Goal: Task Accomplishment & Management: Complete application form

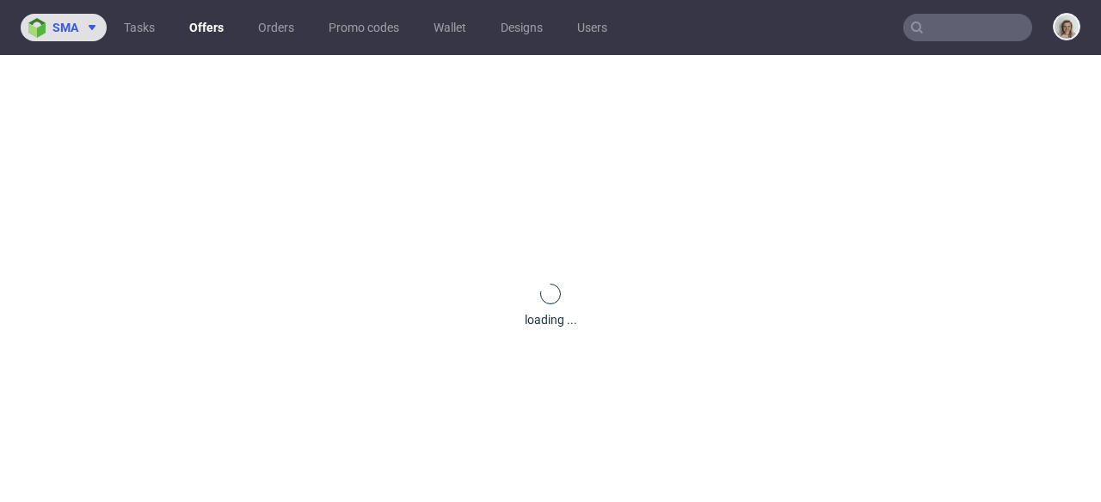
click at [96, 28] on icon at bounding box center [92, 28] width 14 height 14
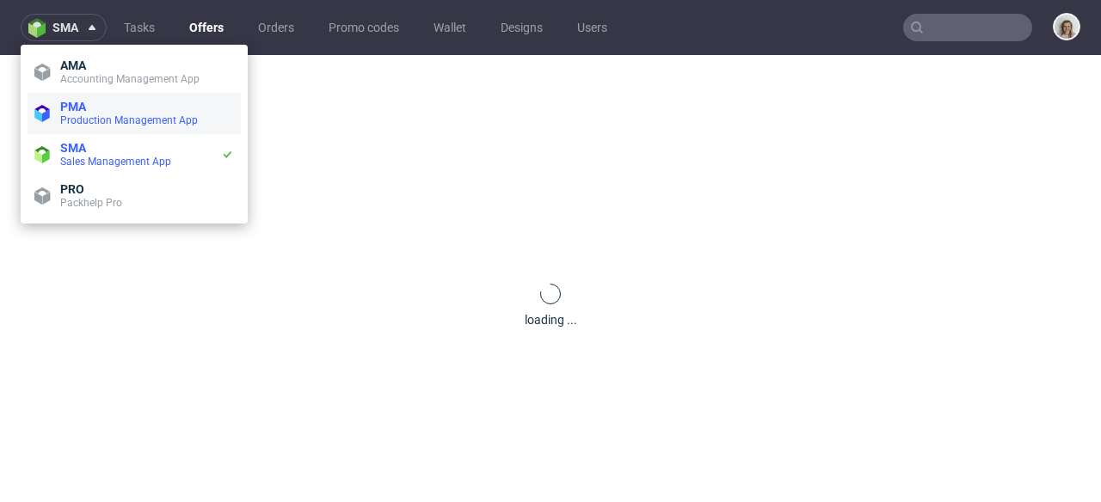
click at [114, 105] on span "PMA" at bounding box center [147, 107] width 174 height 14
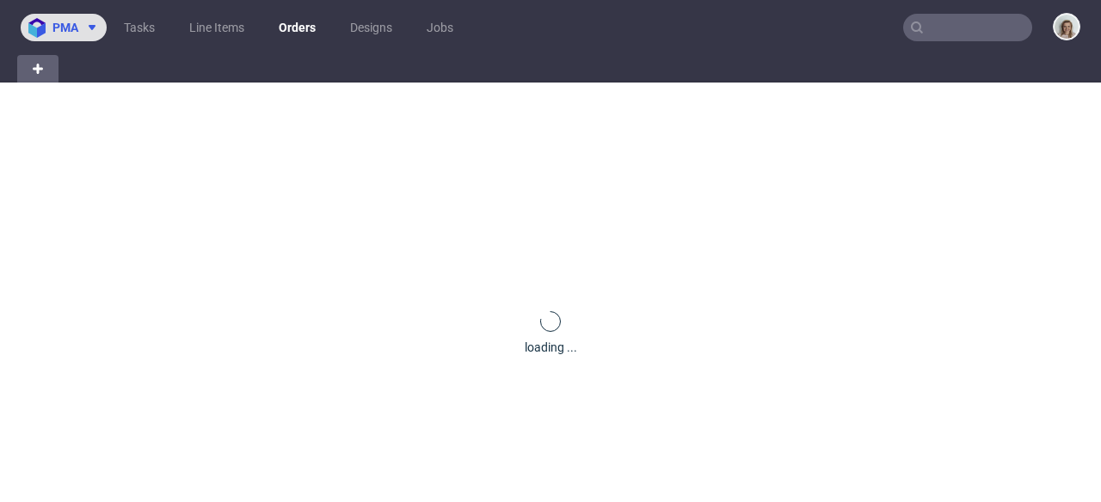
click at [86, 30] on icon at bounding box center [92, 28] width 14 height 14
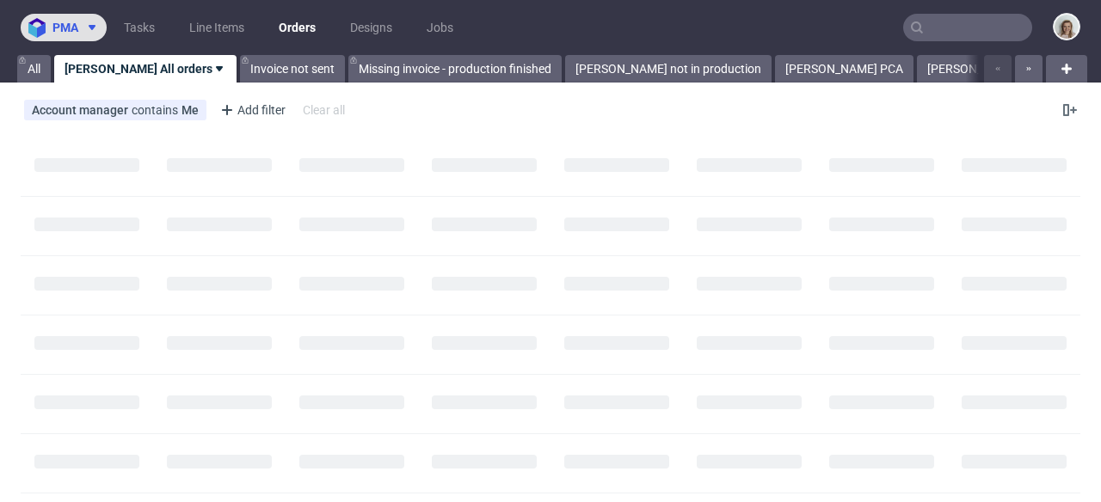
click at [66, 25] on span "pma" at bounding box center [65, 28] width 26 height 12
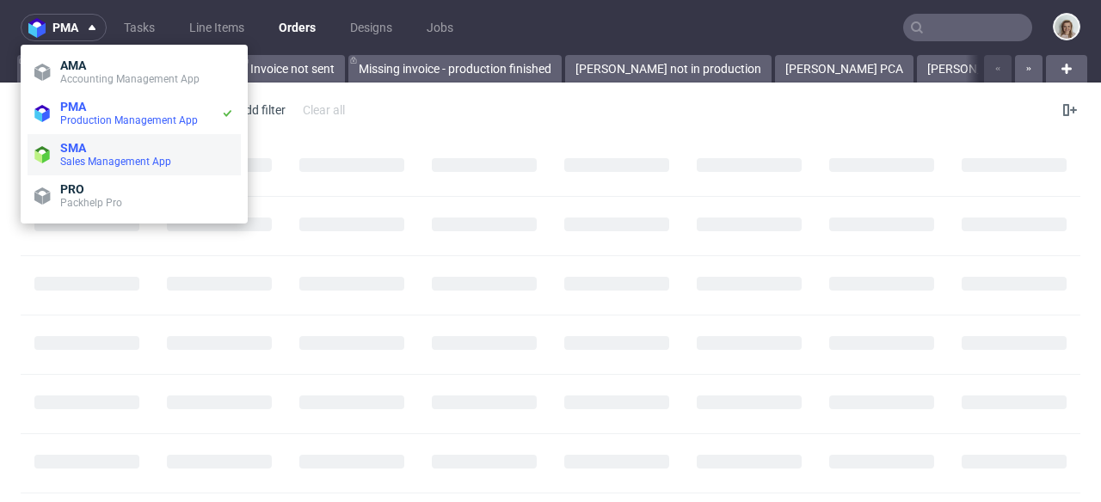
click at [80, 160] on span "Sales Management App" at bounding box center [115, 162] width 111 height 12
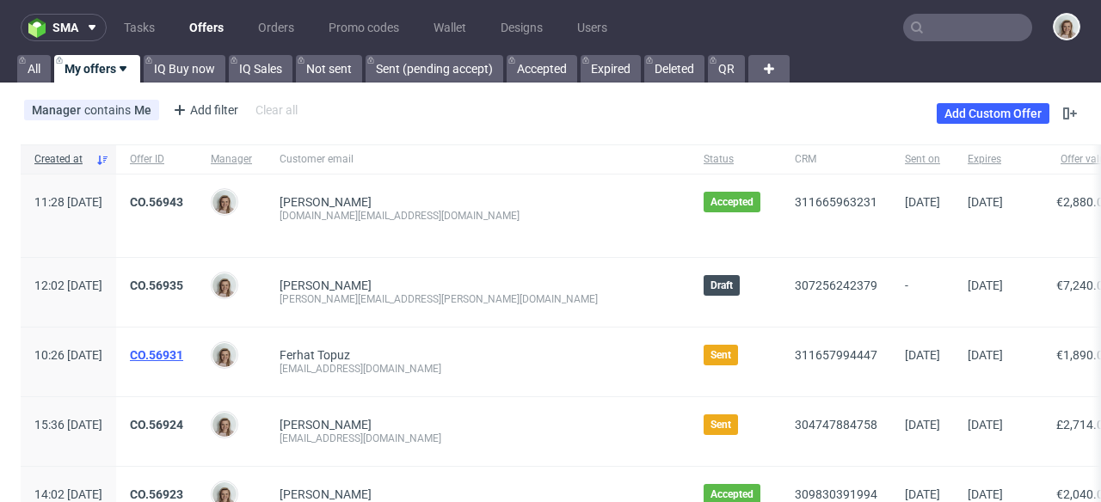
click at [183, 360] on link "CO.56931" at bounding box center [156, 355] width 53 height 14
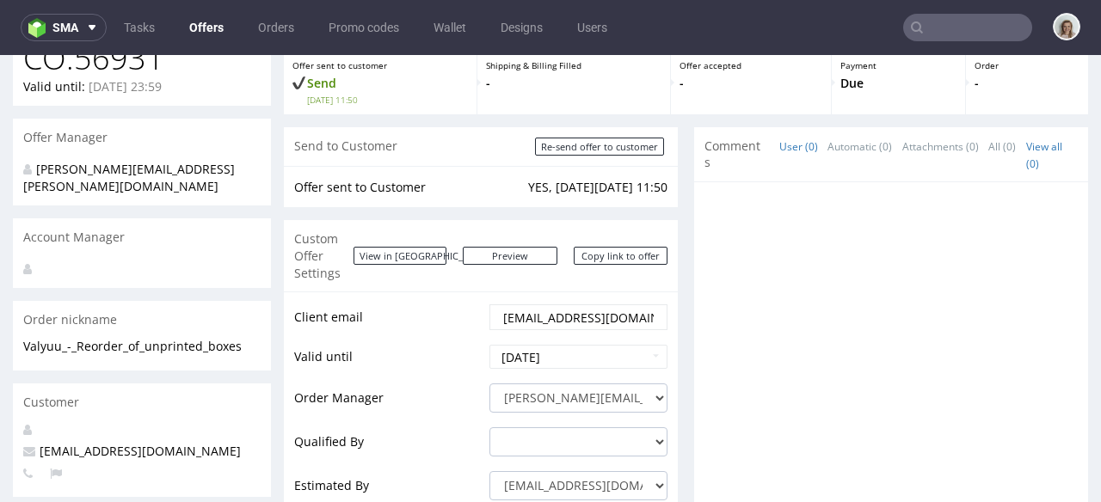
scroll to position [168, 0]
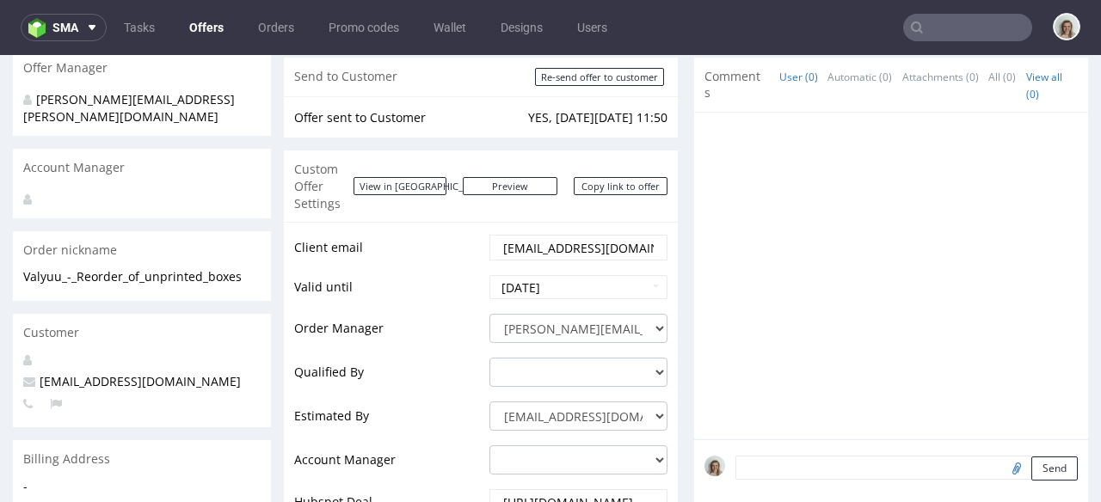
drag, startPoint x: 574, startPoint y: 235, endPoint x: 487, endPoint y: 235, distance: 86.9
click at [489, 235] on div "ferhat@valyuu.com" at bounding box center [578, 248] width 178 height 26
paste input "billing"
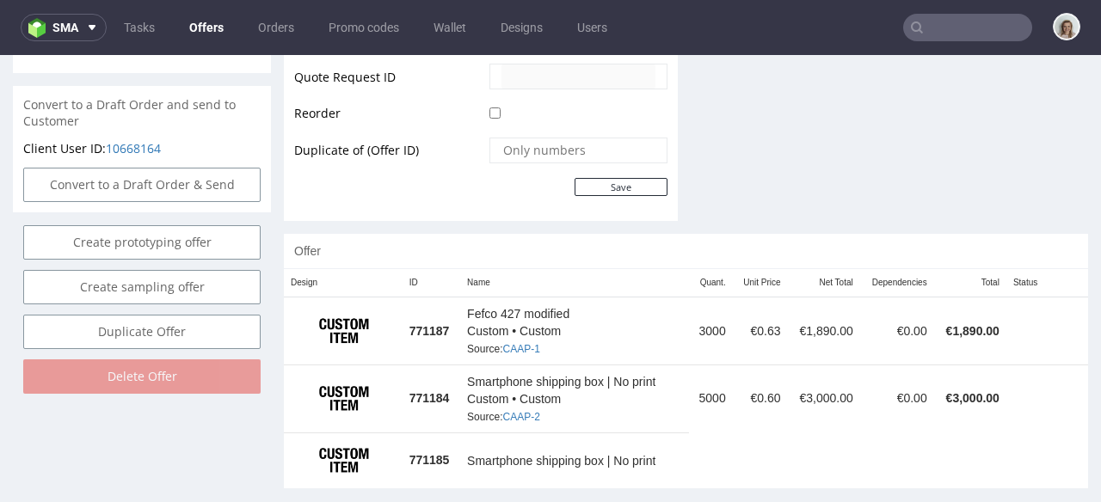
scroll to position [877, 0]
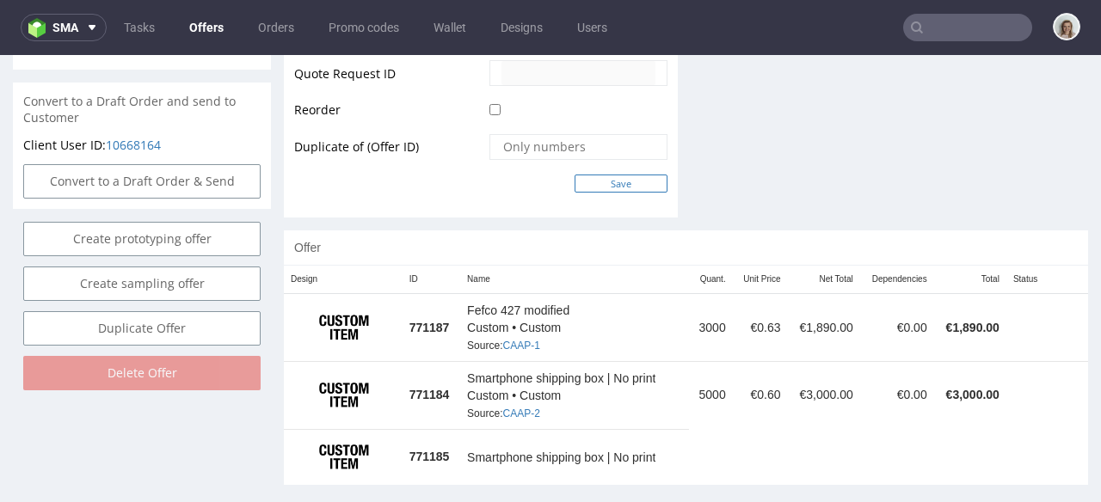
type input "billing@valyuu.com"
click at [613, 175] on input "Save" at bounding box center [621, 184] width 93 height 18
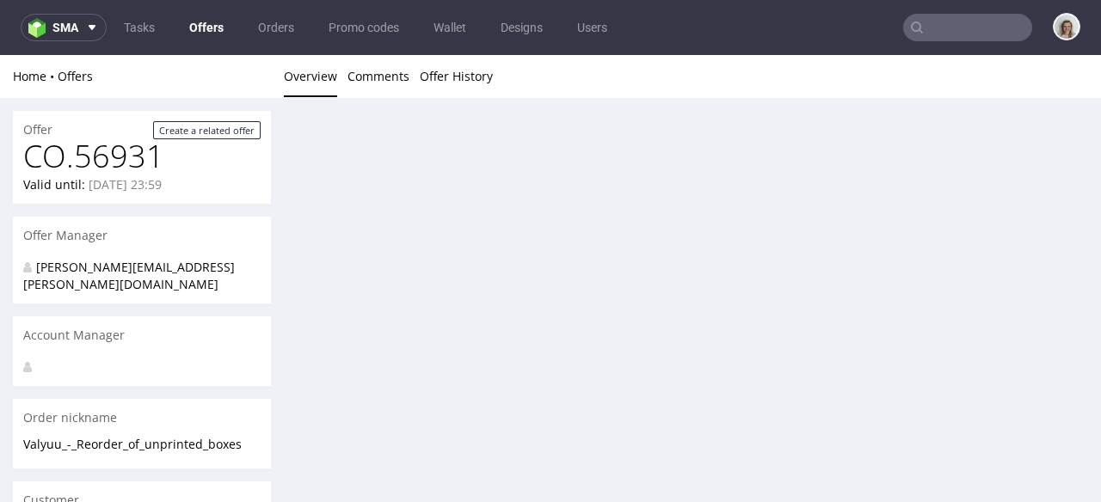
scroll to position [0, 0]
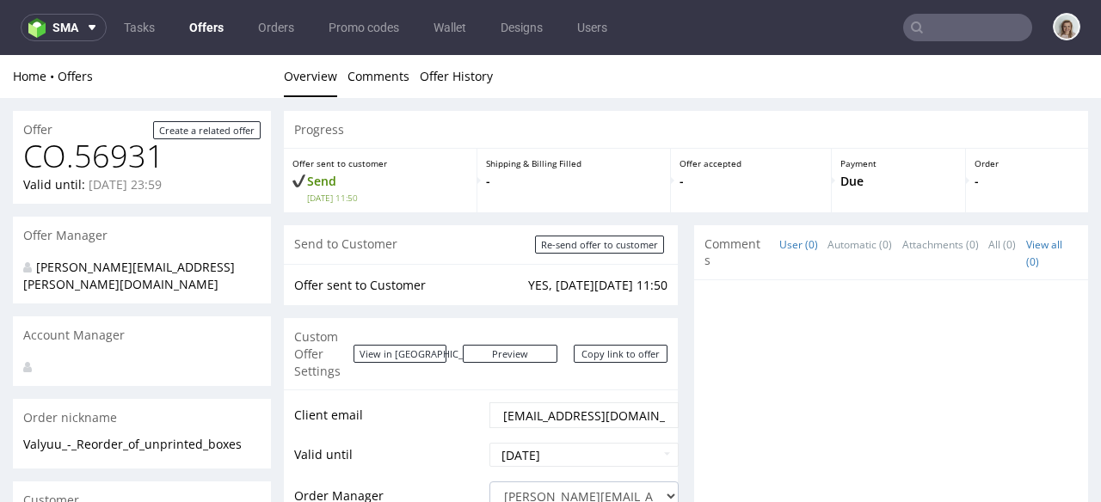
click at [57, 41] on nav "sma Tasks Offers Orders Promo codes Wallet Designs Users" at bounding box center [550, 27] width 1101 height 55
click at [58, 23] on span "sma" at bounding box center [65, 28] width 26 height 12
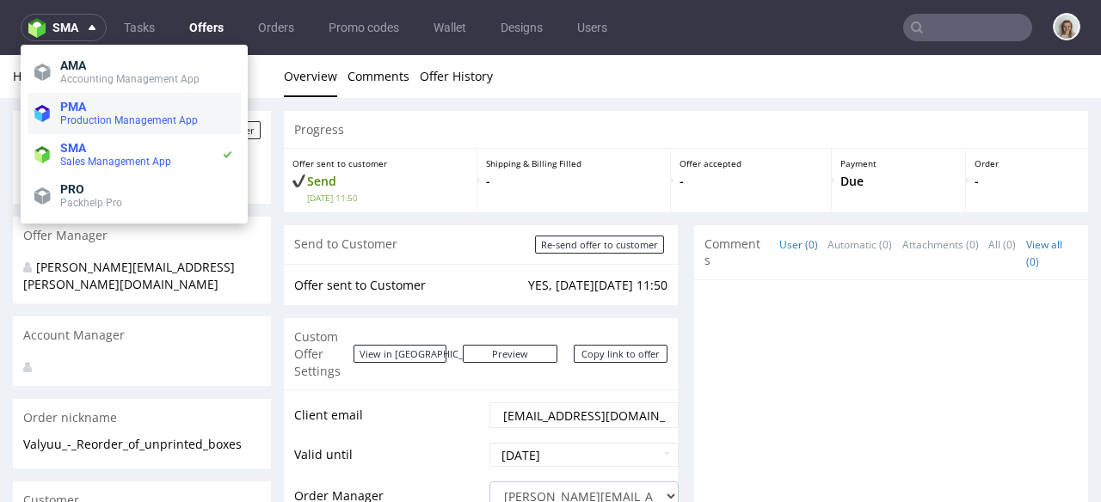
click at [111, 117] on span "Production Management App" at bounding box center [129, 120] width 138 height 12
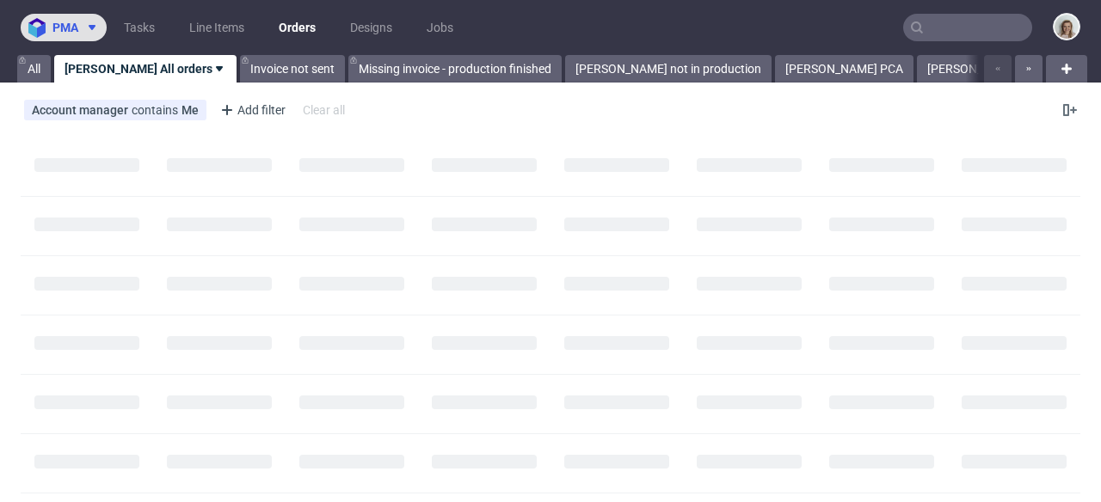
click at [87, 31] on icon at bounding box center [92, 28] width 14 height 14
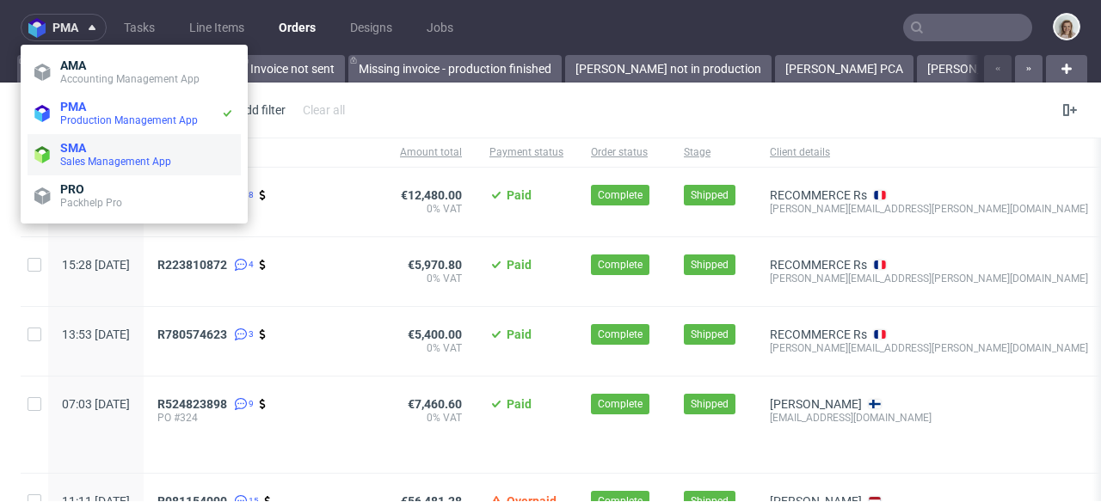
click at [111, 151] on span "SMA" at bounding box center [147, 148] width 174 height 14
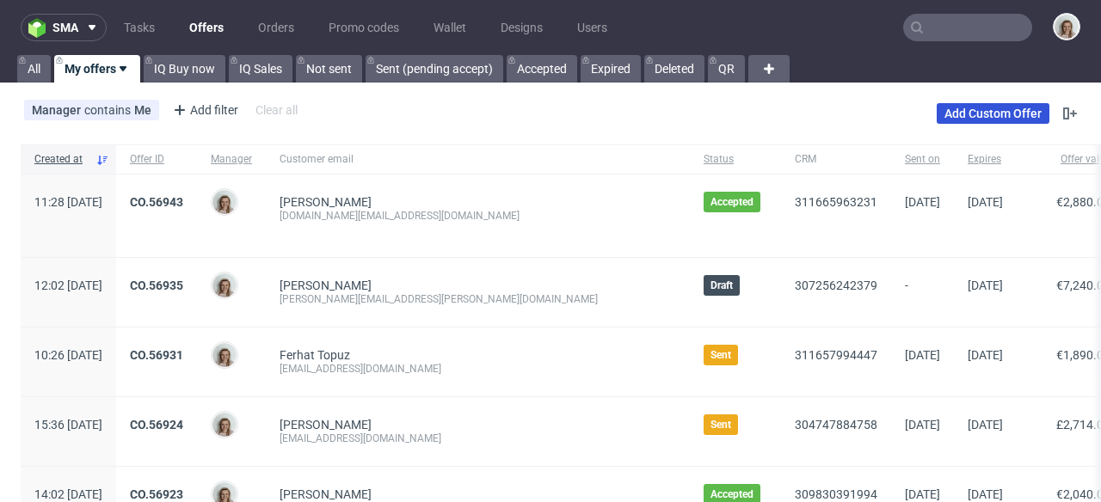
click at [960, 118] on link "Add Custom Offer" at bounding box center [993, 113] width 113 height 21
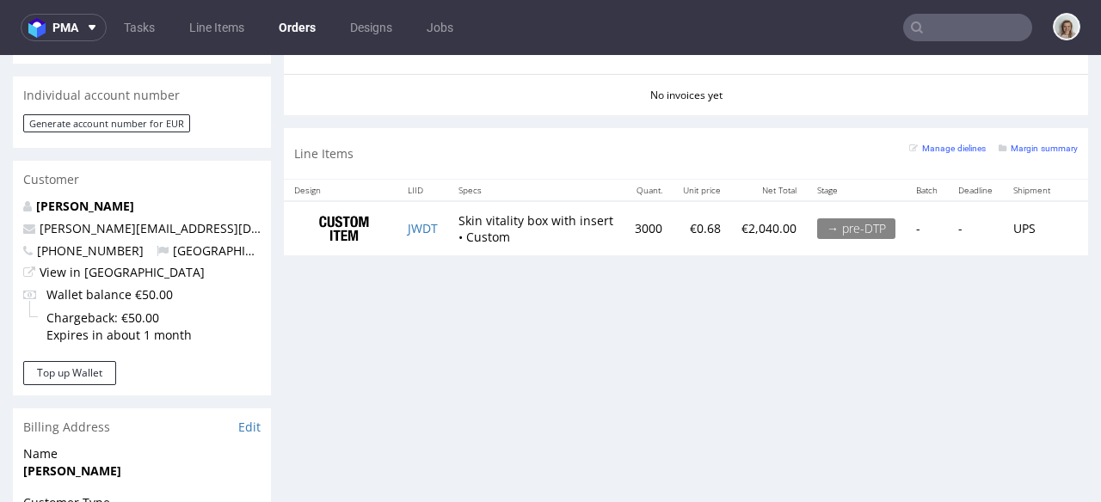
scroll to position [903, 0]
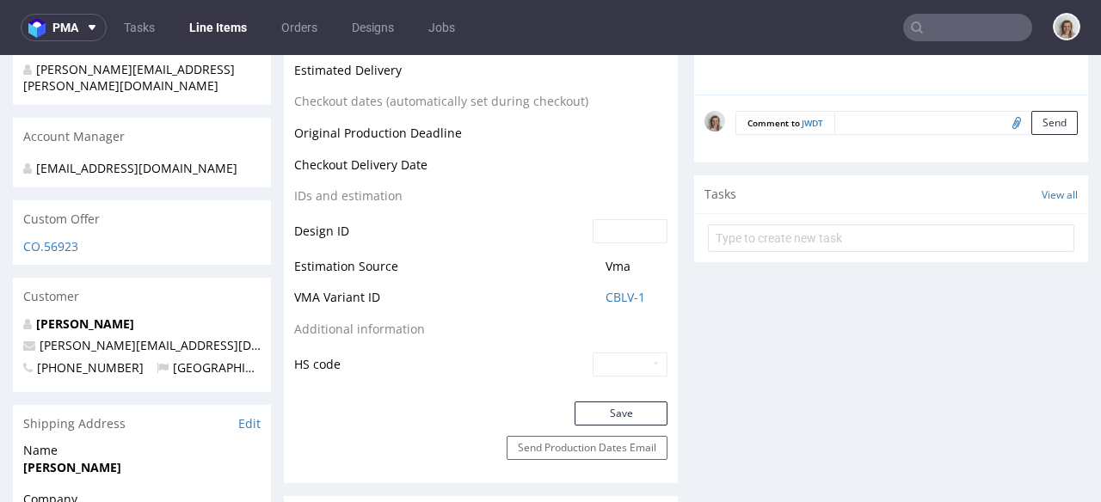
scroll to position [798, 0]
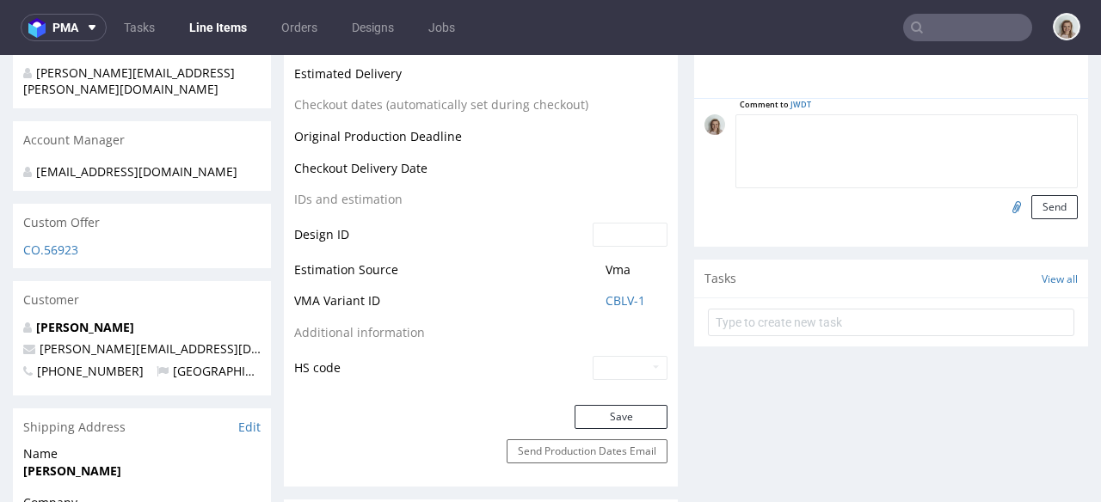
click at [844, 134] on textarea at bounding box center [906, 151] width 342 height 74
paste textarea "DUIY"
type textarea "1;1 reorder of DUIY, artwork confirmed"
click at [1002, 205] on input "file" at bounding box center [1014, 206] width 24 height 22
type input "C:\fakepath\Skin Vitality____DUIY__d0__oR701124979__insert.pdf"
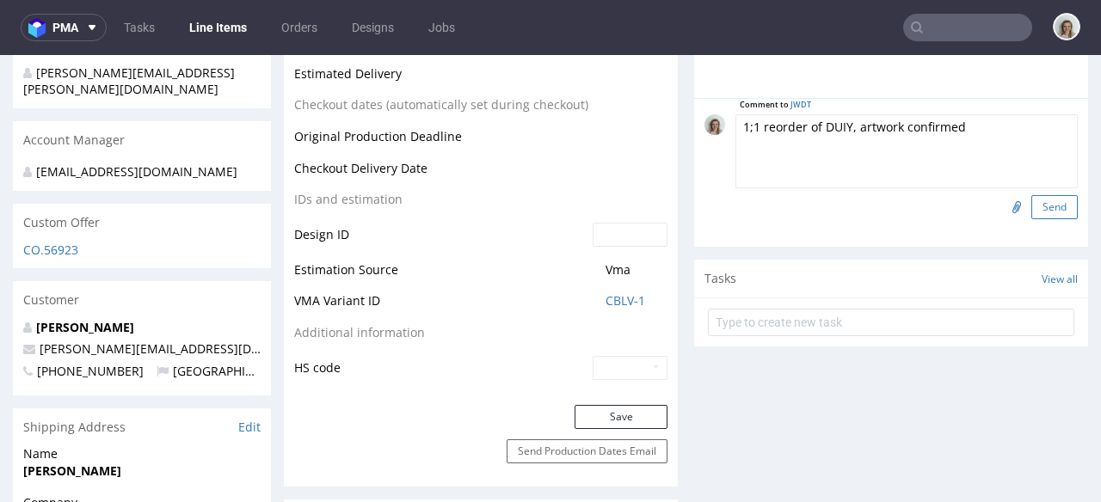
click at [1031, 203] on button "Send" at bounding box center [1054, 207] width 46 height 24
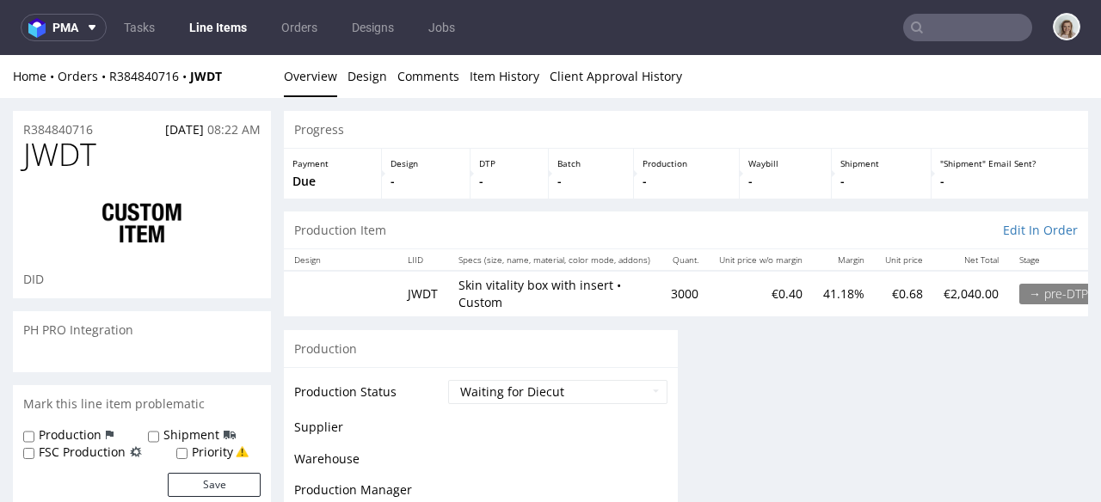
scroll to position [0, 0]
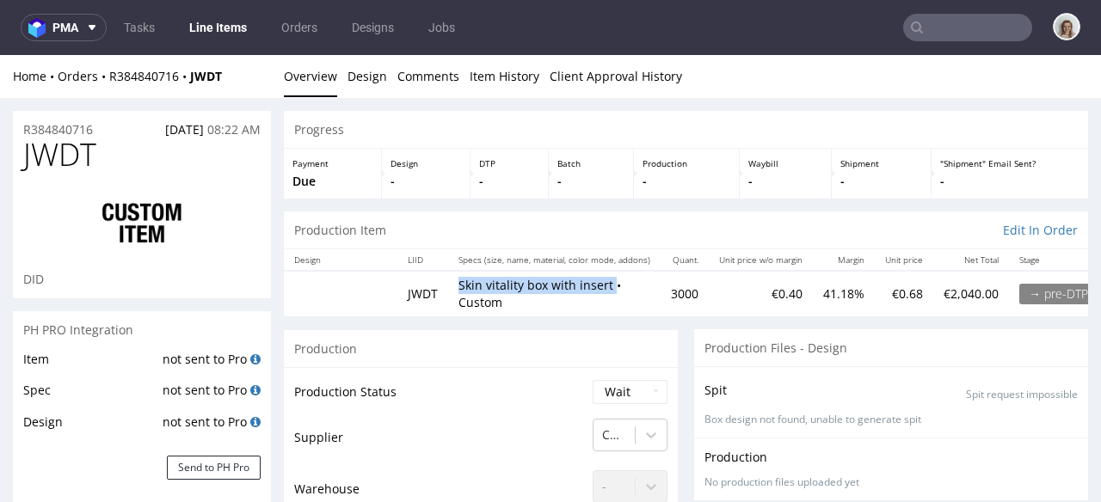
drag, startPoint x: 612, startPoint y: 285, endPoint x: 461, endPoint y: 287, distance: 151.4
click at [461, 287] on td "Skin vitality box with insert • Custom" at bounding box center [554, 293] width 212 height 45
copy p "Skin vitality box with insert"
click at [177, 83] on div "Home Orders R384840716 JWDT" at bounding box center [142, 76] width 258 height 17
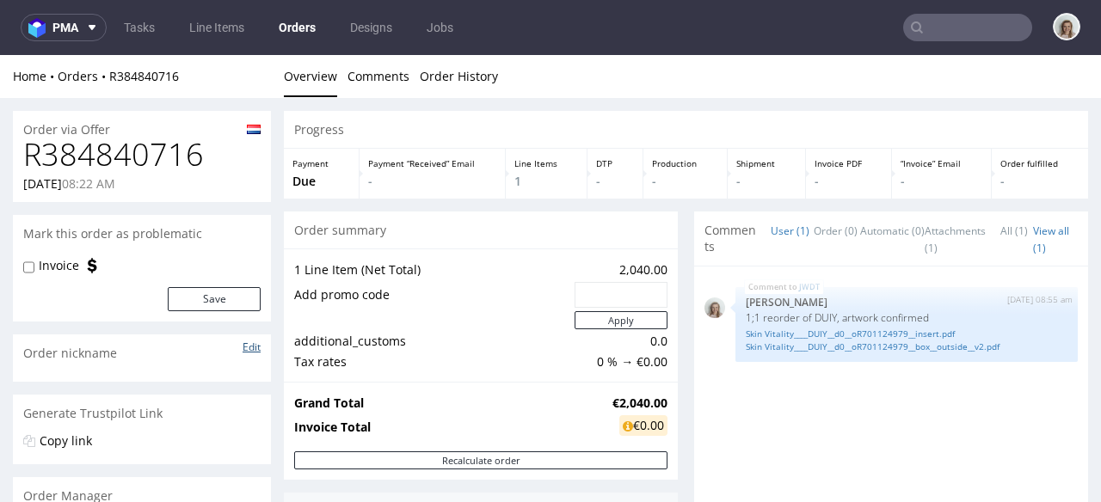
click at [243, 346] on link "Edit" at bounding box center [252, 347] width 18 height 15
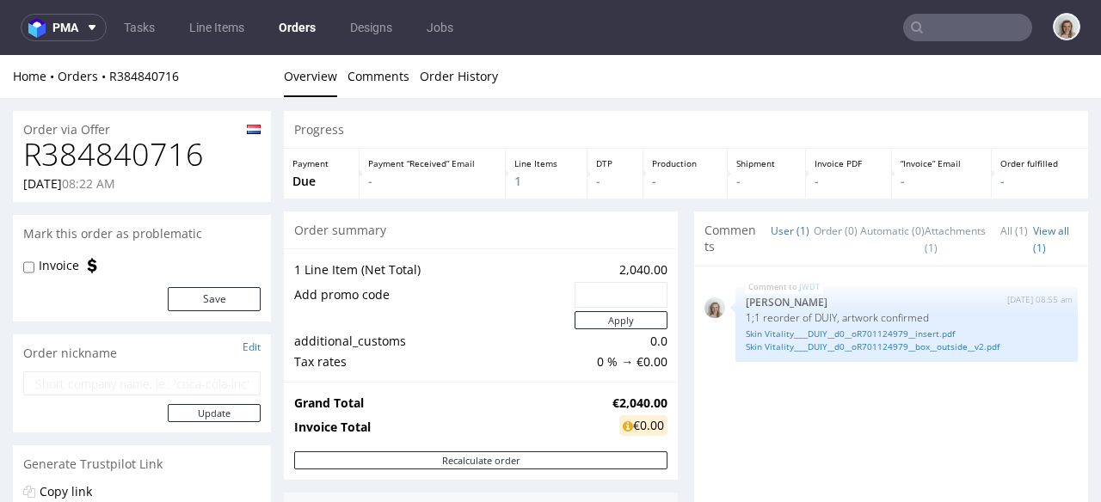
click at [181, 372] on input "text" at bounding box center [141, 384] width 237 height 24
paste input "Skin vitality box with insert"
type input "Skin vitality box with insert"
click at [217, 409] on button "Update" at bounding box center [214, 413] width 93 height 18
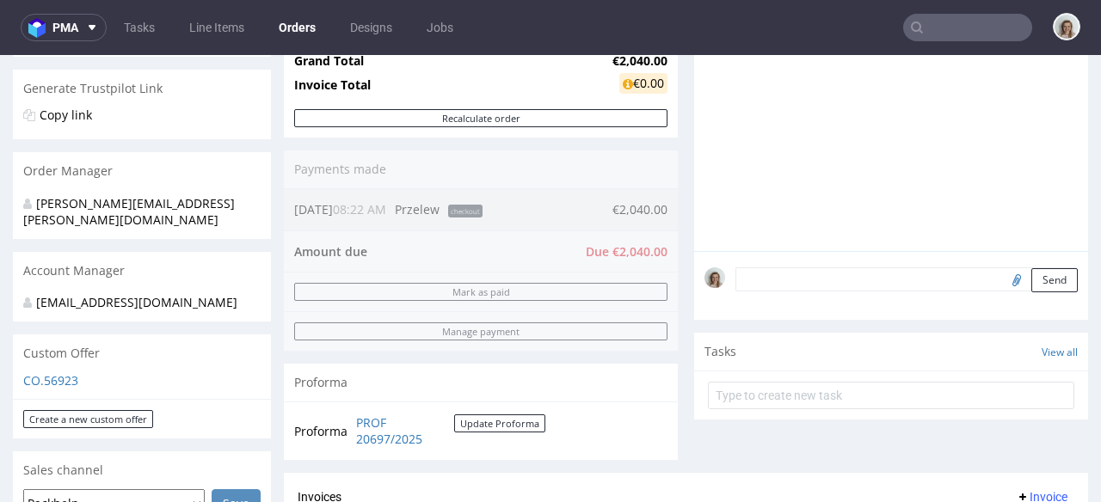
scroll to position [378, 0]
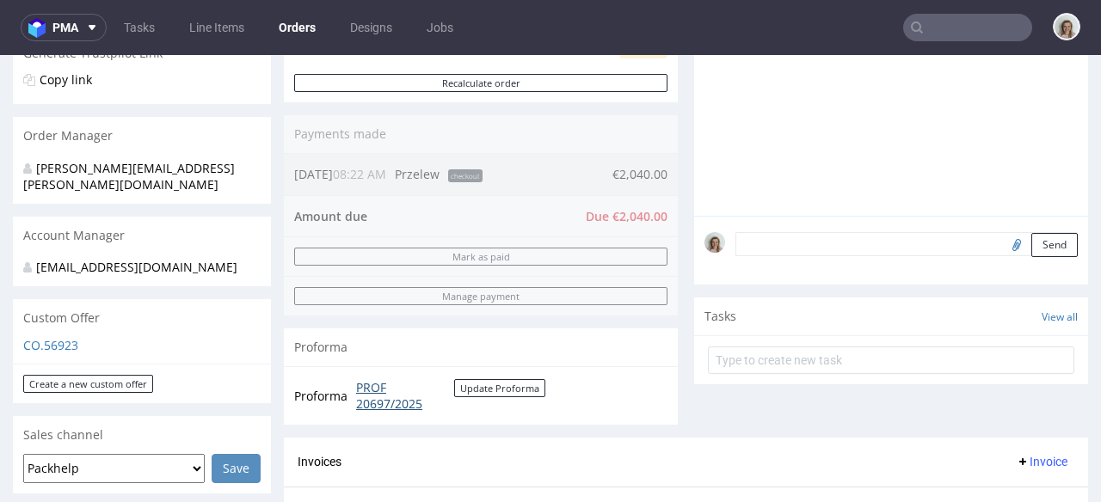
click at [366, 387] on link "PROF 20697/2025" at bounding box center [405, 396] width 98 height 34
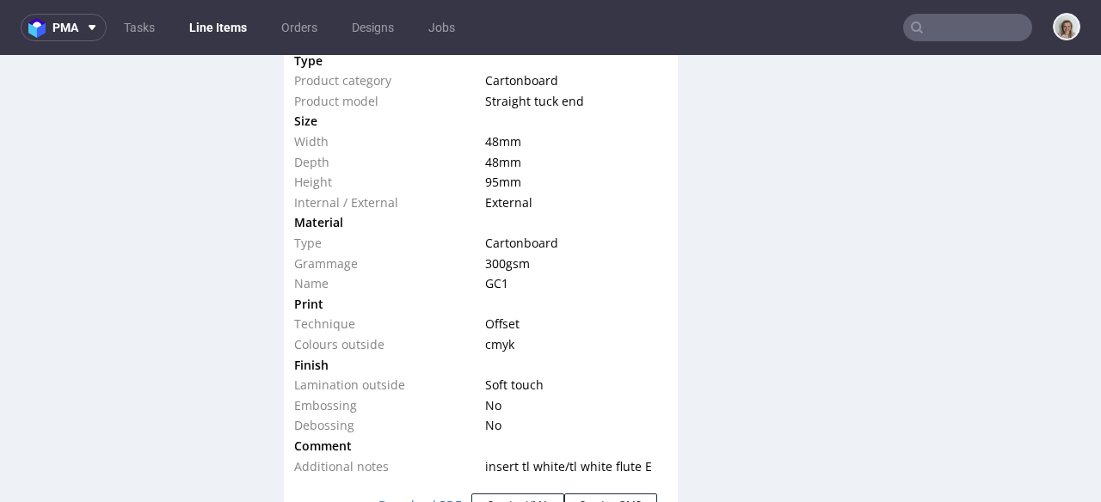
scroll to position [1940, 0]
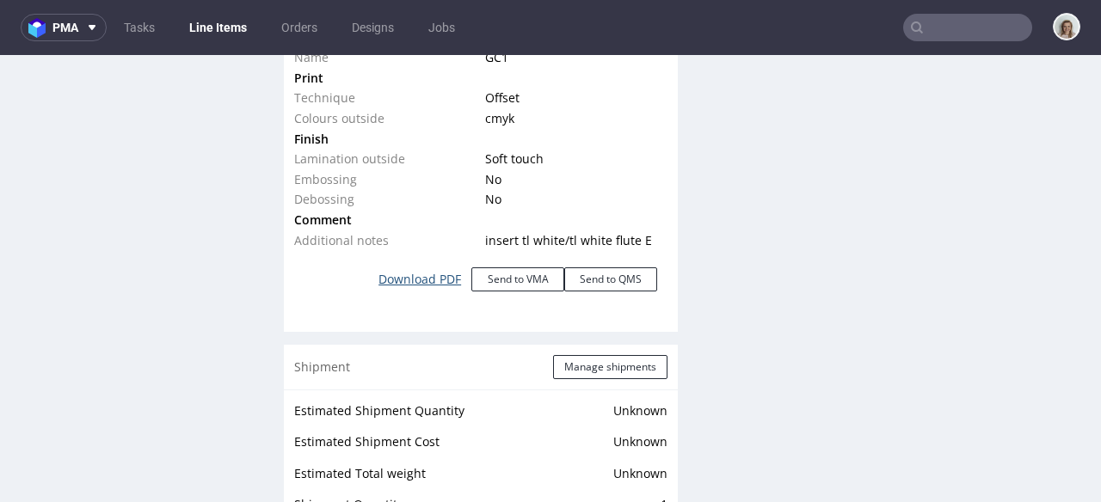
click at [434, 280] on link "Download PDF" at bounding box center [419, 280] width 103 height 38
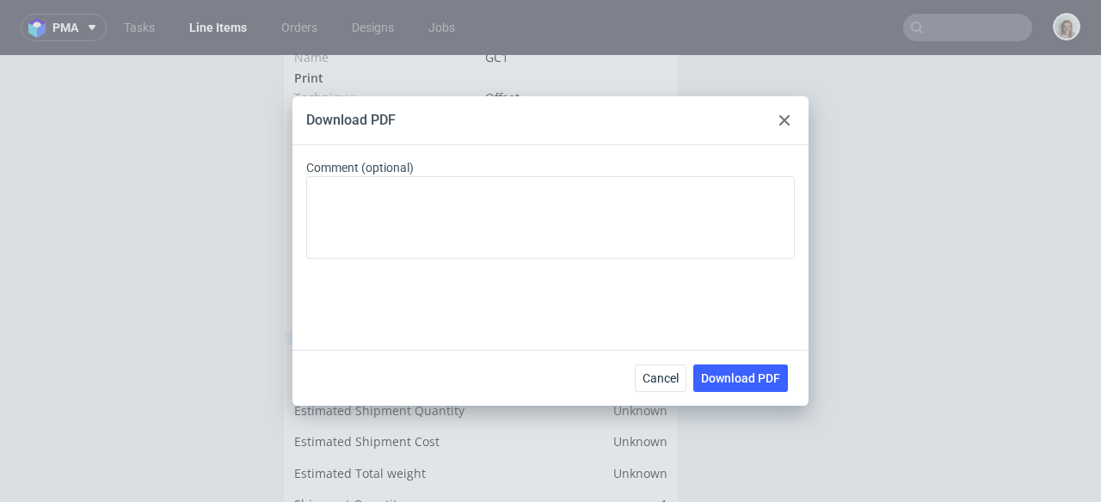
drag, startPoint x: 721, startPoint y: 369, endPoint x: 581, endPoint y: 262, distance: 176.2
click at [721, 369] on button "Download PDF" at bounding box center [740, 379] width 95 height 28
drag, startPoint x: 789, startPoint y: 118, endPoint x: 595, endPoint y: 112, distance: 193.6
click at [789, 118] on icon at bounding box center [784, 120] width 10 height 10
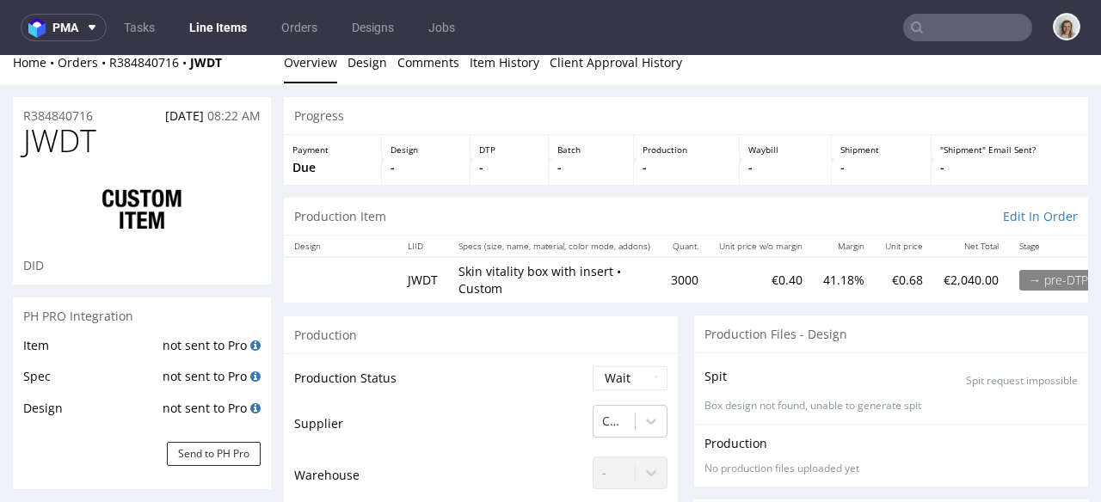
scroll to position [0, 0]
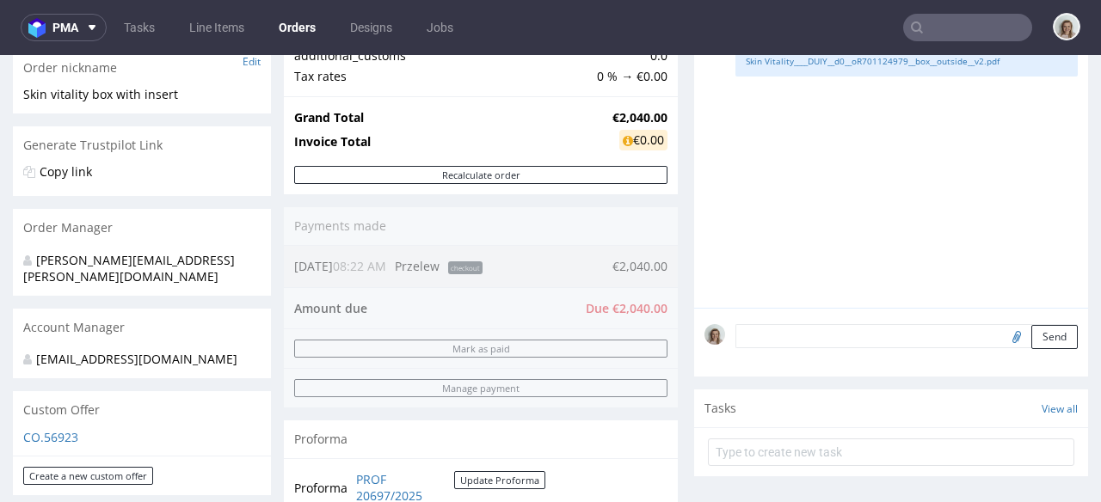
scroll to position [286, 0]
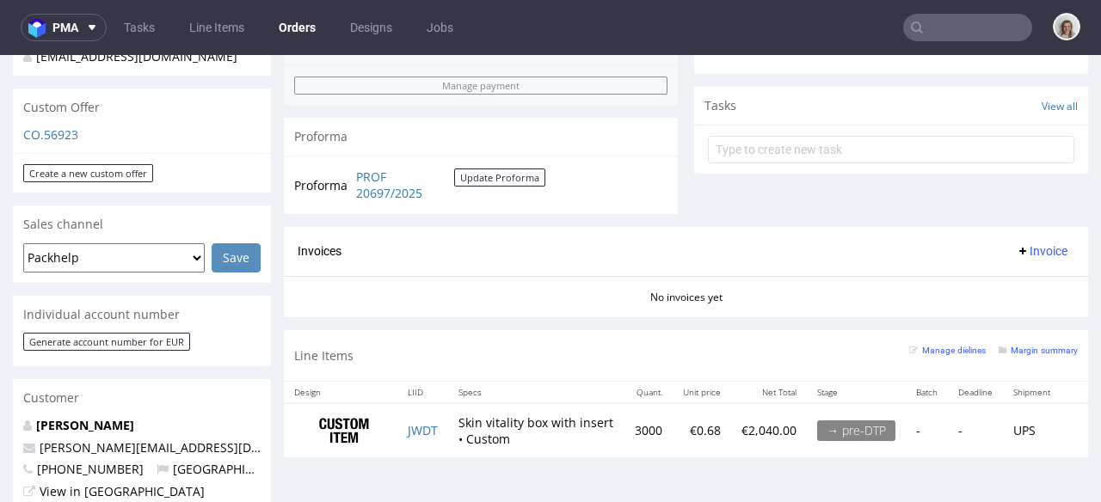
scroll to position [881, 0]
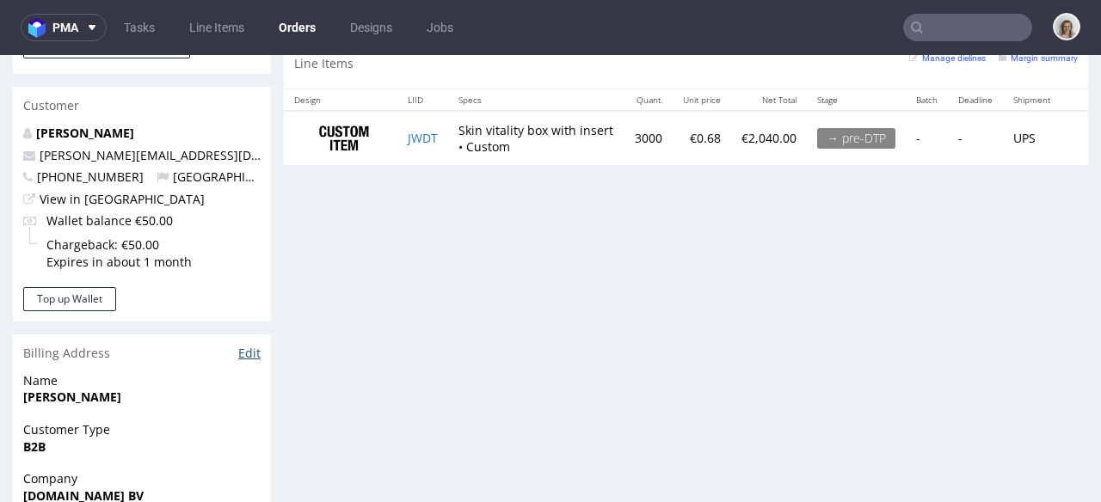
click at [252, 359] on link "Edit" at bounding box center [249, 353] width 22 height 17
click at [938, 35] on input "text" at bounding box center [967, 28] width 129 height 28
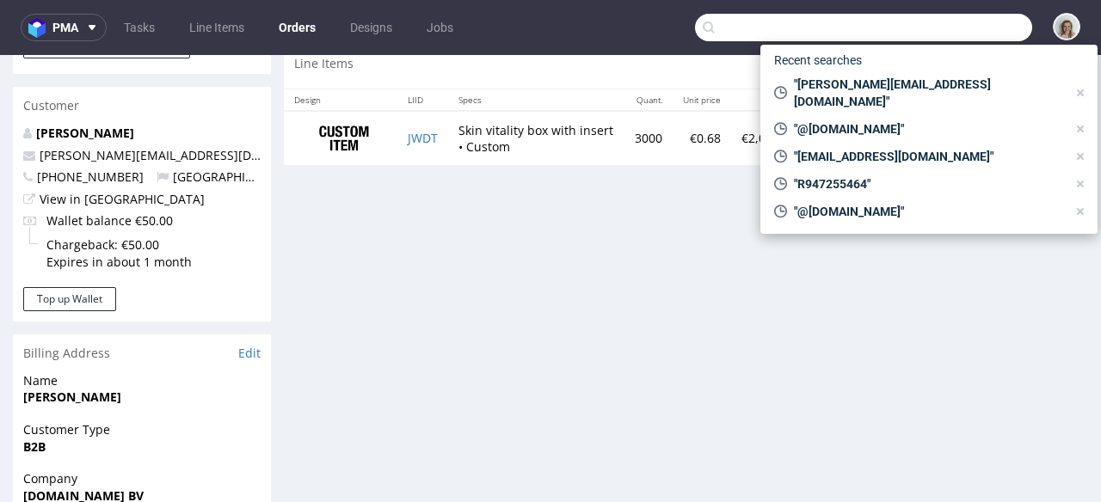
paste input "R384840716"
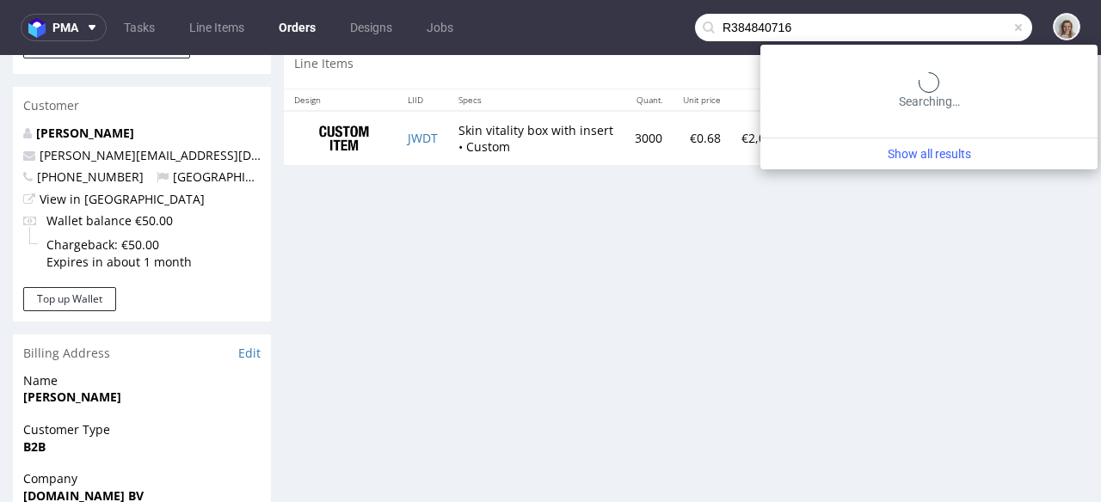
type input "R384840716"
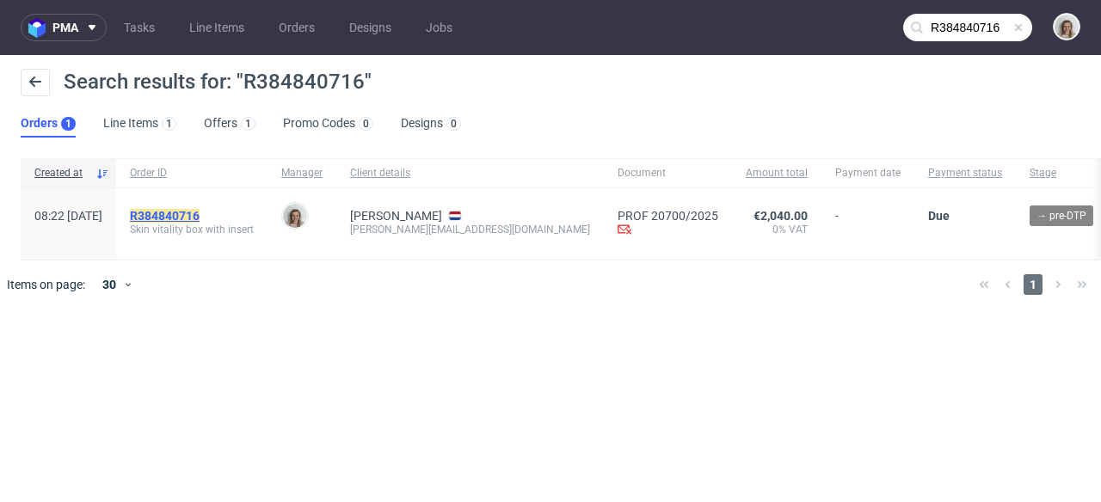
click at [200, 214] on mark "R384840716" at bounding box center [165, 216] width 70 height 14
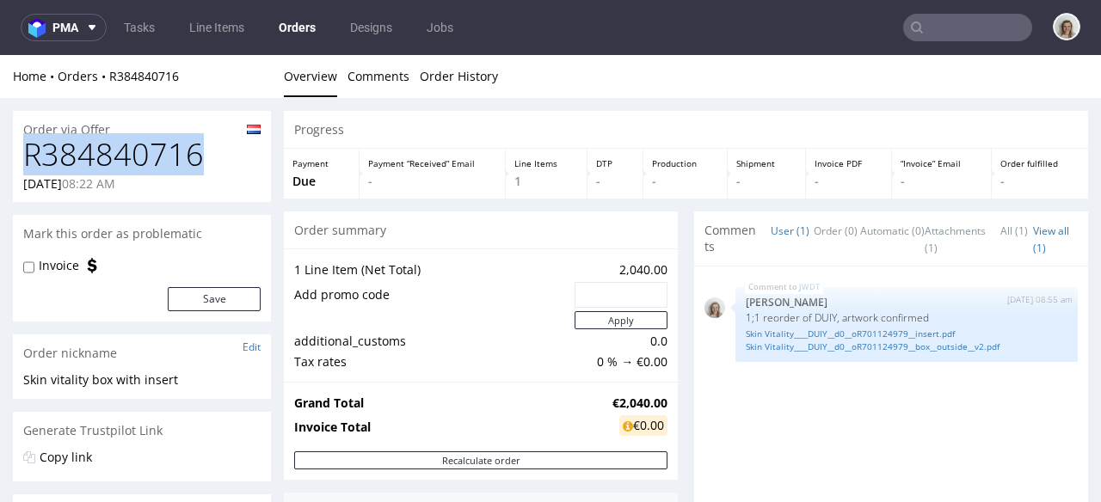
drag, startPoint x: 222, startPoint y: 166, endPoint x: 22, endPoint y: 165, distance: 200.4
click at [22, 165] on div "R384840716 26.09.2025 08:22 AM" at bounding box center [142, 170] width 258 height 65
copy h1 "R384840716"
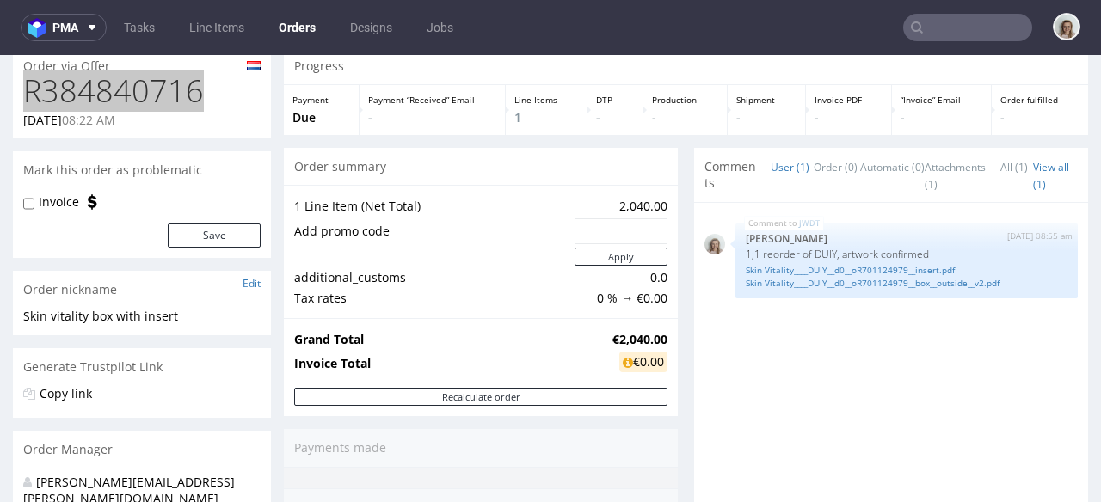
scroll to position [135, 0]
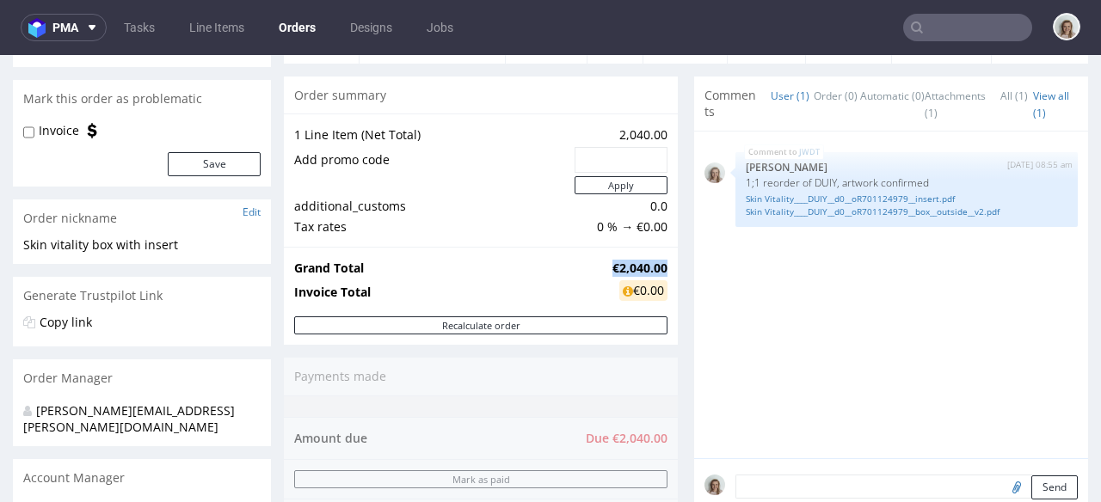
drag, startPoint x: 652, startPoint y: 263, endPoint x: 589, endPoint y: 267, distance: 62.9
click at [608, 267] on td "€2,040.00" at bounding box center [637, 268] width 59 height 21
copy strong "€2,040.00"
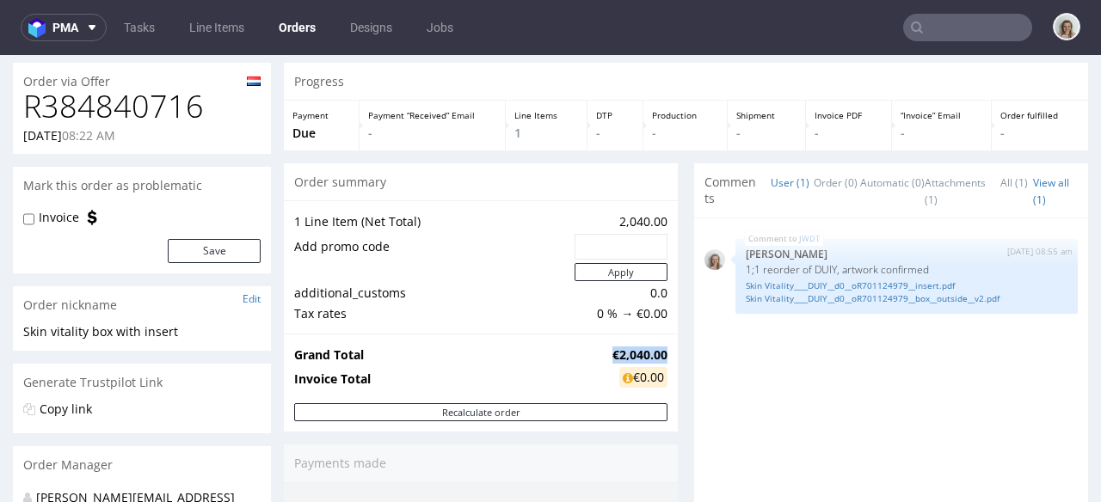
scroll to position [0, 0]
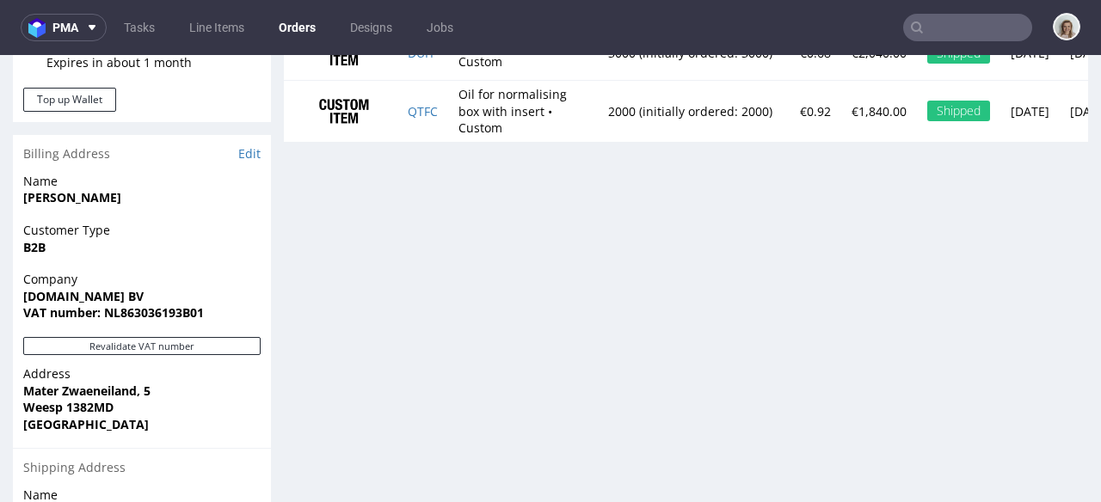
scroll to position [839, 0]
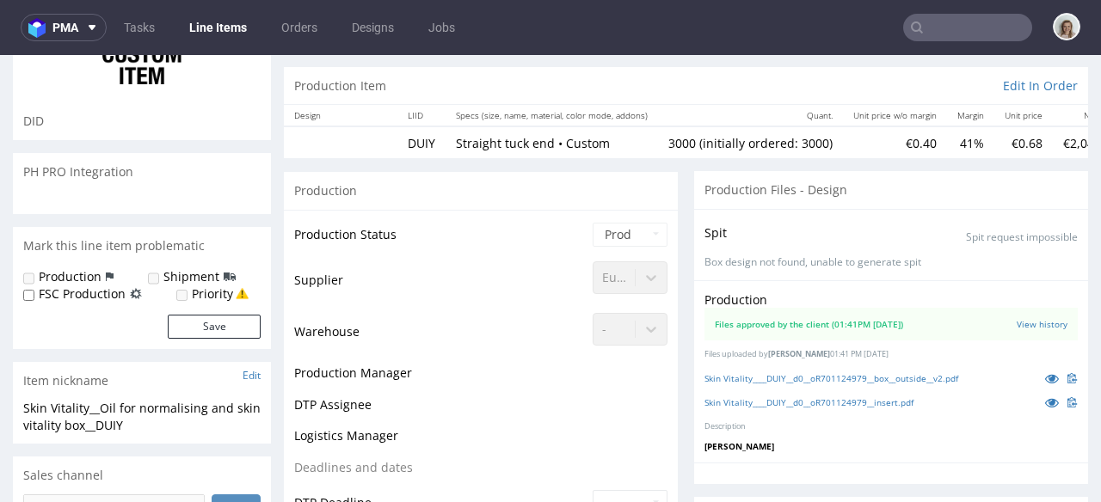
scroll to position [330, 0]
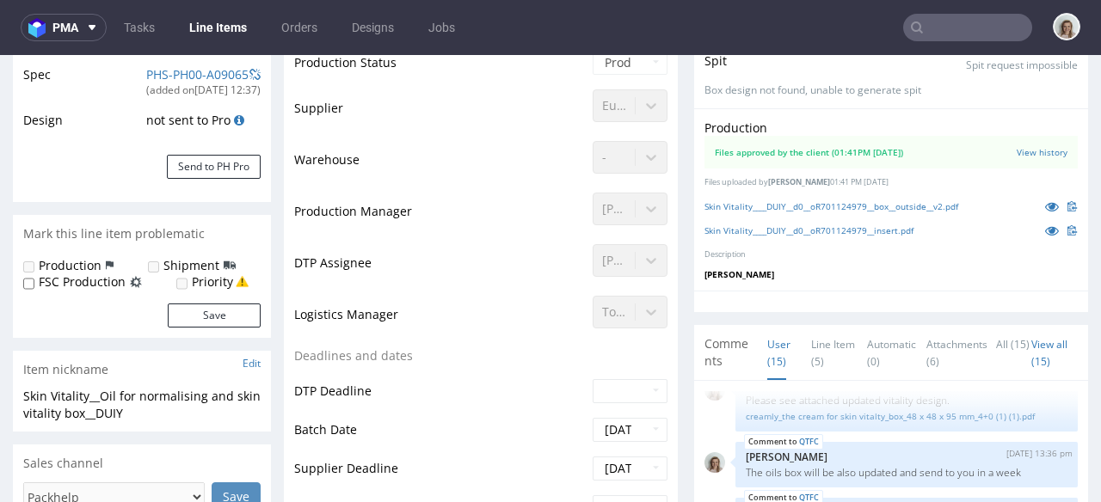
select select "in_progress"
click at [1045, 207] on icon at bounding box center [1052, 206] width 14 height 12
click at [1045, 228] on icon at bounding box center [1052, 230] width 14 height 12
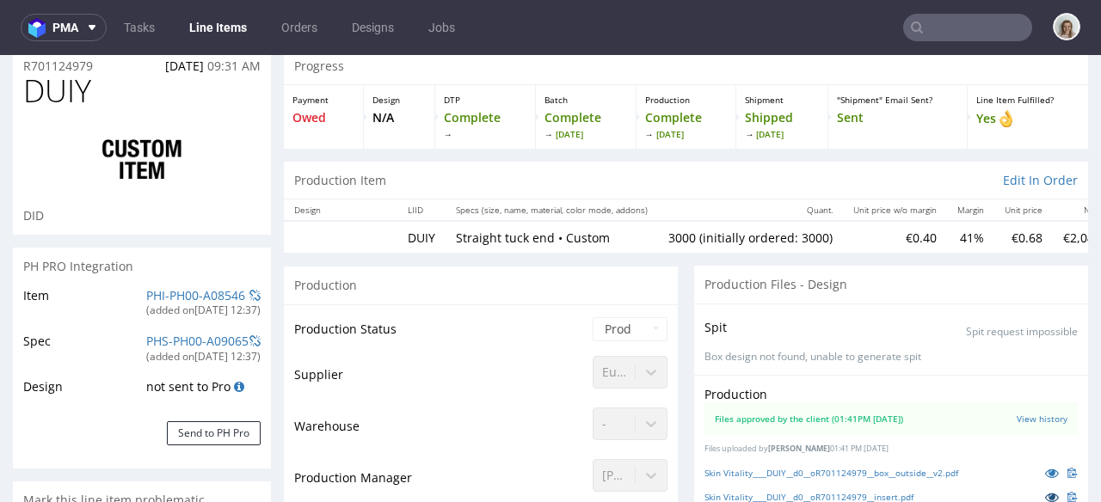
scroll to position [0, 0]
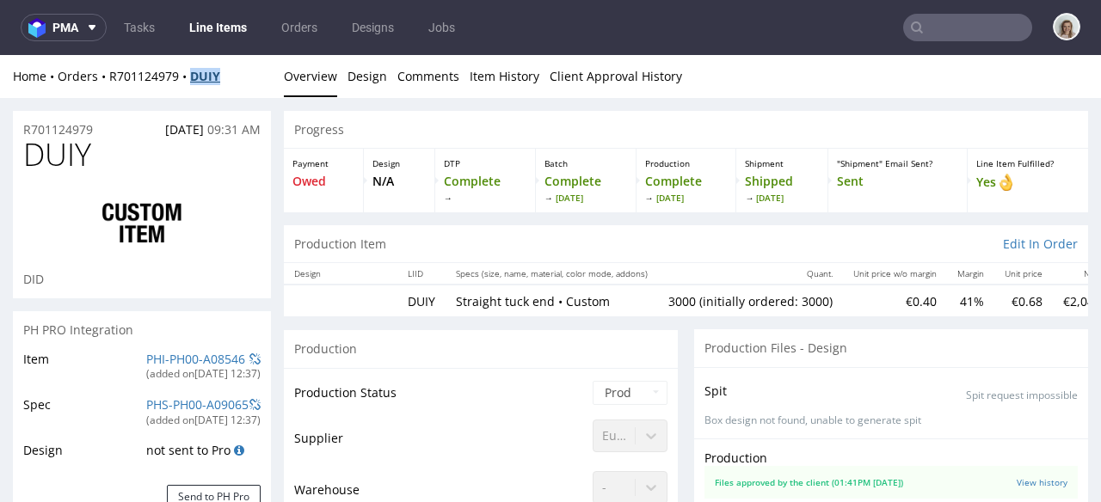
drag, startPoint x: 221, startPoint y: 77, endPoint x: 200, endPoint y: 73, distance: 21.8
click at [187, 74] on div "Home Orders R701124979 DUIY" at bounding box center [142, 76] width 258 height 17
copy strong "DUIY"
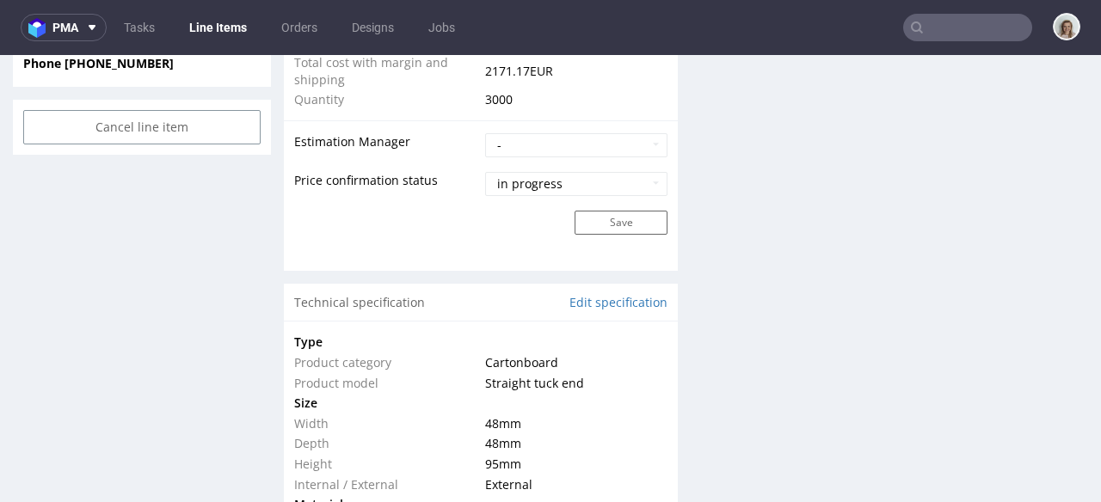
scroll to position [1098, 0]
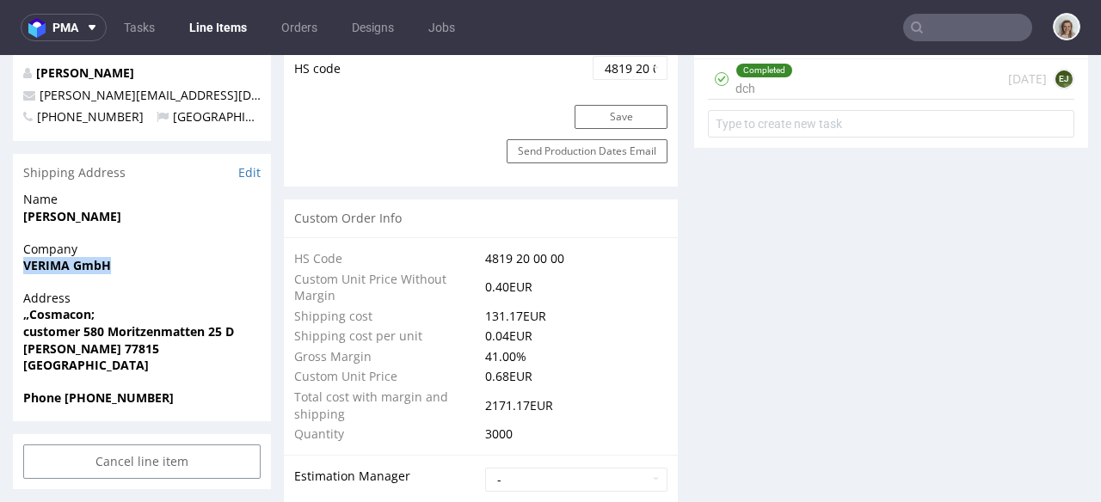
drag, startPoint x: 46, startPoint y: 267, endPoint x: 17, endPoint y: 266, distance: 28.4
click at [17, 266] on div "Company VERIMA GmbH" at bounding box center [142, 265] width 258 height 49
copy strong "VERIMA GmbH"
drag, startPoint x: 107, startPoint y: 319, endPoint x: 27, endPoint y: 320, distance: 80.0
click at [27, 320] on span "„Cosmacon;" at bounding box center [141, 314] width 237 height 17
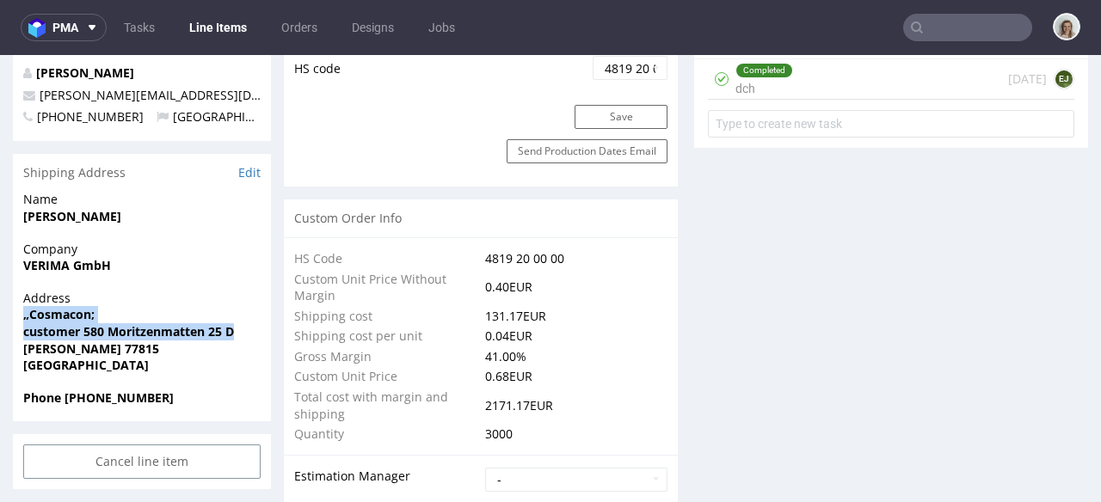
drag, startPoint x: 236, startPoint y: 331, endPoint x: 18, endPoint y: 315, distance: 218.2
click at [18, 315] on div "Address „Cosmacon; customer 580 Moritzenmatten 25 D Bühl 77815 Germany" at bounding box center [142, 340] width 258 height 100
copy p "„Cosmacon; customer 580 Moritzenmatten 25 D"
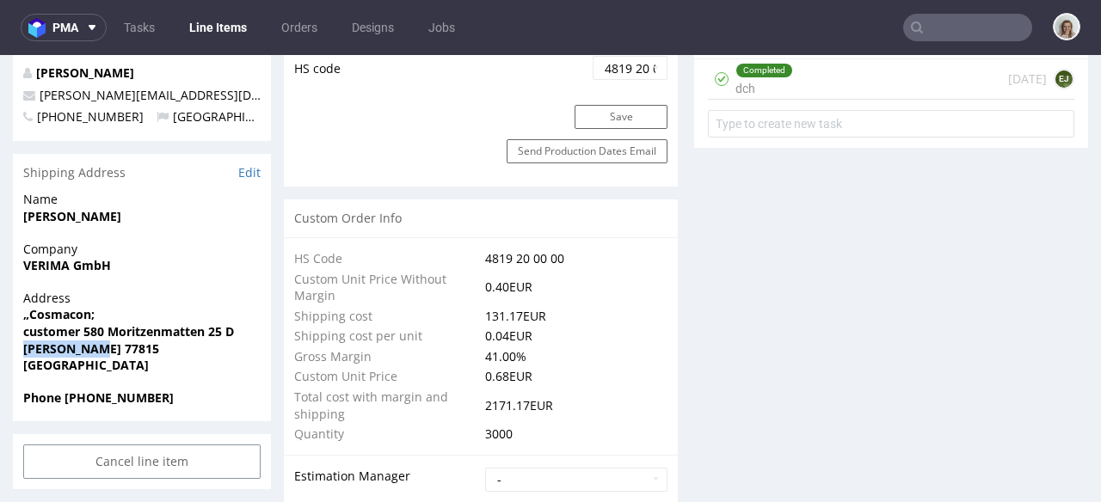
drag, startPoint x: 101, startPoint y: 344, endPoint x: 21, endPoint y: 347, distance: 80.9
click at [21, 347] on div "Address „Cosmacon; customer 580 Moritzenmatten 25 D Bühl 77815 Germany" at bounding box center [142, 340] width 258 height 100
copy strong "Bühl 77815"
drag, startPoint x: 186, startPoint y: 398, endPoint x: 60, endPoint y: 397, distance: 125.6
click at [60, 397] on span "Phone +49 7223 807115" at bounding box center [141, 398] width 237 height 17
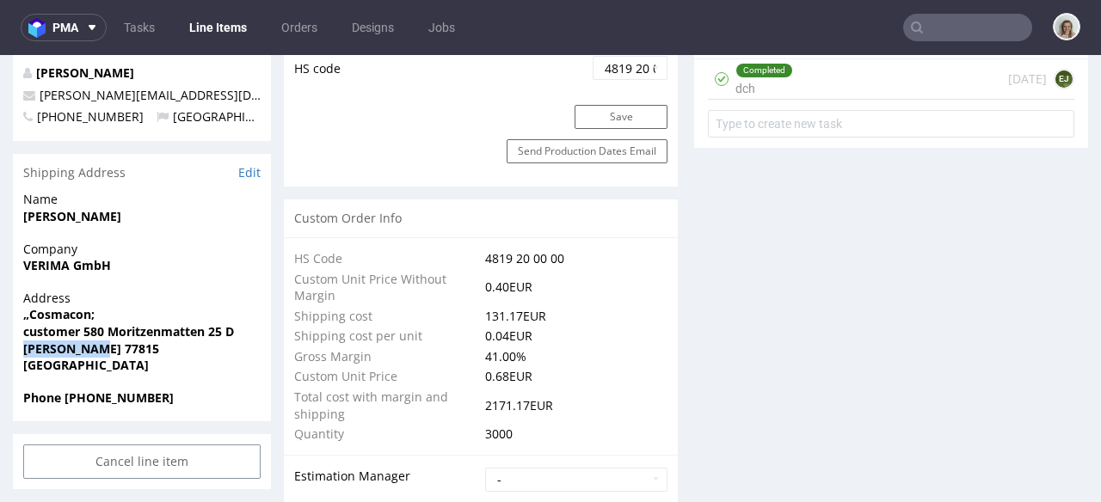
copy strong "+49 7223 807115"
drag, startPoint x: 83, startPoint y: 215, endPoint x: 25, endPoint y: 216, distance: 57.6
click at [25, 216] on span "W. Klein" at bounding box center [141, 216] width 237 height 17
copy strong "W. Klein"
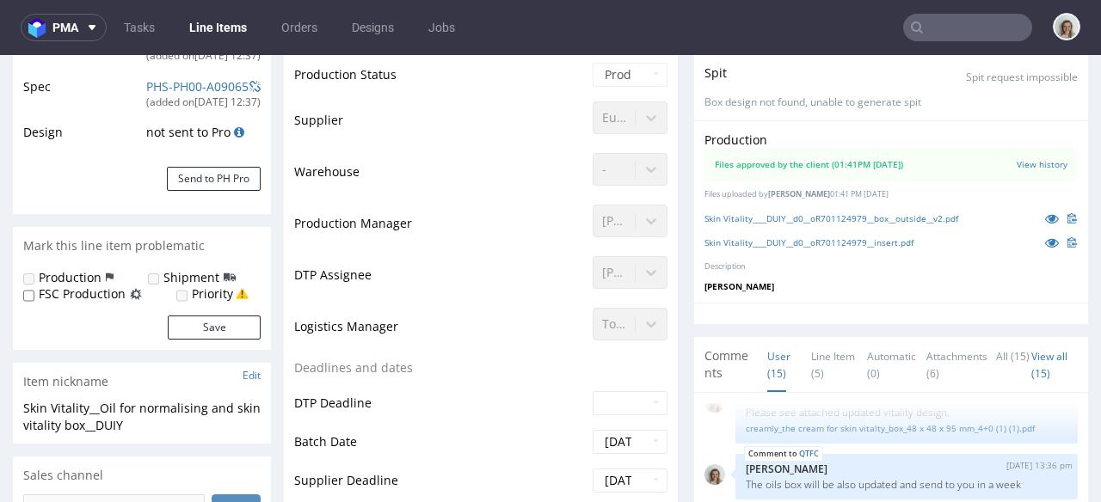
scroll to position [0, 0]
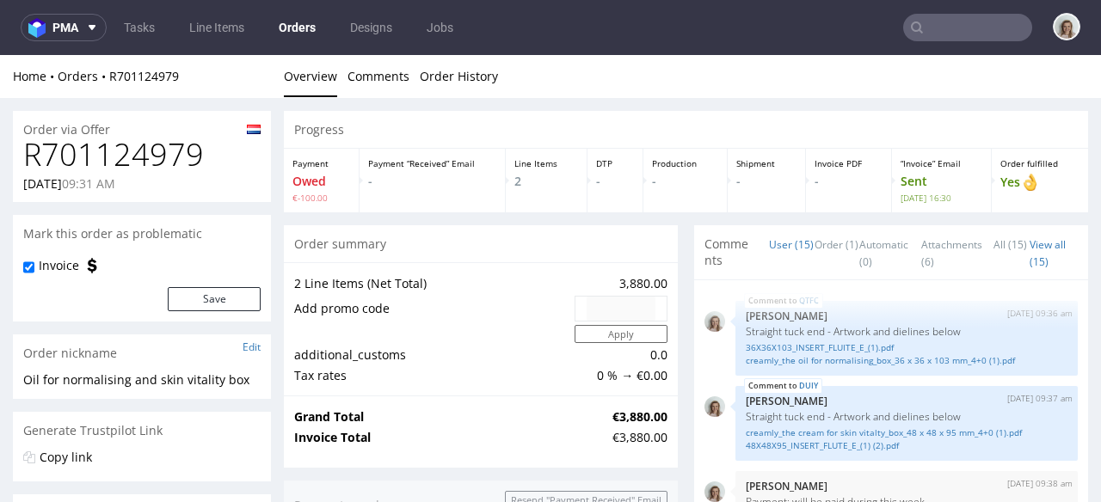
scroll to position [824, 0]
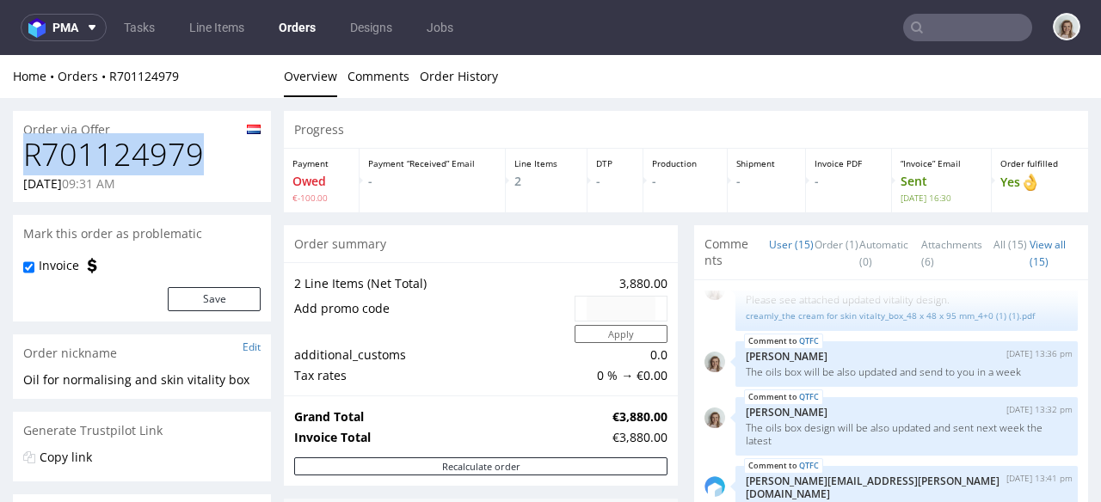
drag, startPoint x: 247, startPoint y: 158, endPoint x: 0, endPoint y: 167, distance: 247.0
copy h1 "R701124979"
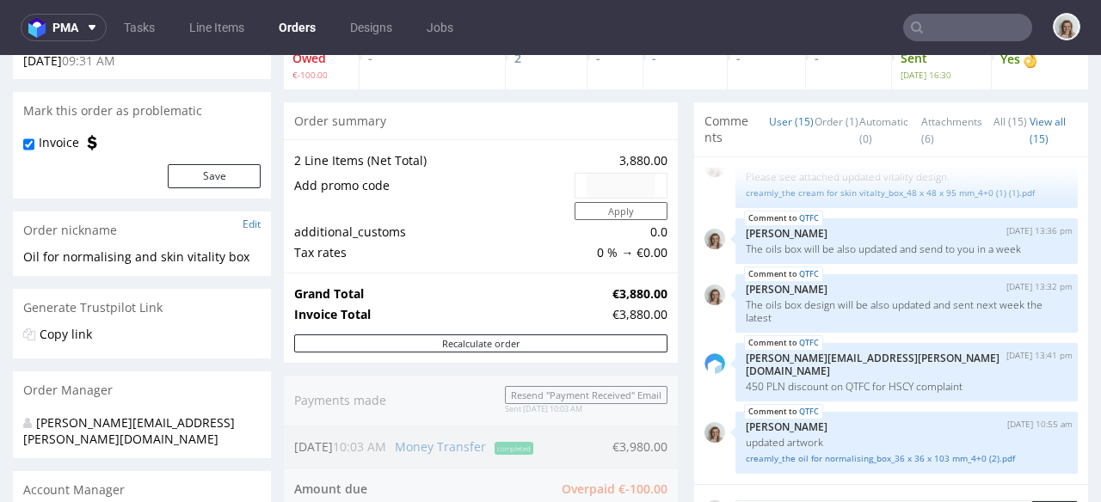
scroll to position [0, 0]
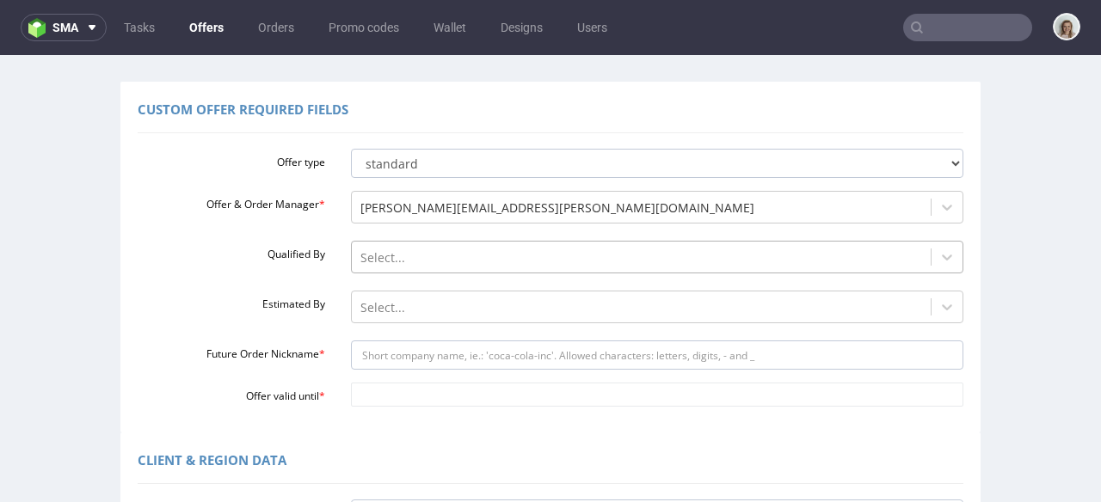
click at [373, 265] on div "Select..." at bounding box center [657, 253] width 613 height 24
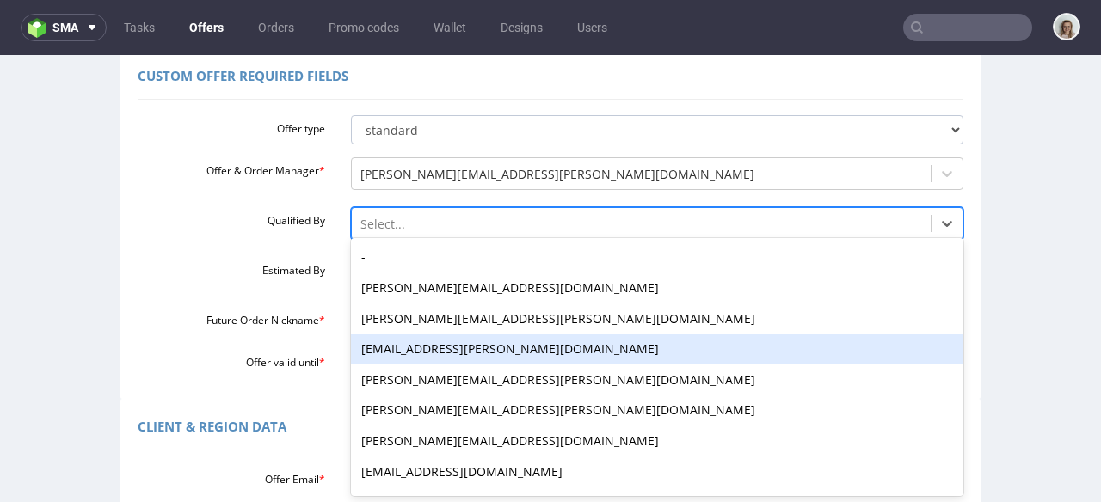
scroll to position [142, 0]
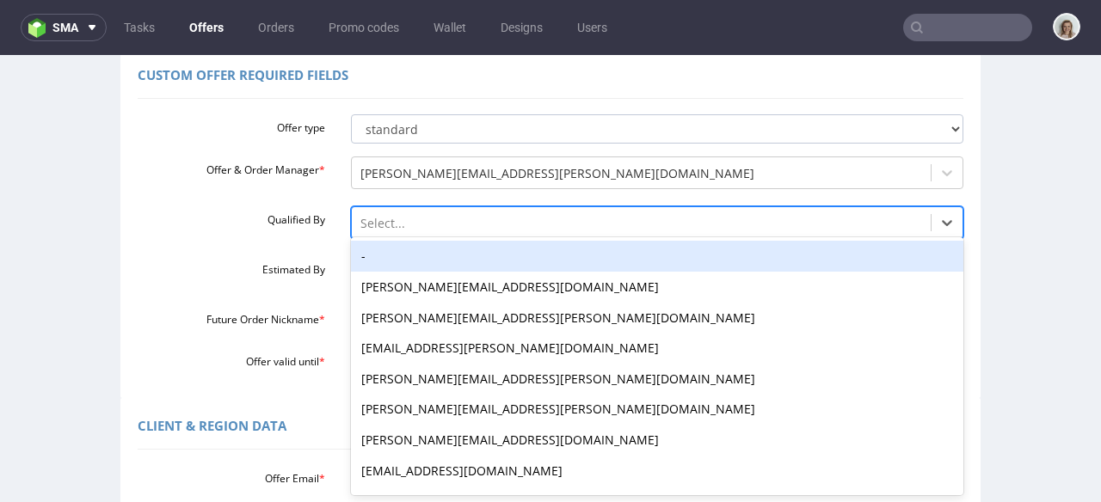
click at [384, 255] on div "-" at bounding box center [657, 256] width 613 height 31
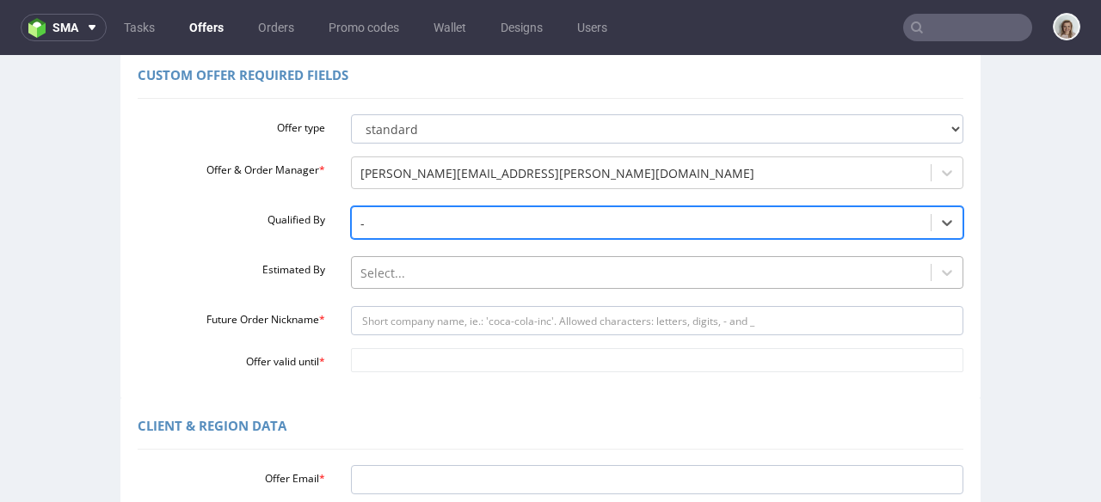
click at [378, 278] on div "Select..." at bounding box center [657, 268] width 613 height 24
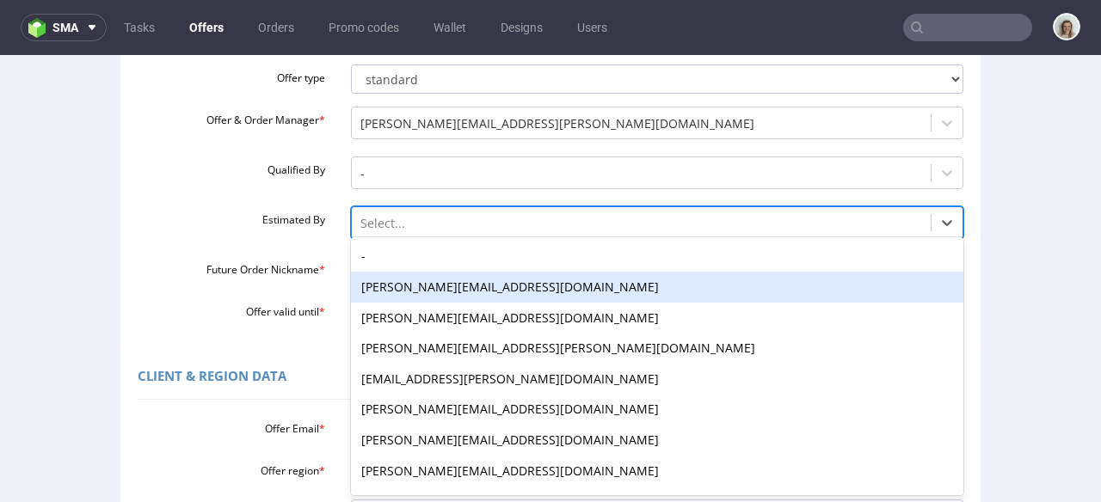
scroll to position [192, 0]
type input "kl"
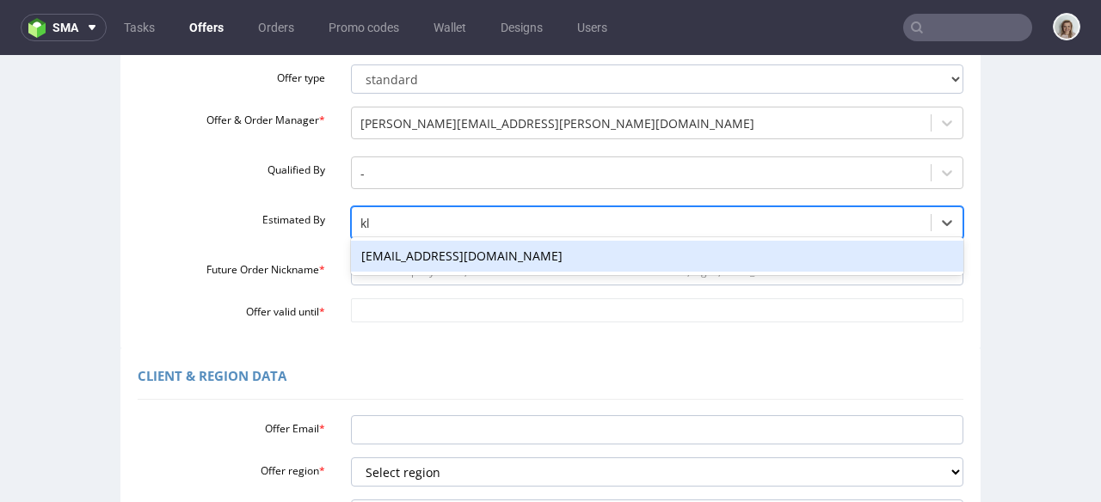
click at [384, 261] on div "klaudia.wisniewska@packhelp.com" at bounding box center [657, 256] width 613 height 31
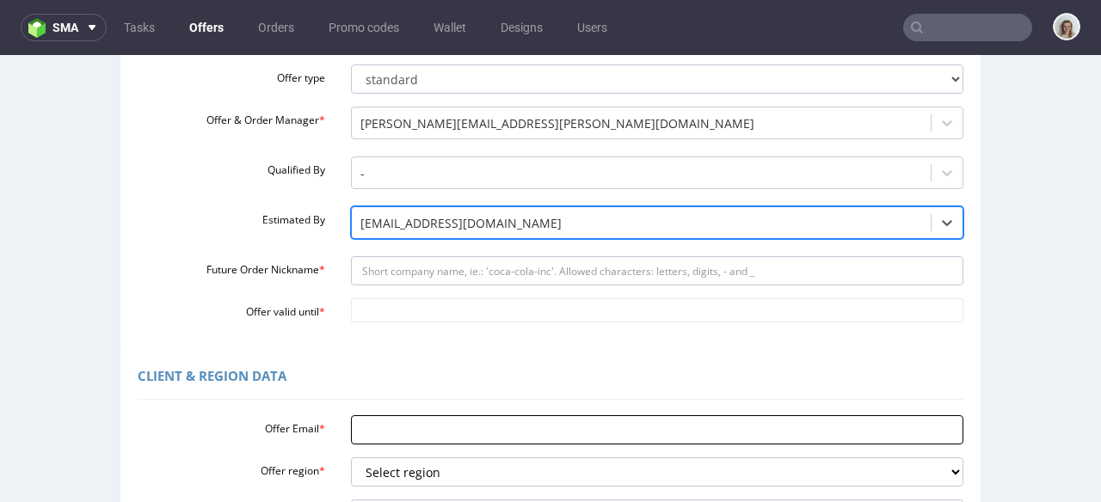
click at [371, 427] on input "Offer Email *" at bounding box center [657, 429] width 613 height 29
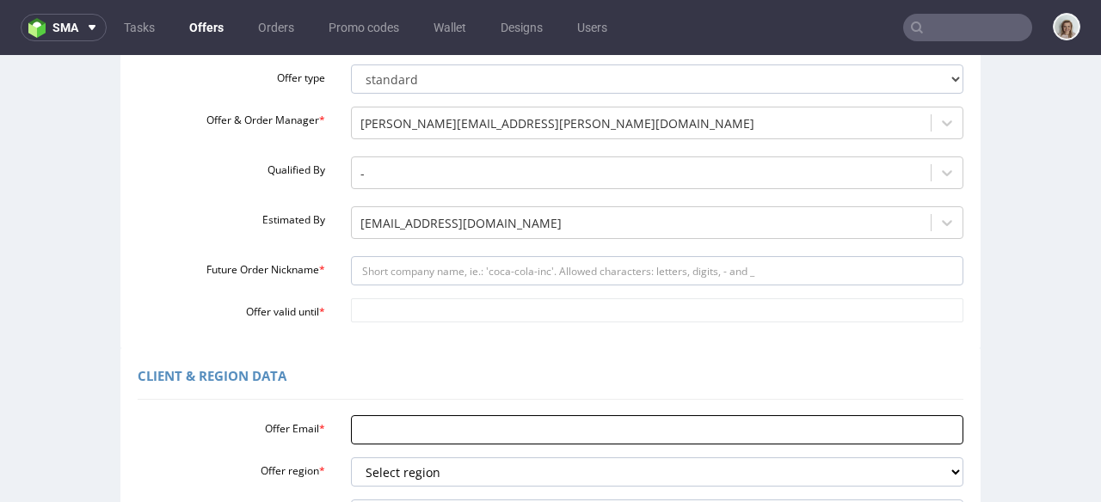
paste input "export@inserbo.com"
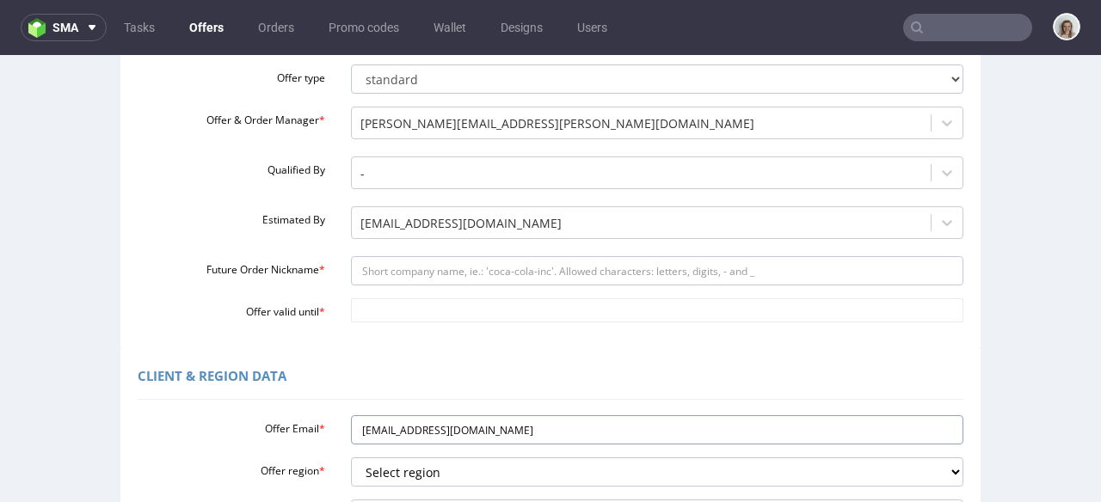
type input "export@inserbo.com"
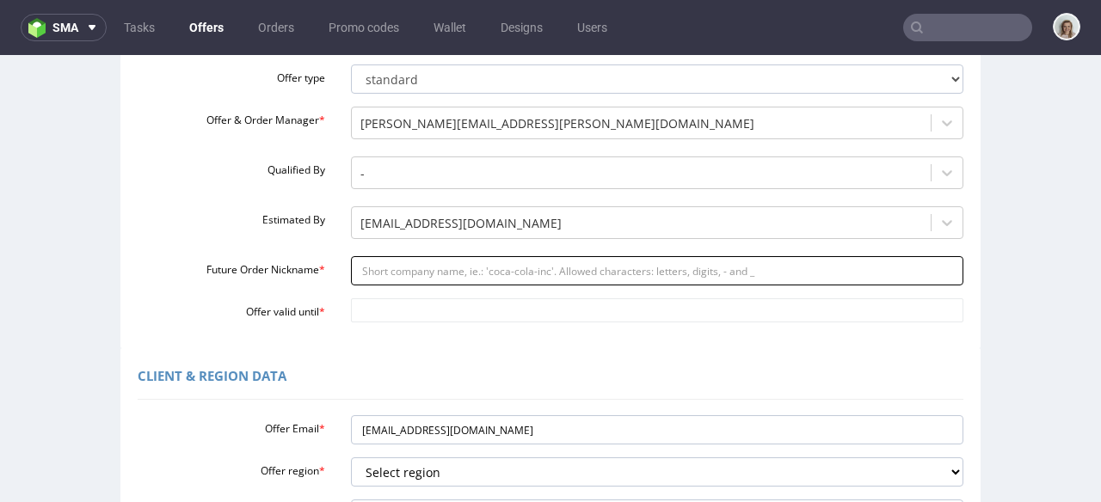
click at [367, 267] on input "Future Order Nickname *" at bounding box center [657, 270] width 613 height 29
paste input "inserbo_-_Reorder_of_mailer_boxes_2000_pcs"
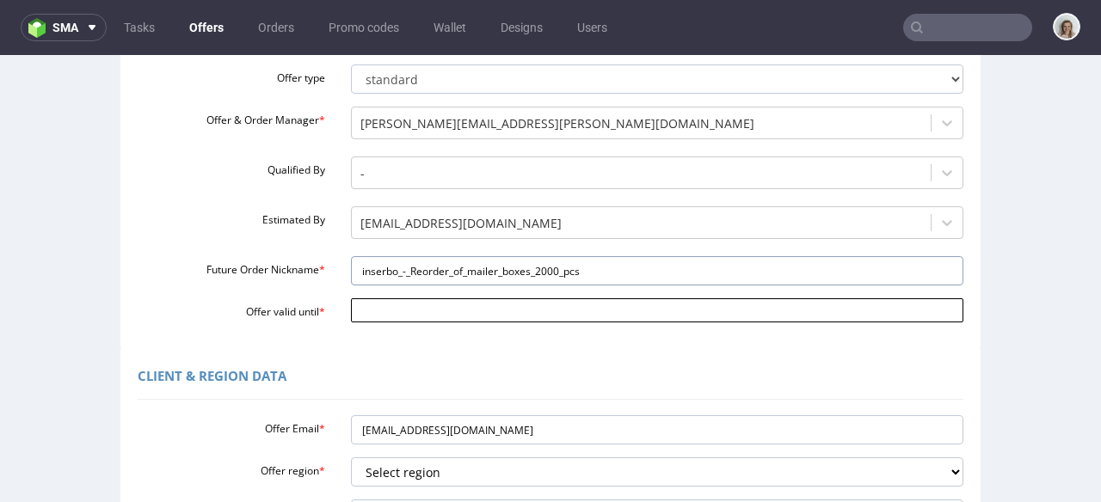
type input "inserbo_-_Reorder_of_mailer_boxes_2000_pcs"
click at [372, 310] on input "Offer valid until *" at bounding box center [657, 310] width 613 height 24
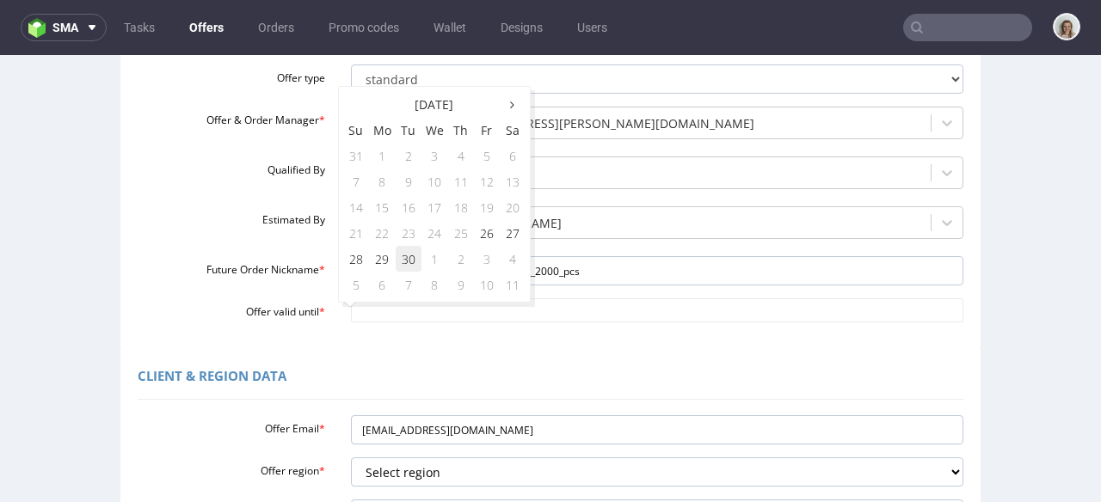
click at [406, 258] on td "30" at bounding box center [409, 259] width 26 height 26
type input "2025-09-30"
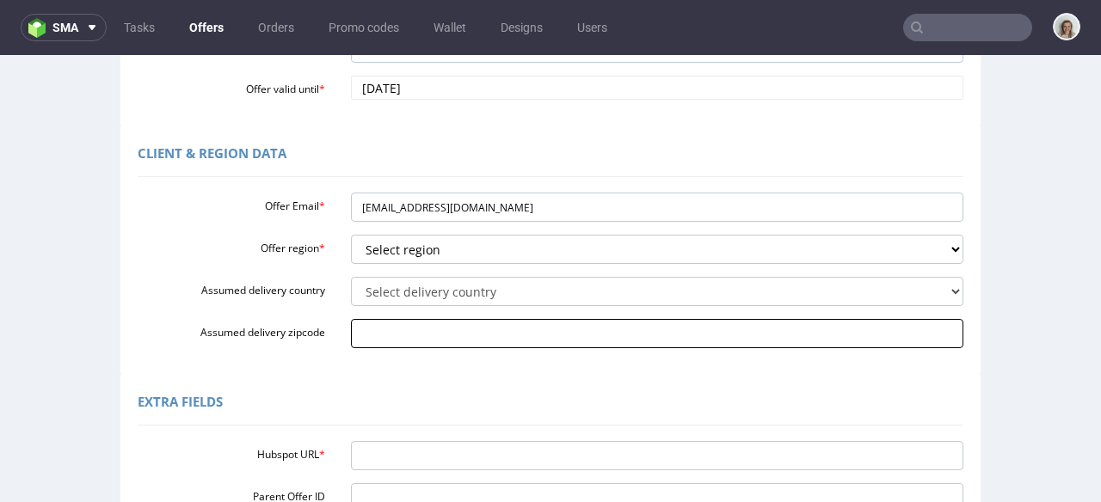
scroll to position [431, 0]
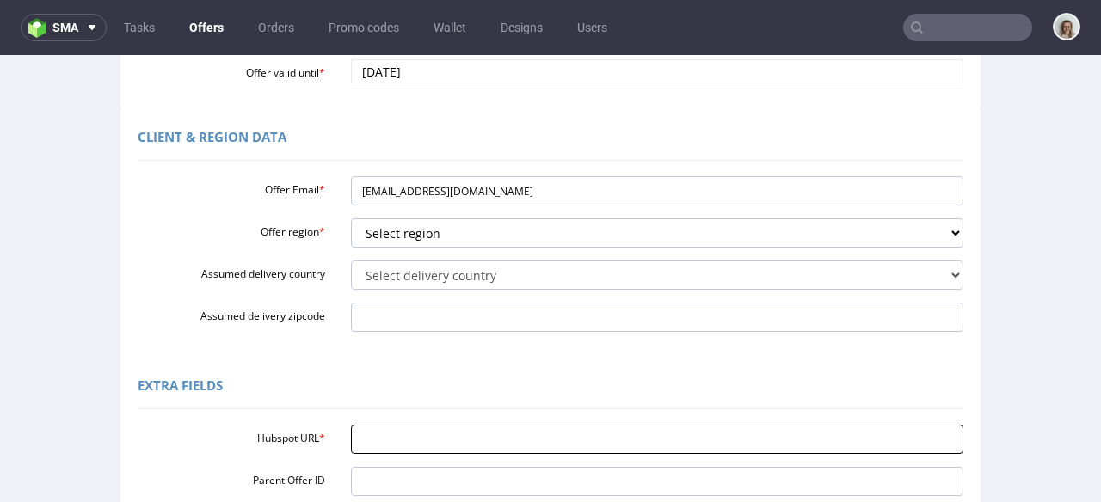
click at [372, 429] on input "Hubspot URL *" at bounding box center [657, 439] width 613 height 29
paste input "https://app-eu1.hubspot.com/contacts/25600958/record/0-3/314088177854/"
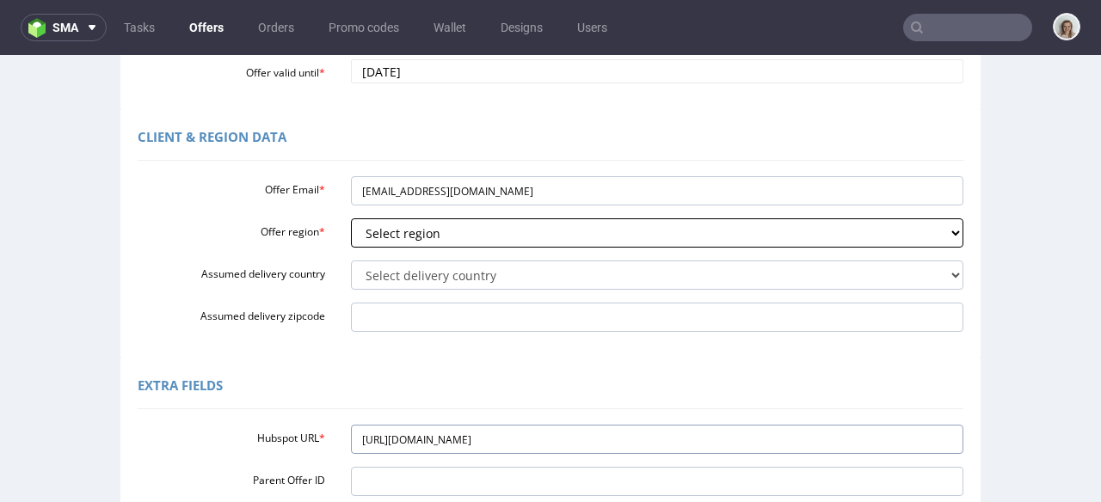
type input "https://app-eu1.hubspot.com/contacts/25600958/record/0-3/314088177854/"
click at [396, 241] on select "Select region eu gb de pl fr it es" at bounding box center [657, 232] width 613 height 29
select select "eu"
click at [351, 218] on select "Select region eu gb de pl fr it es" at bounding box center [657, 232] width 613 height 29
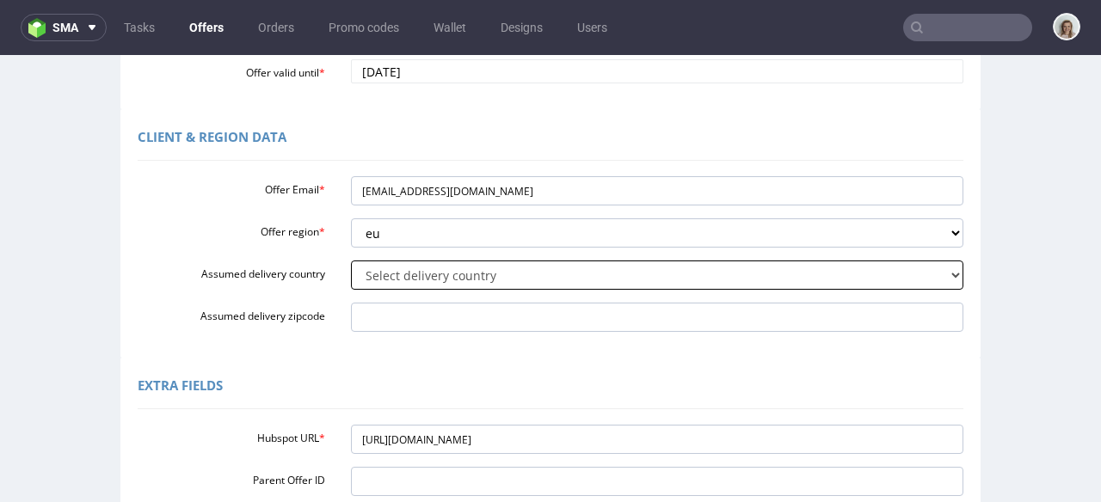
click at [390, 277] on select "Select delivery country Andorra Afghanistan Anguilla Albania Armenia Antarctica…" at bounding box center [657, 275] width 613 height 29
select select "68"
click at [351, 261] on select "Select delivery country Andorra Afghanistan Anguilla Albania Armenia Antarctica…" at bounding box center [657, 275] width 613 height 29
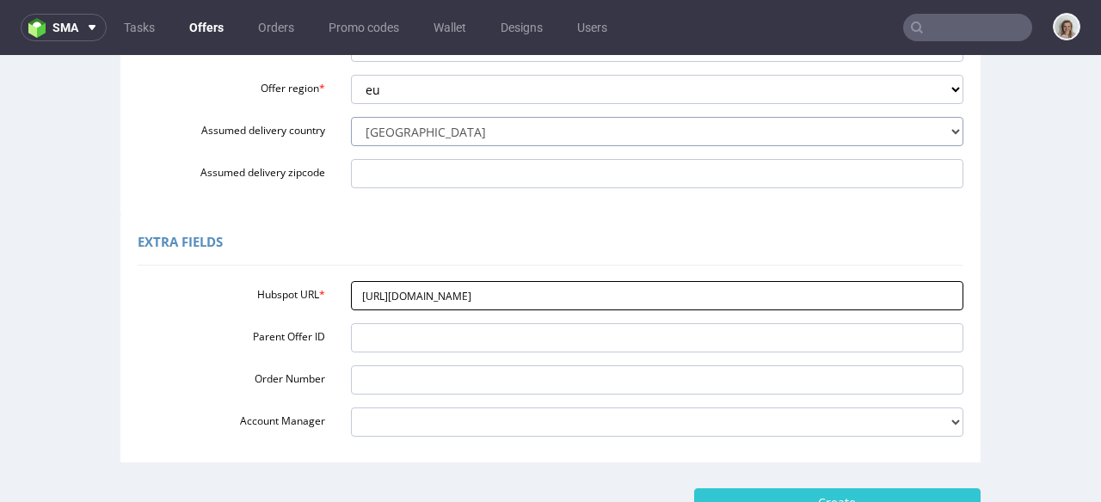
scroll to position [616, 0]
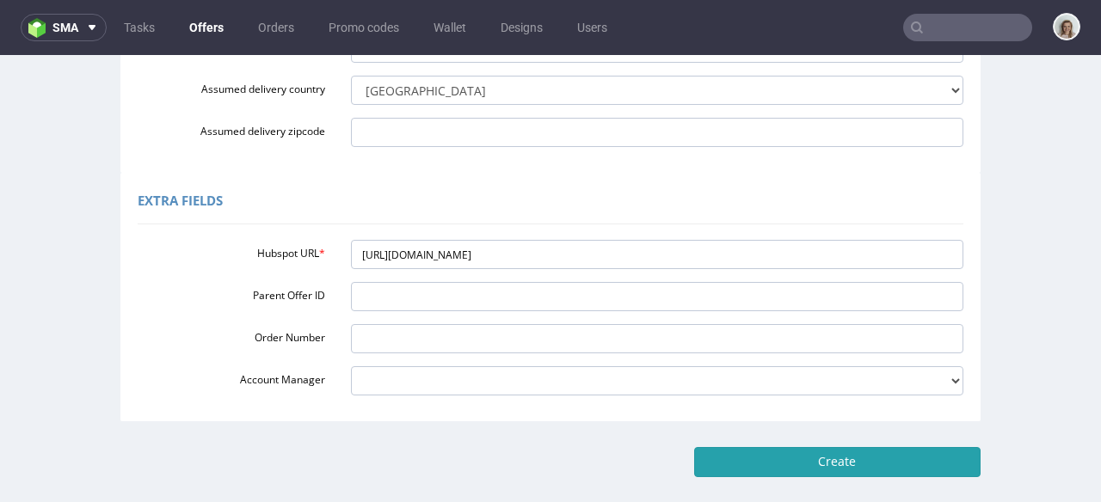
click at [843, 452] on input "Create" at bounding box center [837, 461] width 286 height 29
type input "Please wait..."
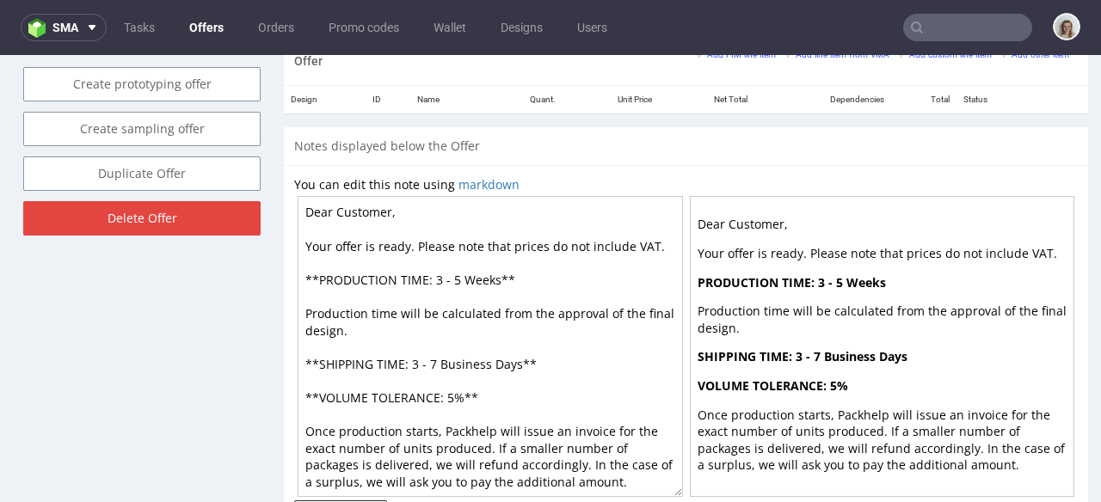
scroll to position [867, 0]
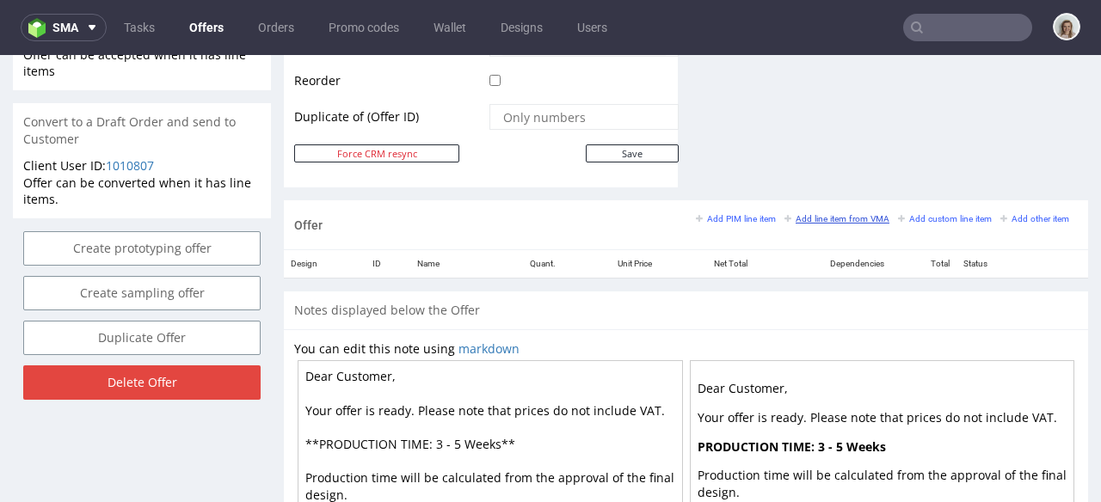
click at [821, 219] on small "Add line item from VMA" at bounding box center [836, 218] width 105 height 9
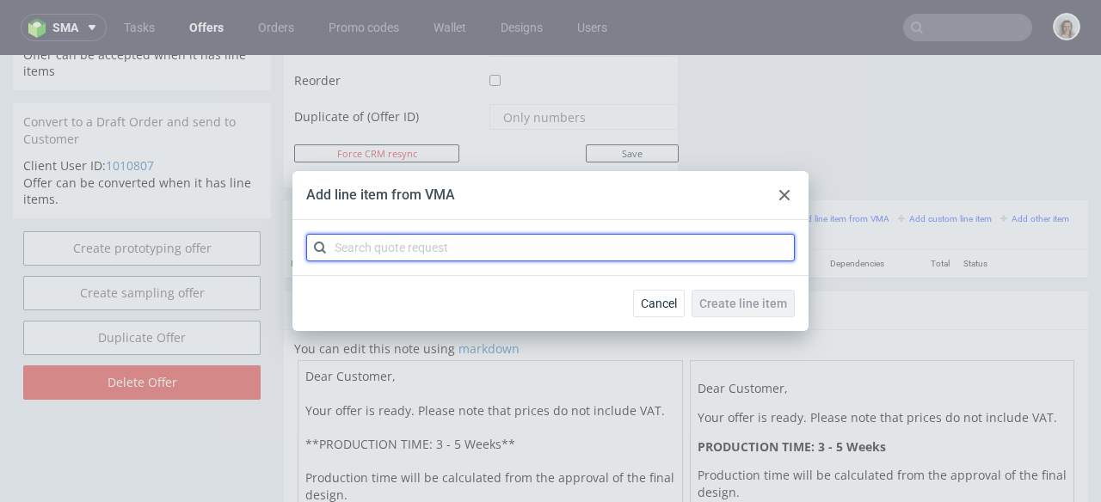
click at [502, 235] on input "text" at bounding box center [550, 248] width 489 height 28
paste input "CBNK-1"
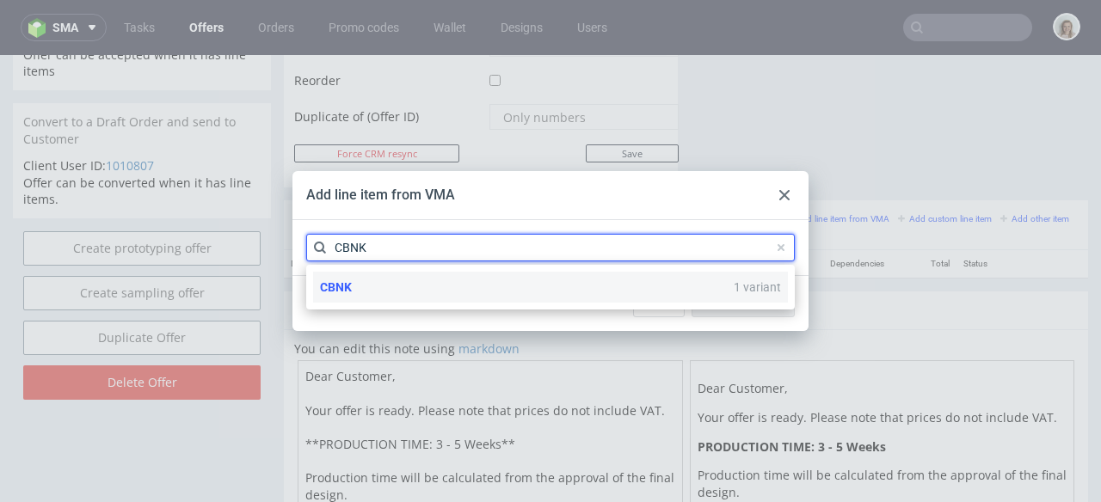
type input "CBNK"
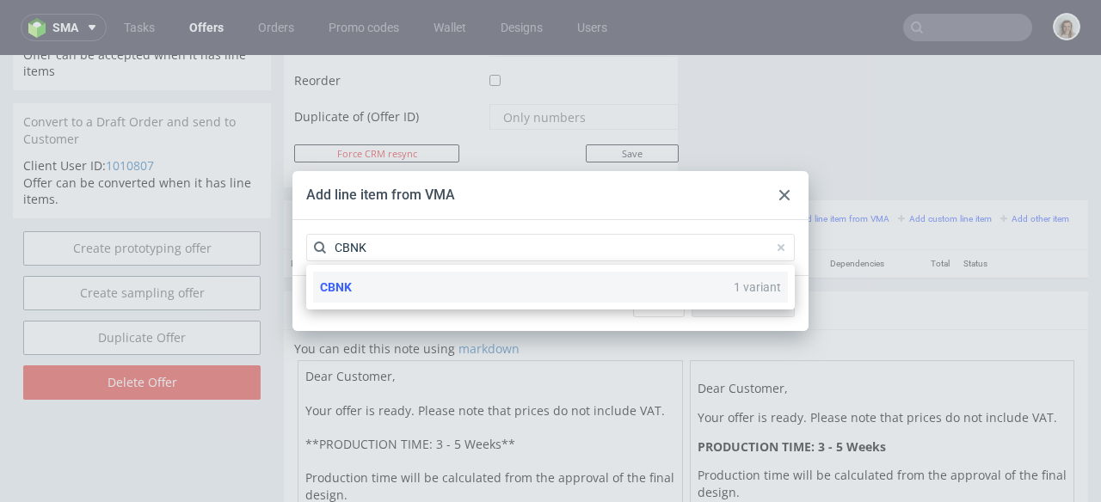
click at [489, 289] on div "CBNK 1 variant" at bounding box center [550, 287] width 475 height 31
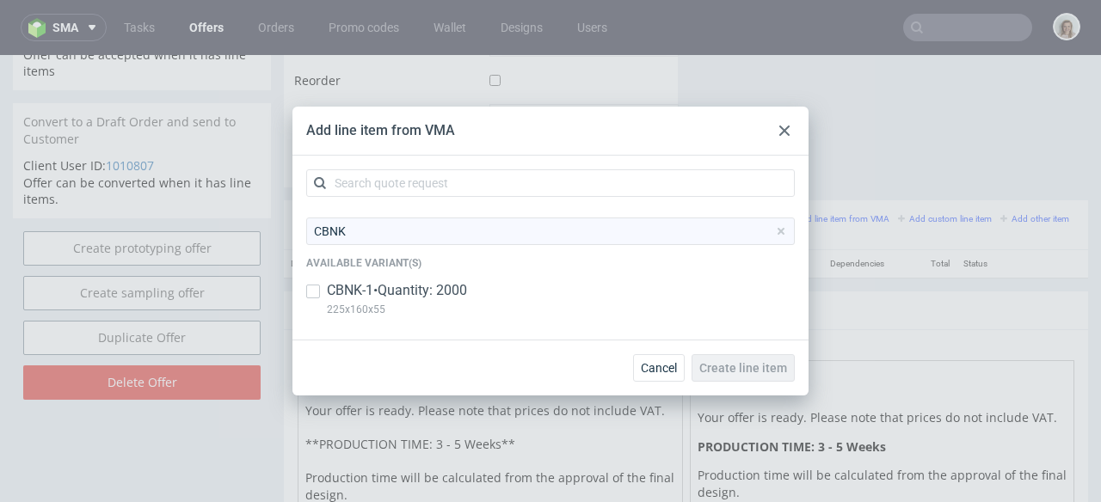
click at [438, 290] on p "CBNK-1 • Quantity: 2000" at bounding box center [397, 290] width 140 height 19
checkbox input "true"
click at [743, 373] on span "Create line item" at bounding box center [743, 368] width 88 height 12
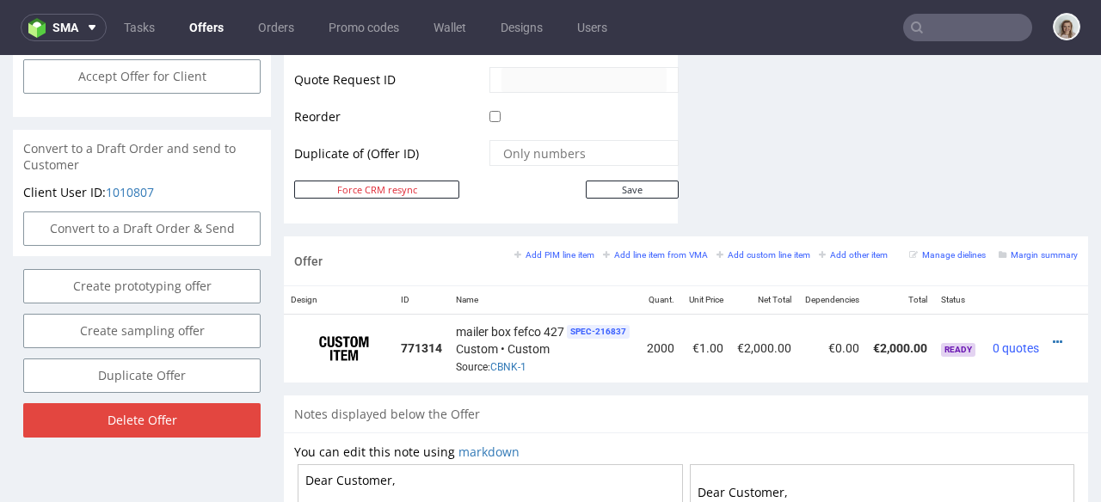
scroll to position [0, 26]
click at [1046, 323] on td at bounding box center [1067, 349] width 42 height 68
click at [1053, 336] on icon at bounding box center [1057, 342] width 9 height 12
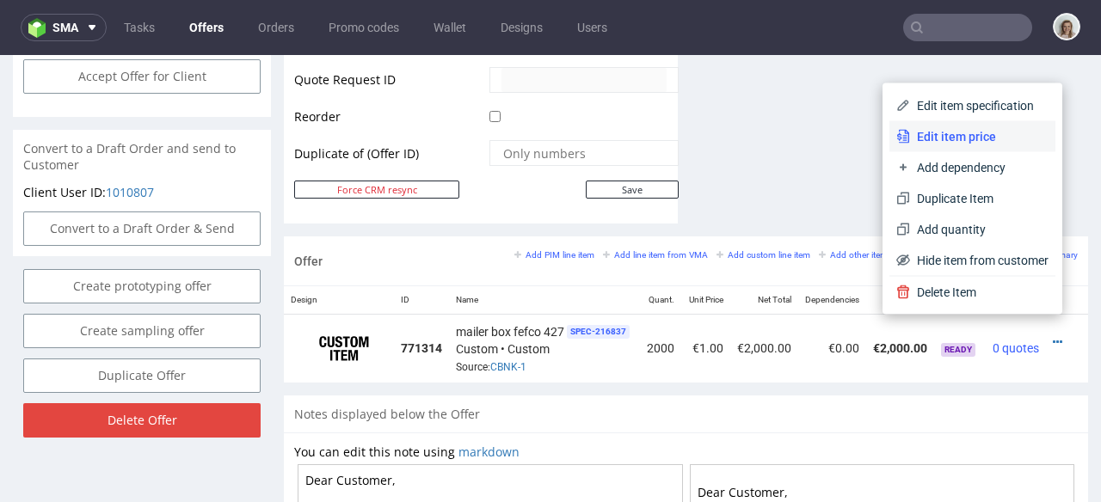
click at [914, 129] on span "Edit item price" at bounding box center [979, 136] width 138 height 17
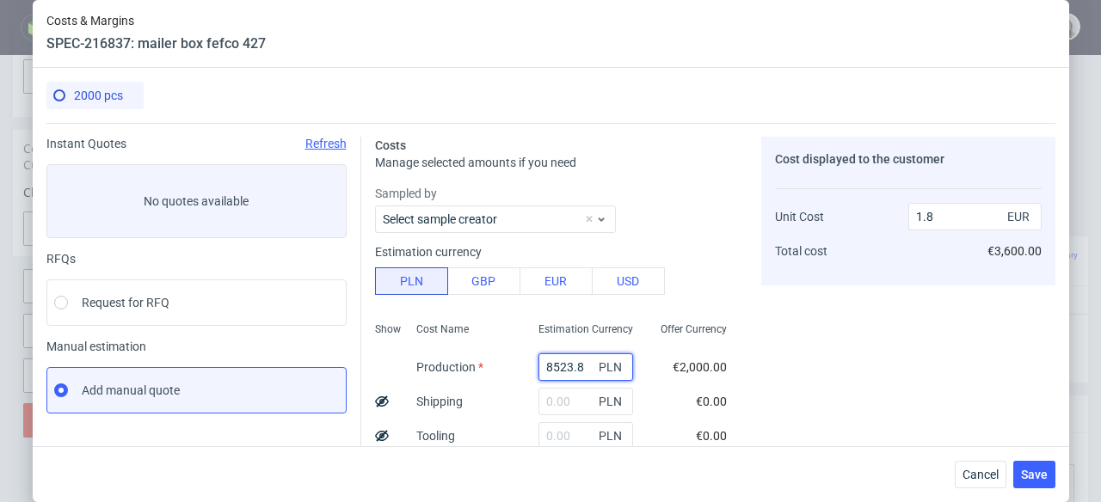
drag, startPoint x: 568, startPoint y: 360, endPoint x: 522, endPoint y: 360, distance: 45.6
click at [538, 360] on input "8523.8" at bounding box center [585, 368] width 95 height 28
type input "5900"
type input "1.24"
type input "5900"
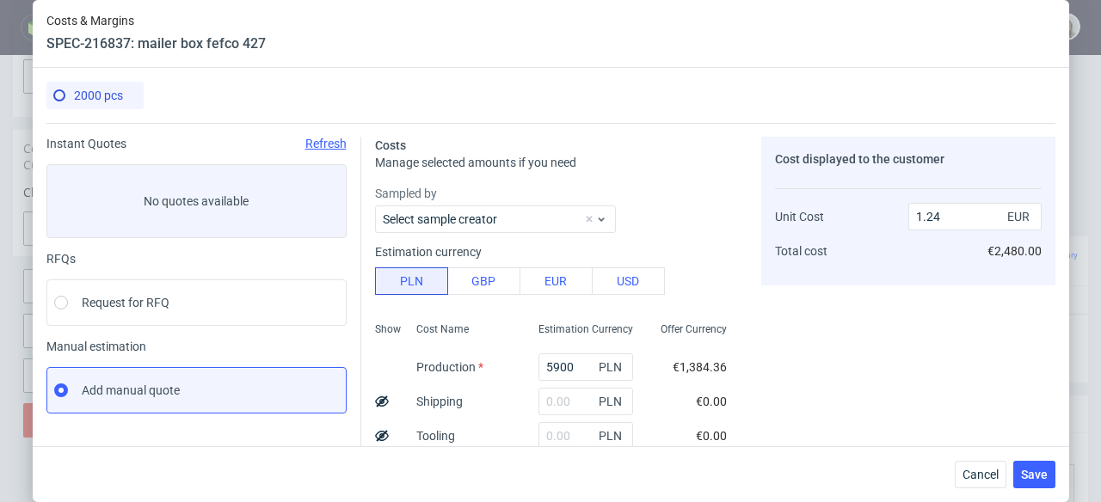
click at [532, 340] on div "Estimation Currency" at bounding box center [586, 334] width 122 height 31
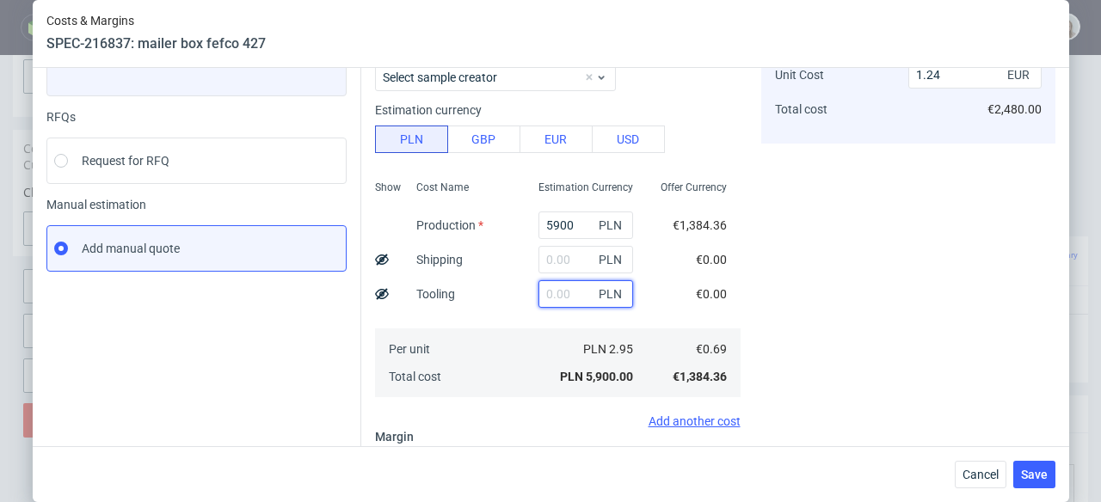
click at [538, 297] on input "text" at bounding box center [585, 294] width 95 height 28
type input "1200"
type input "1.5"
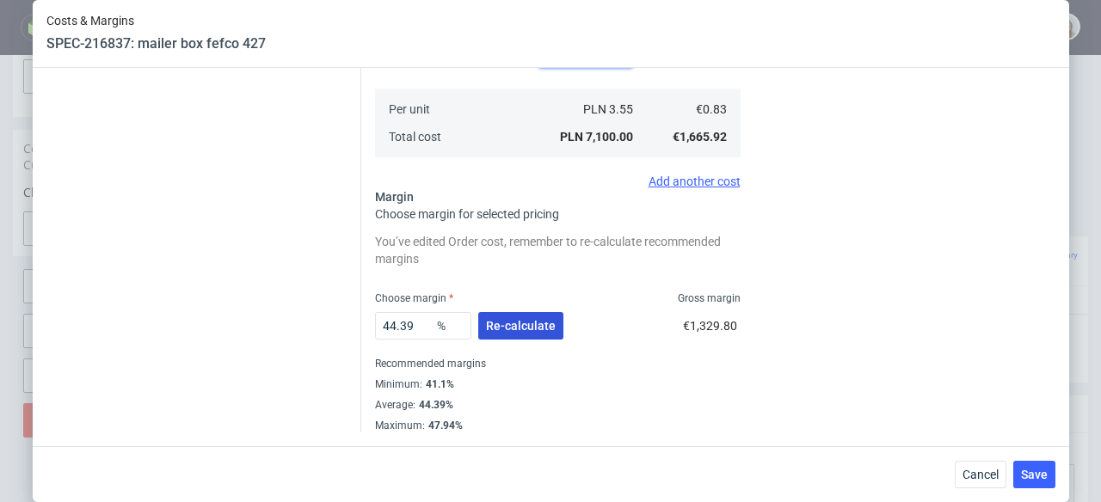
type input "1200"
click at [513, 320] on span "Re-calculate" at bounding box center [521, 326] width 70 height 12
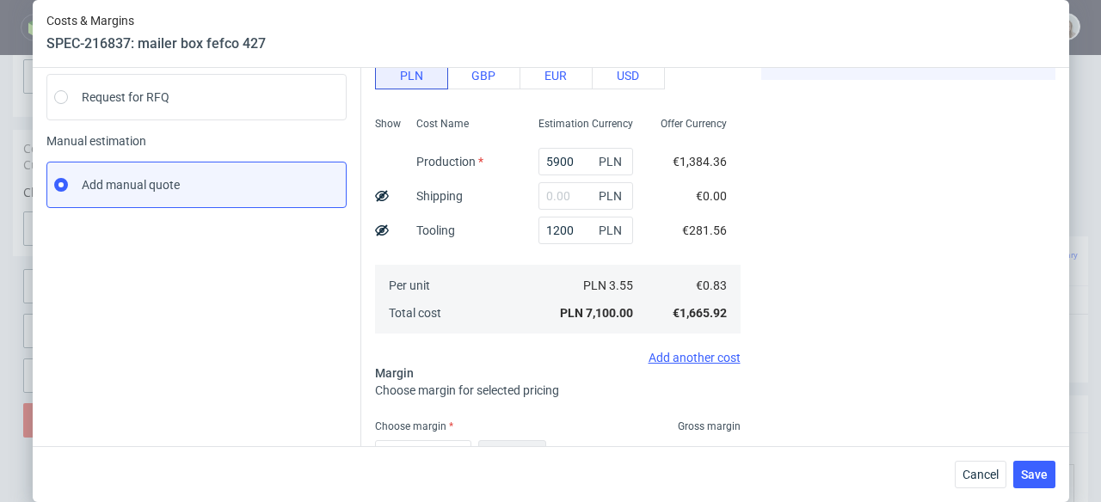
scroll to position [205, 0]
click at [547, 196] on input "text" at bounding box center [585, 197] width 95 height 28
paste input "823,86"
type input "823.86"
type input "1.67"
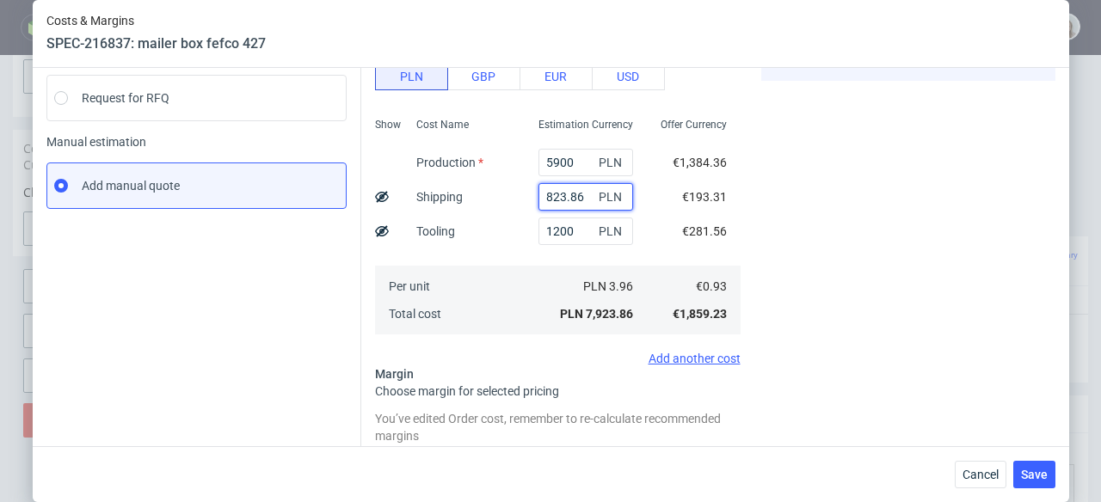
type input "823.86"
click at [377, 198] on icon at bounding box center [382, 197] width 14 height 14
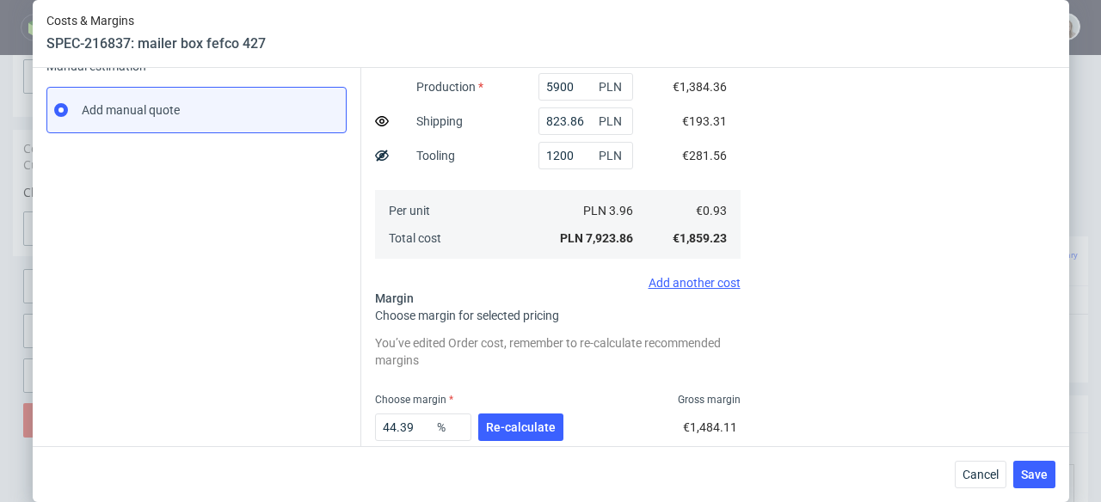
scroll to position [268, 0]
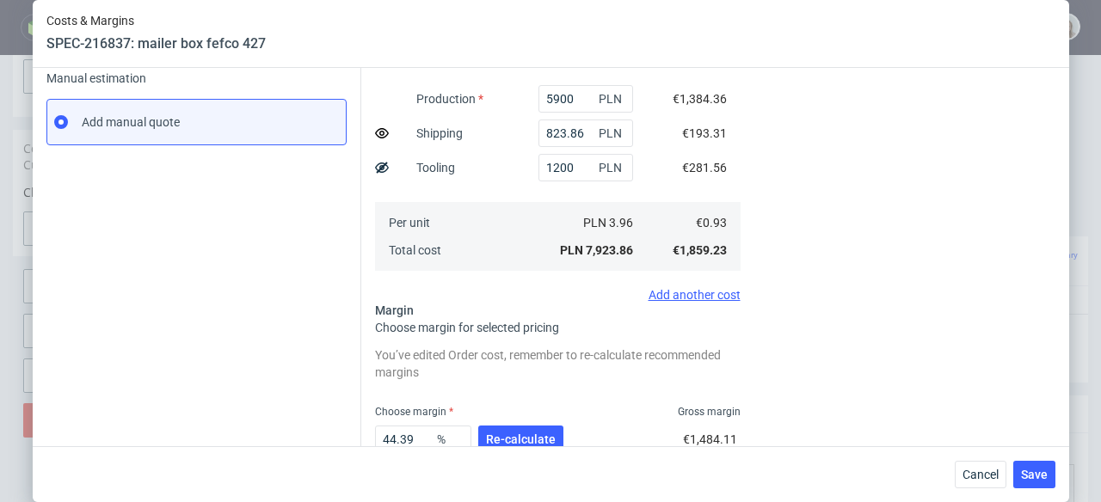
click at [375, 170] on use at bounding box center [382, 167] width 14 height 11
type input "1.43"
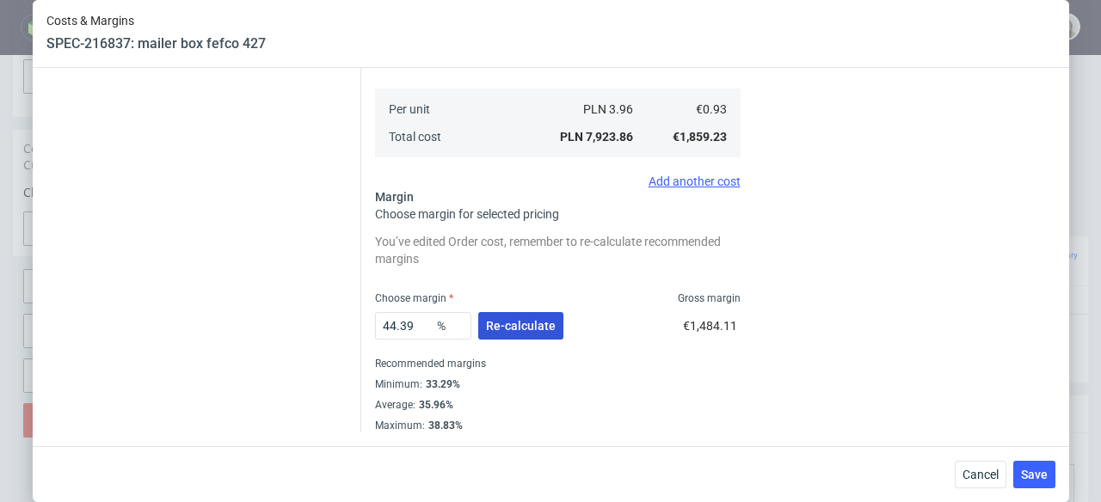
click at [533, 331] on span "Re-calculate" at bounding box center [521, 326] width 70 height 12
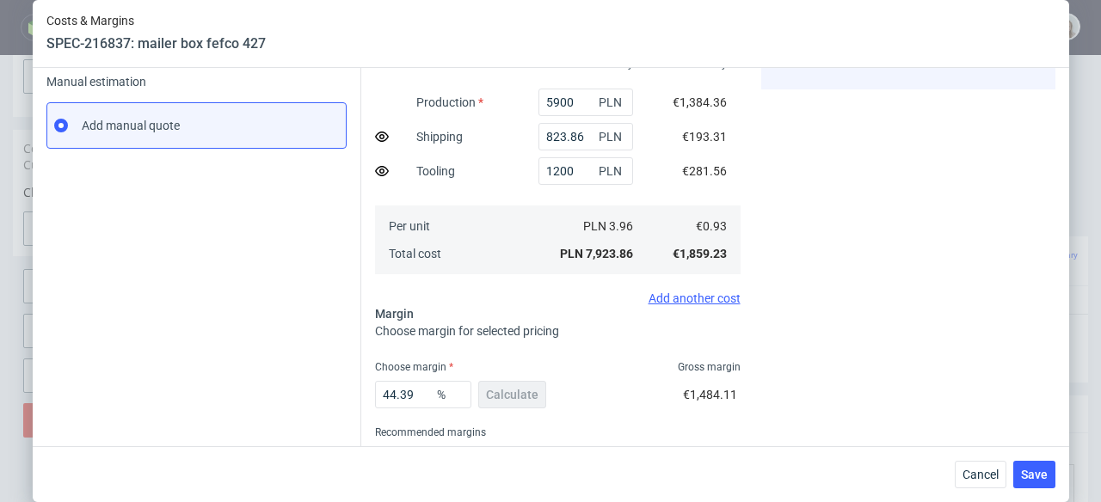
scroll to position [334, 0]
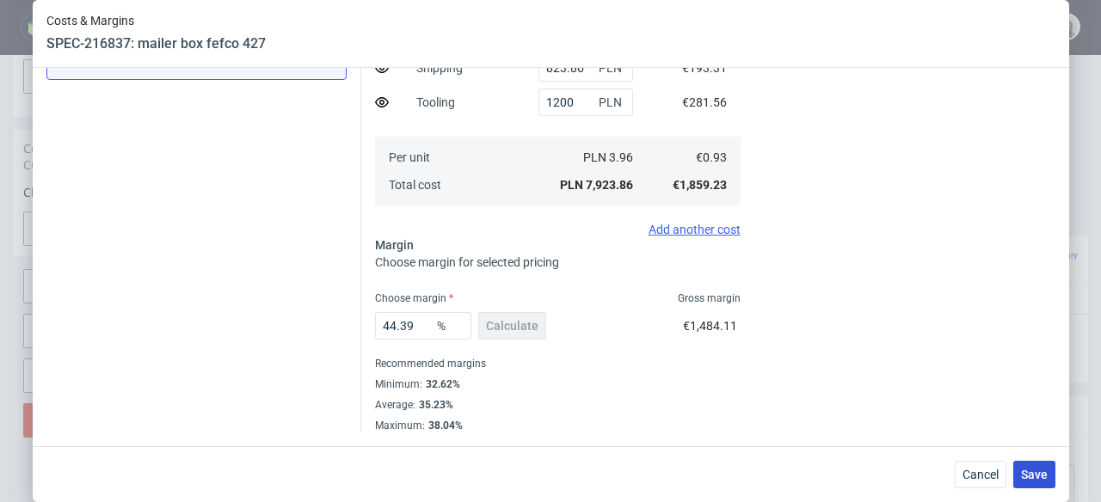
click at [1042, 469] on span "Save" at bounding box center [1034, 475] width 27 height 12
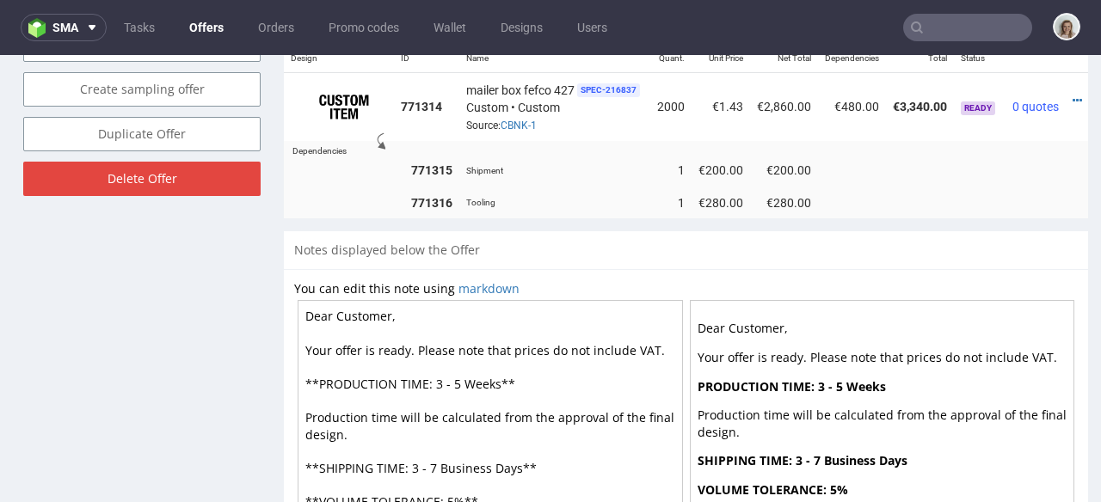
scroll to position [1115, 0]
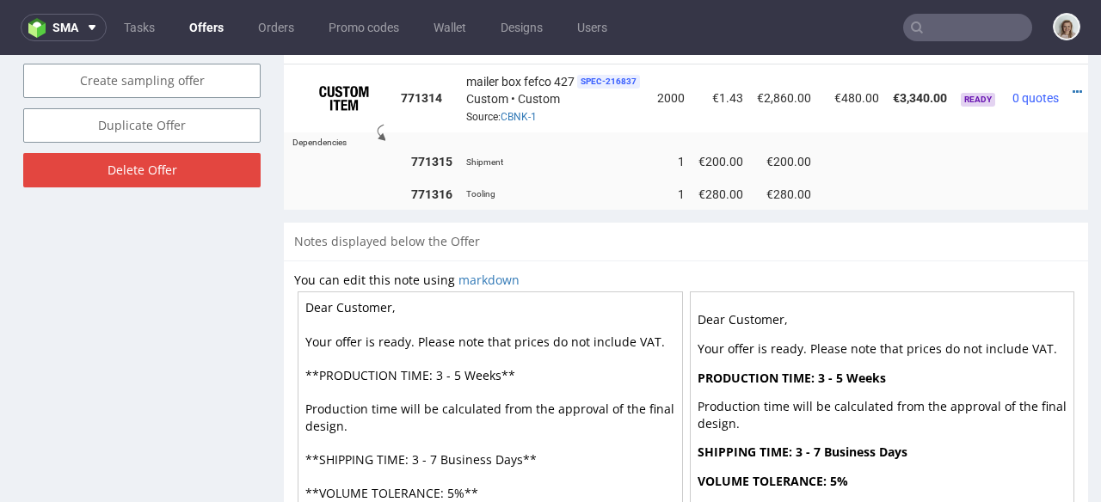
drag, startPoint x: 334, startPoint y: 298, endPoint x: 411, endPoint y: 300, distance: 77.4
click at [411, 300] on textarea "Dear Customer, Your offer is ready. Please note that prices do not include VAT.…" at bounding box center [490, 442] width 385 height 301
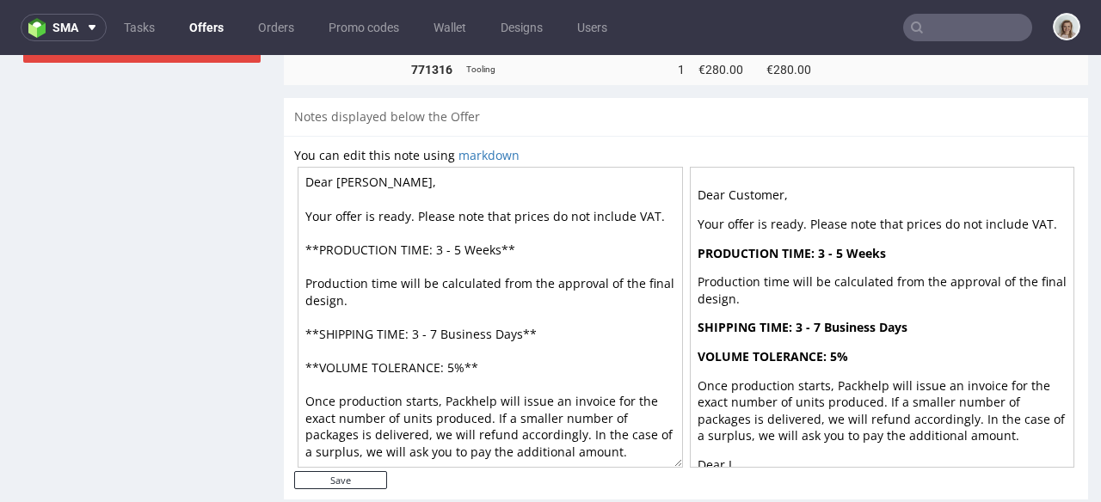
scroll to position [1266, 0]
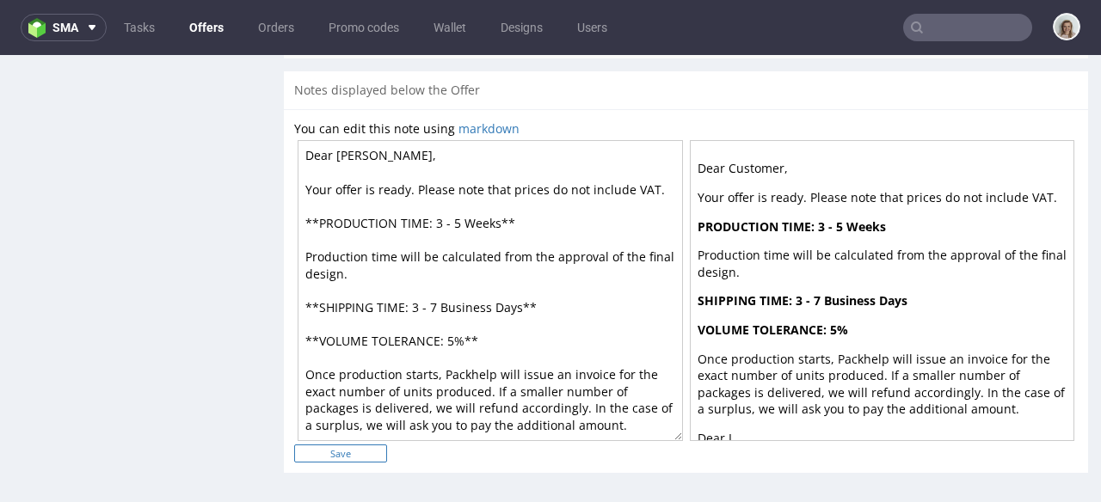
type textarea "Dear Iolanda, Your offer is ready. Please note that prices do not include VAT. …"
click at [367, 449] on input "Save" at bounding box center [340, 454] width 93 height 18
type input "In progress..."
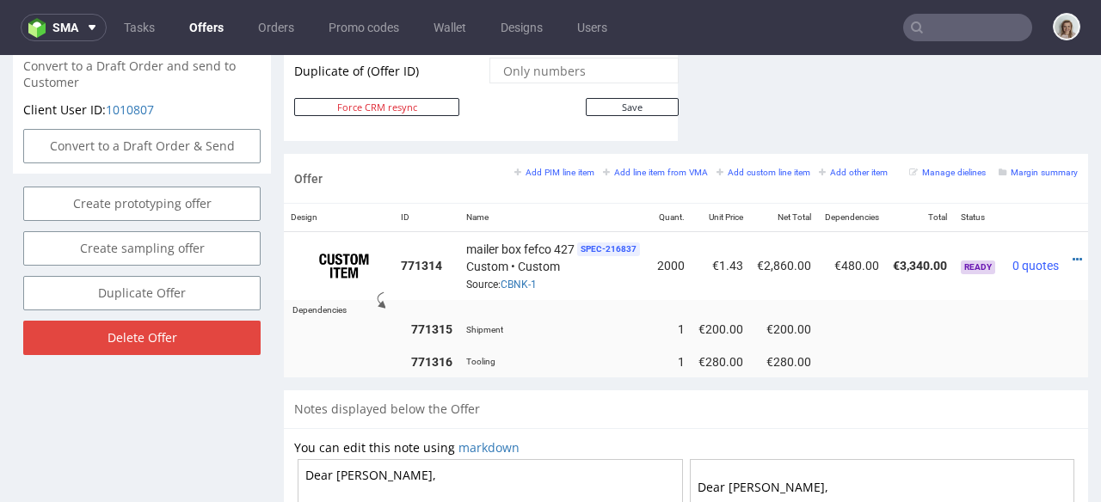
scroll to position [0, 43]
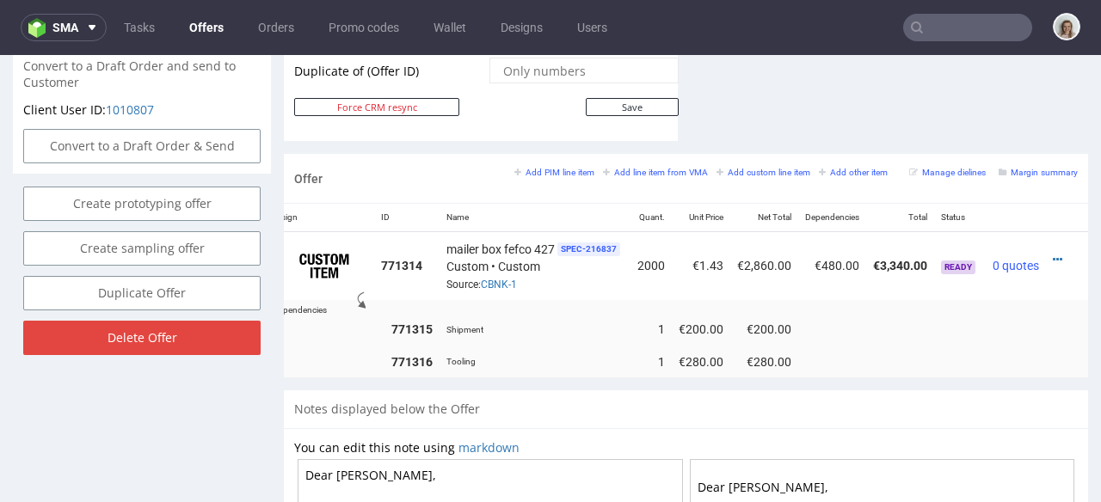
click at [1053, 251] on div at bounding box center [1062, 259] width 18 height 17
click at [1053, 254] on icon at bounding box center [1057, 260] width 9 height 12
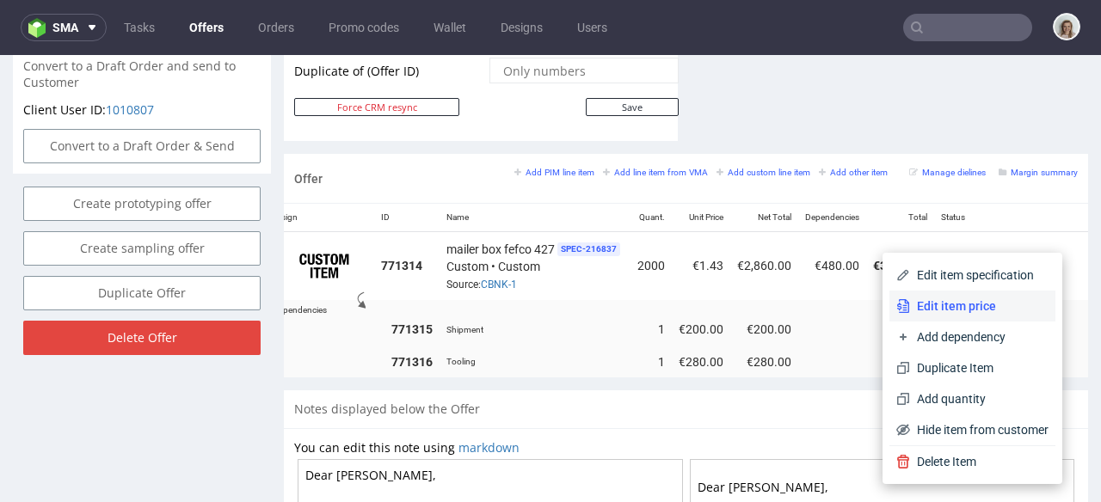
click at [956, 305] on span "Edit item price" at bounding box center [979, 306] width 138 height 17
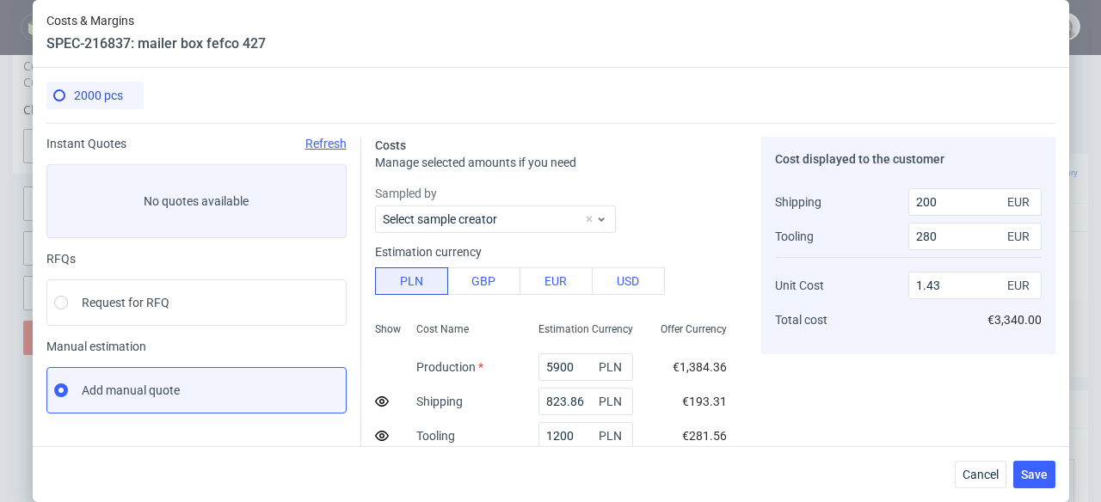
scroll to position [308, 0]
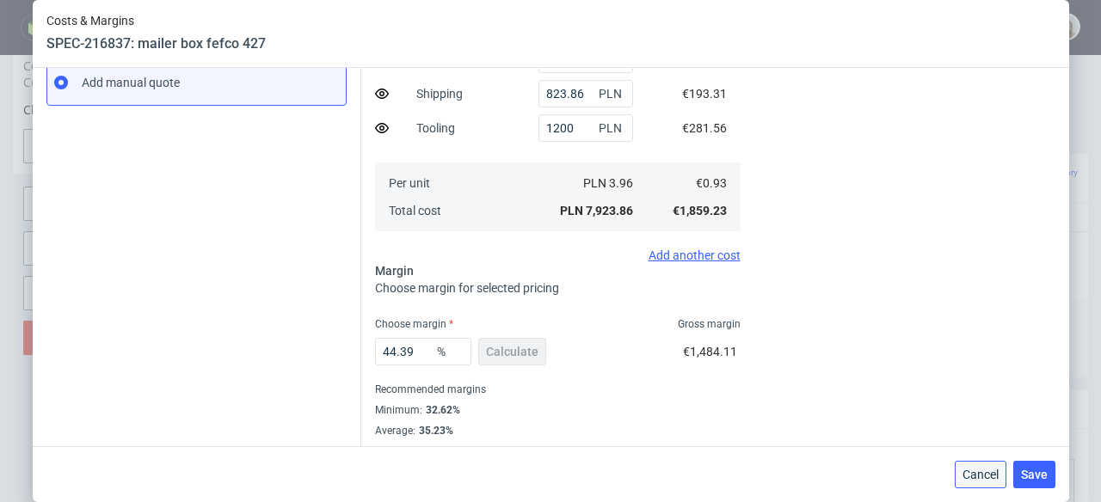
click at [990, 477] on span "Cancel" at bounding box center [980, 475] width 36 height 12
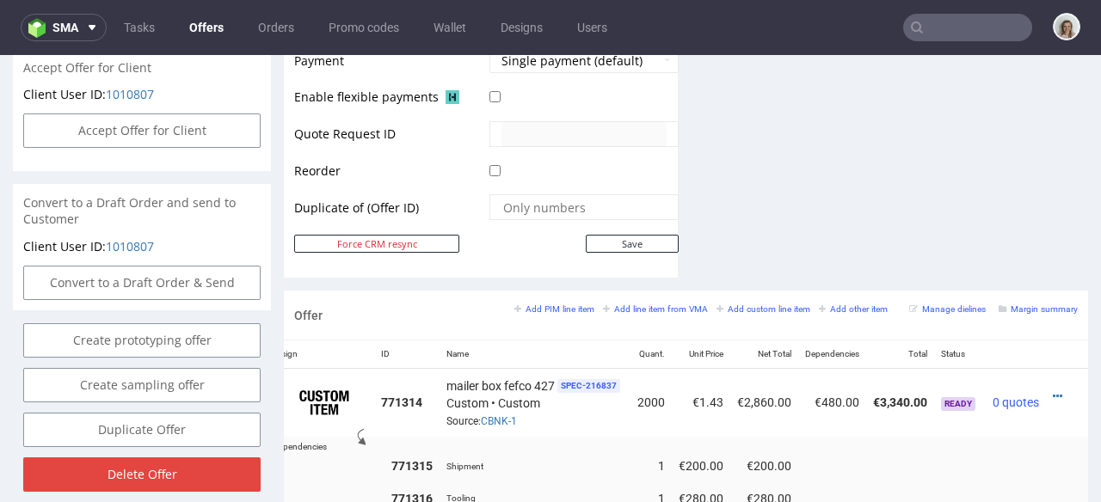
scroll to position [921, 0]
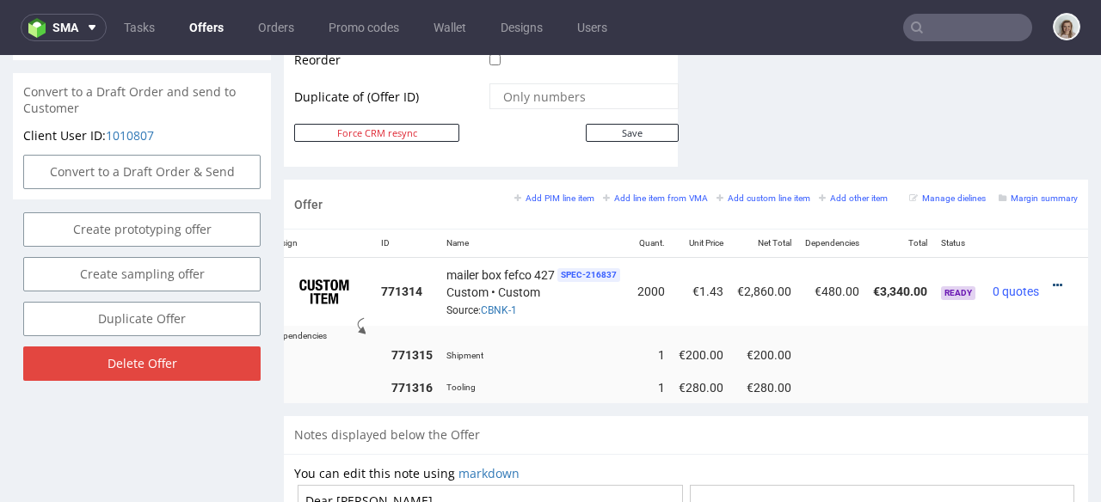
click at [1053, 280] on icon at bounding box center [1057, 286] width 9 height 12
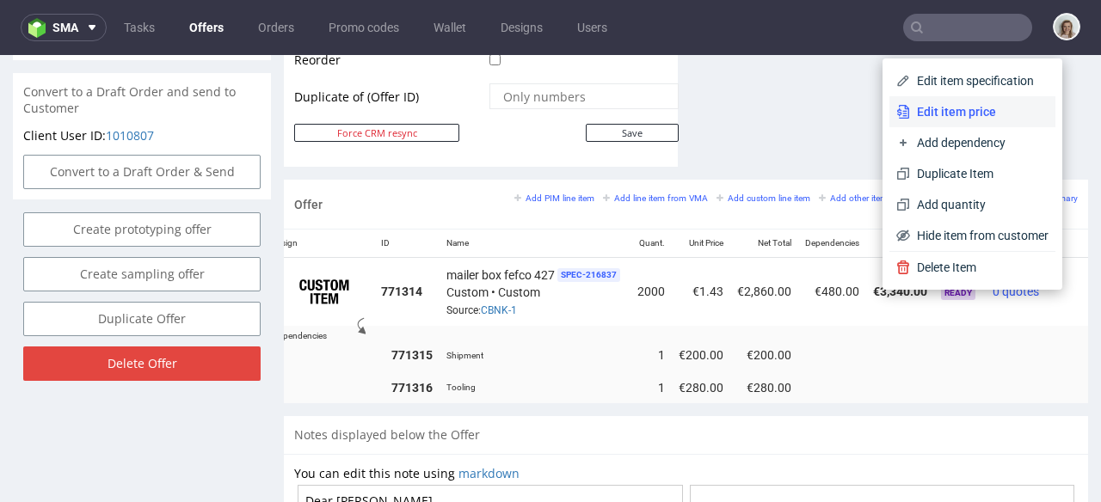
click at [918, 100] on li "Edit item price" at bounding box center [972, 111] width 166 height 31
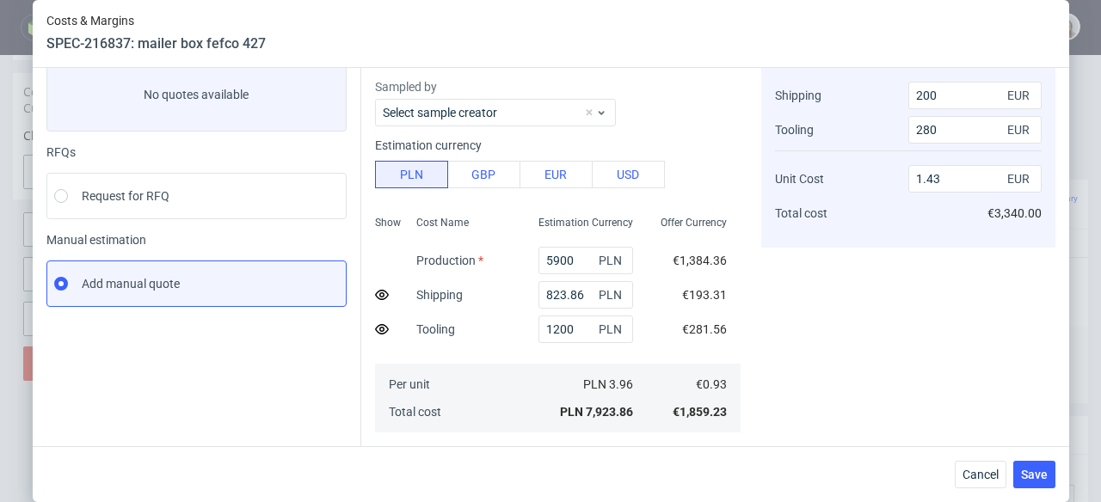
scroll to position [334, 0]
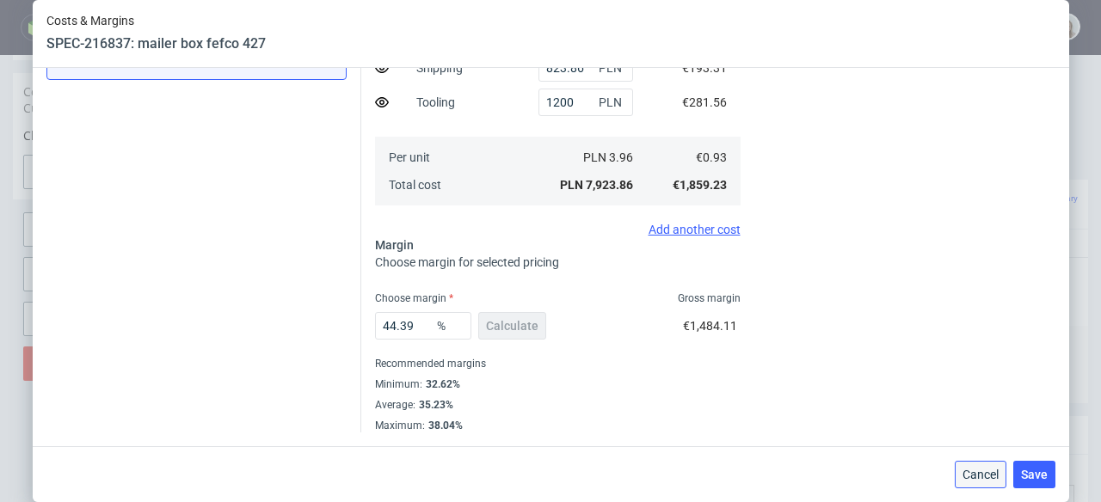
click at [977, 470] on span "Cancel" at bounding box center [980, 475] width 36 height 12
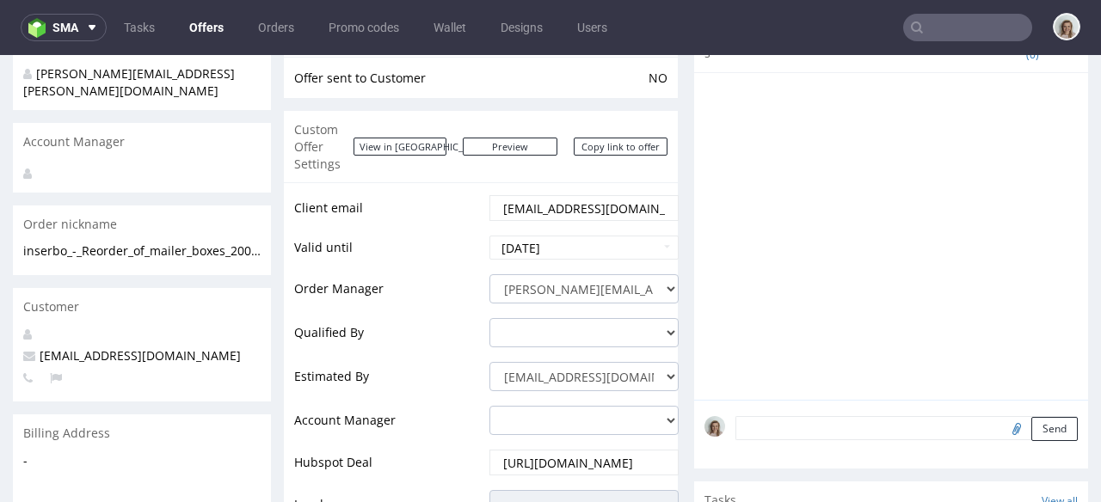
scroll to position [0, 0]
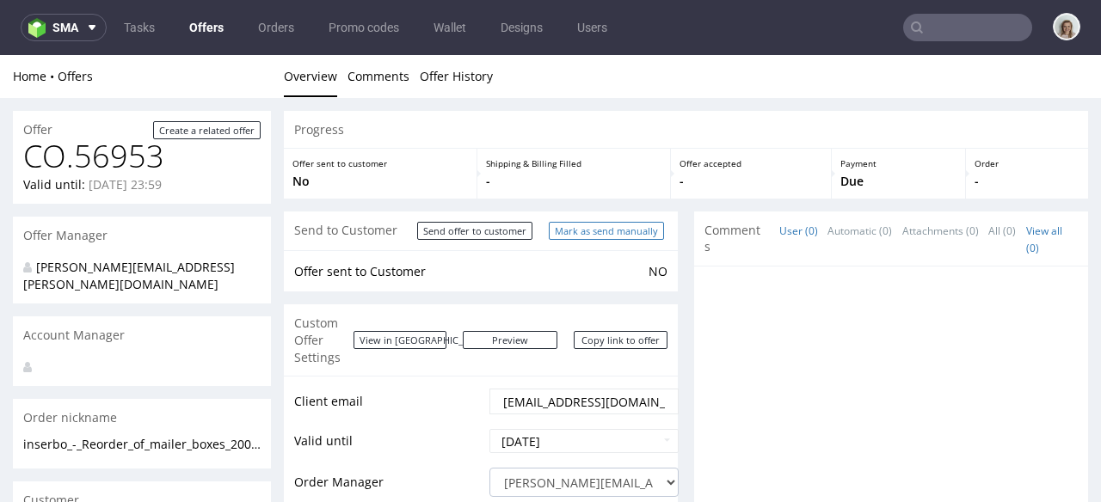
click at [583, 224] on input "Mark as send manually" at bounding box center [606, 231] width 115 height 18
type input "In progress..."
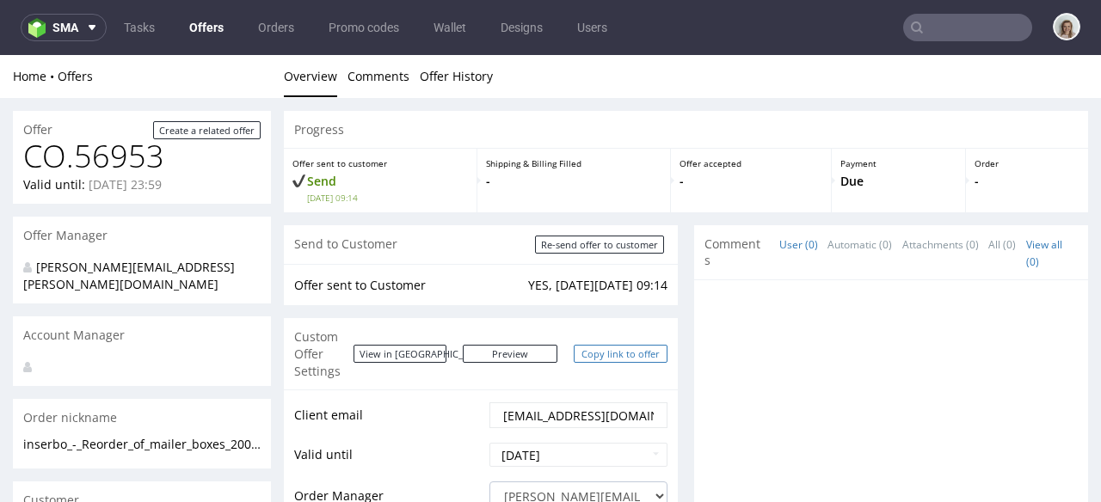
click at [609, 346] on link "Copy link to offer" at bounding box center [621, 354] width 95 height 18
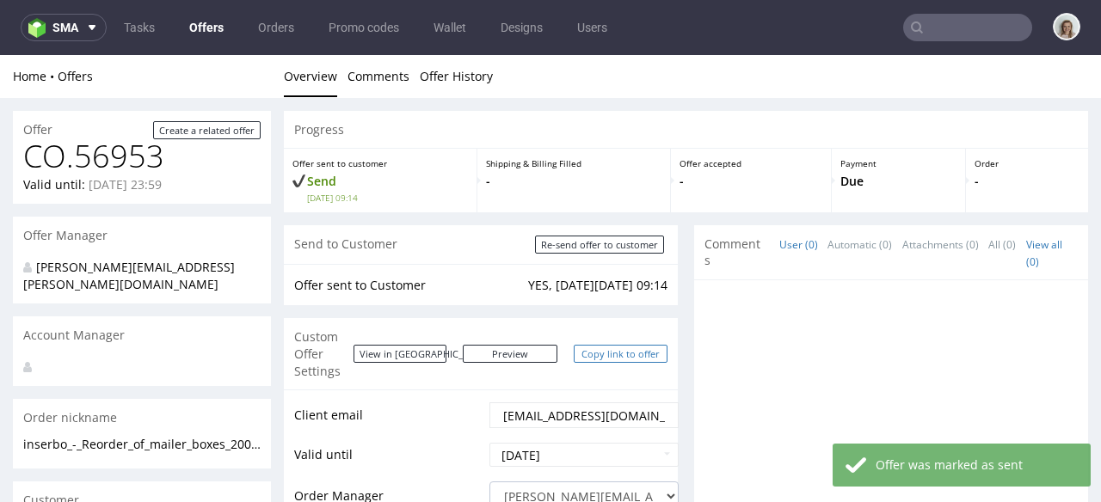
click at [608, 350] on link "Copy link to offer" at bounding box center [621, 354] width 95 height 18
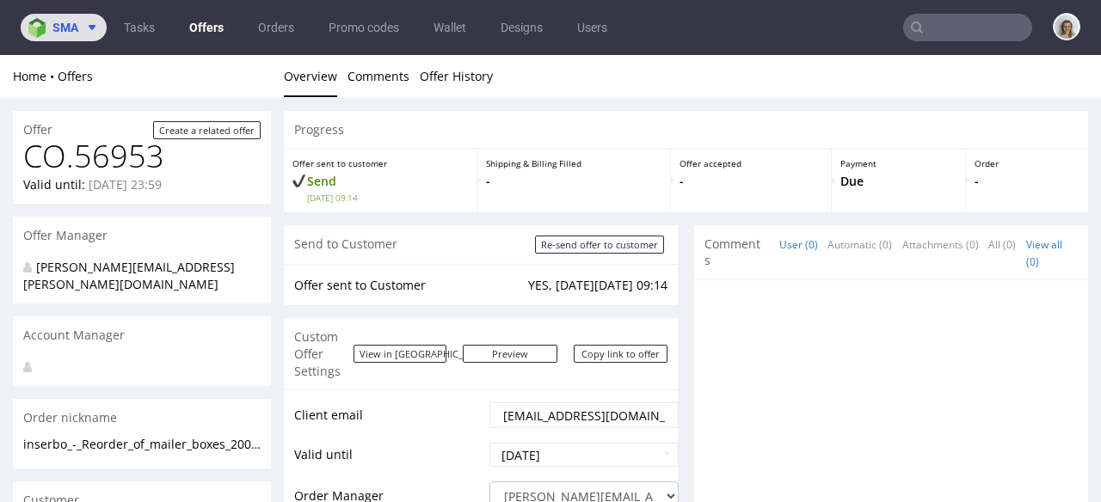
click at [52, 15] on button "sma" at bounding box center [64, 28] width 86 height 28
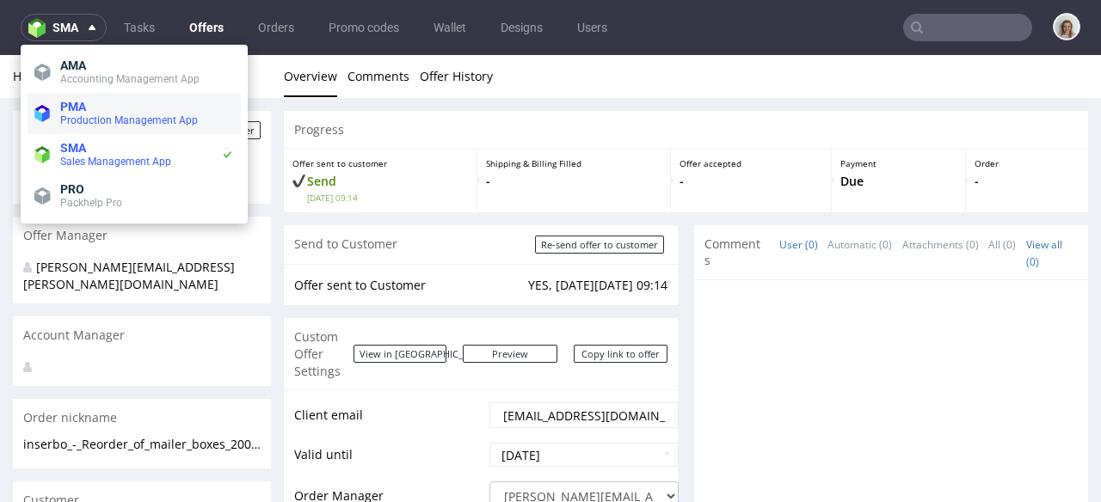
click at [89, 114] on span "Production Management App" at bounding box center [129, 120] width 138 height 12
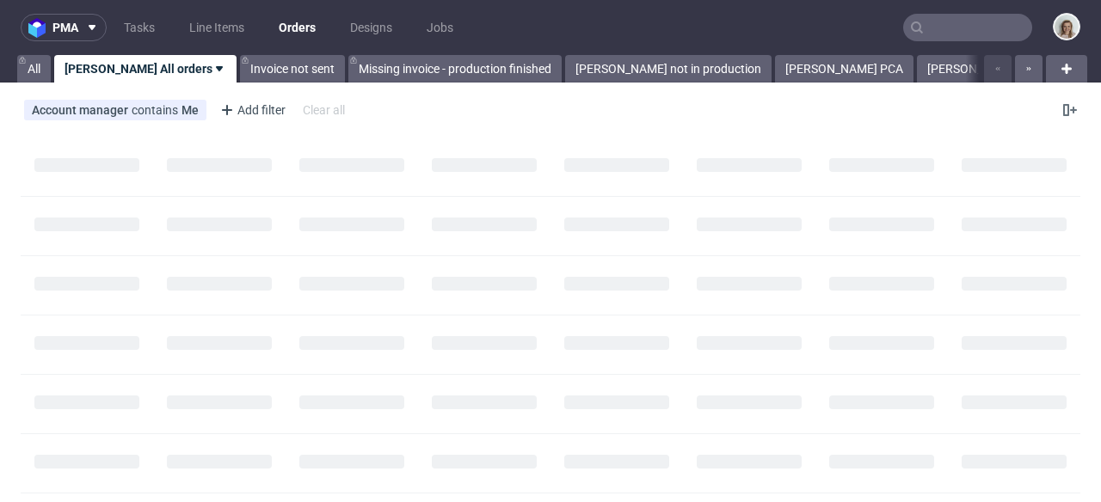
click at [956, 28] on input "text" at bounding box center [967, 28] width 129 height 28
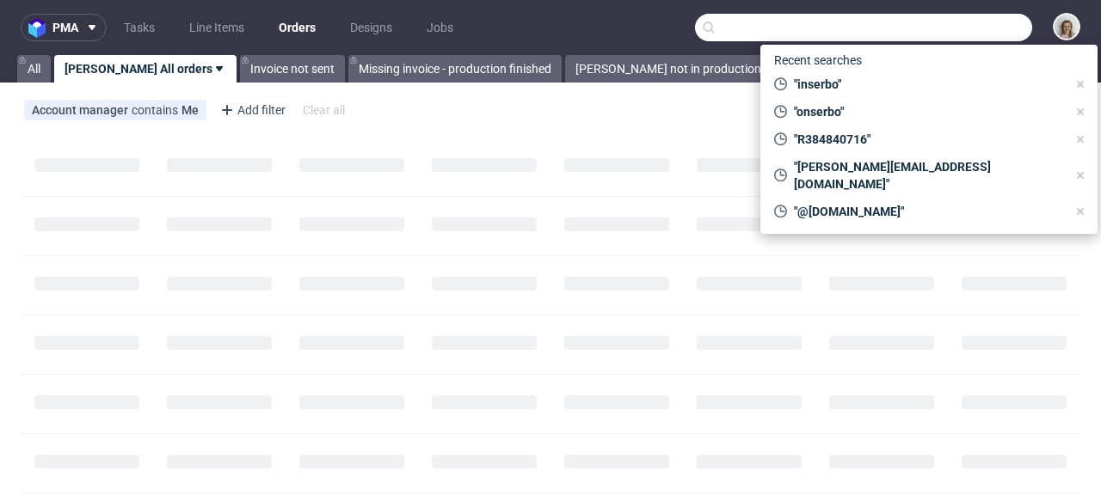
paste input "willem@motocoffee.nl"
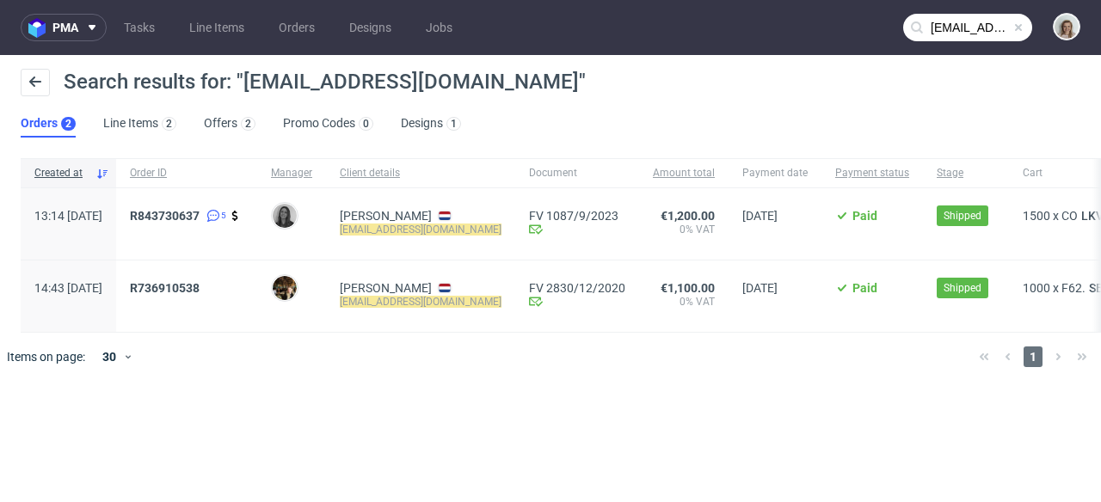
drag, startPoint x: 975, startPoint y: 24, endPoint x: 966, endPoint y: 17, distance: 11.0
click at [974, 23] on input "willem@motocoffee.nl" at bounding box center [967, 28] width 129 height 28
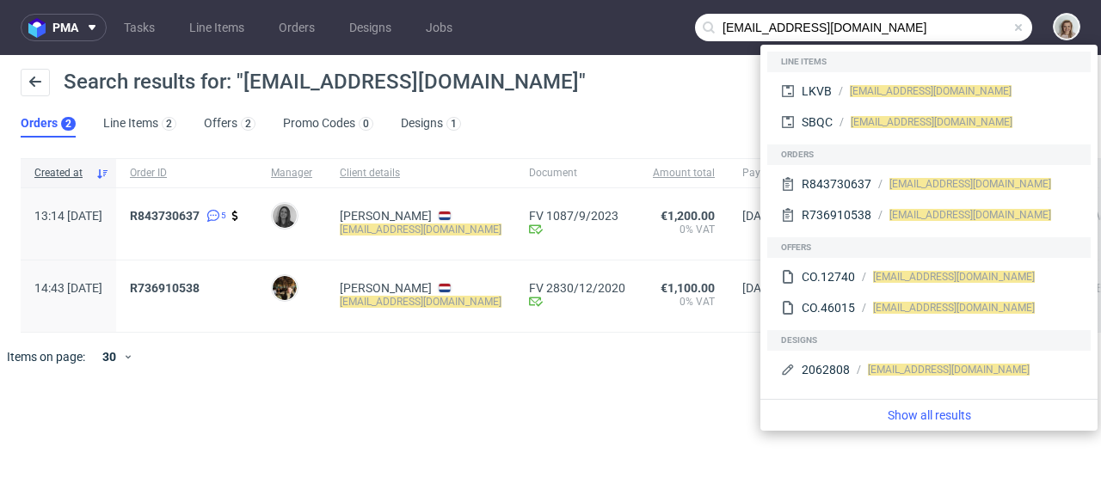
drag, startPoint x: 756, startPoint y: 25, endPoint x: 715, endPoint y: 25, distance: 41.3
click at [715, 25] on div "willem@motocoffee.nl" at bounding box center [863, 28] width 337 height 28
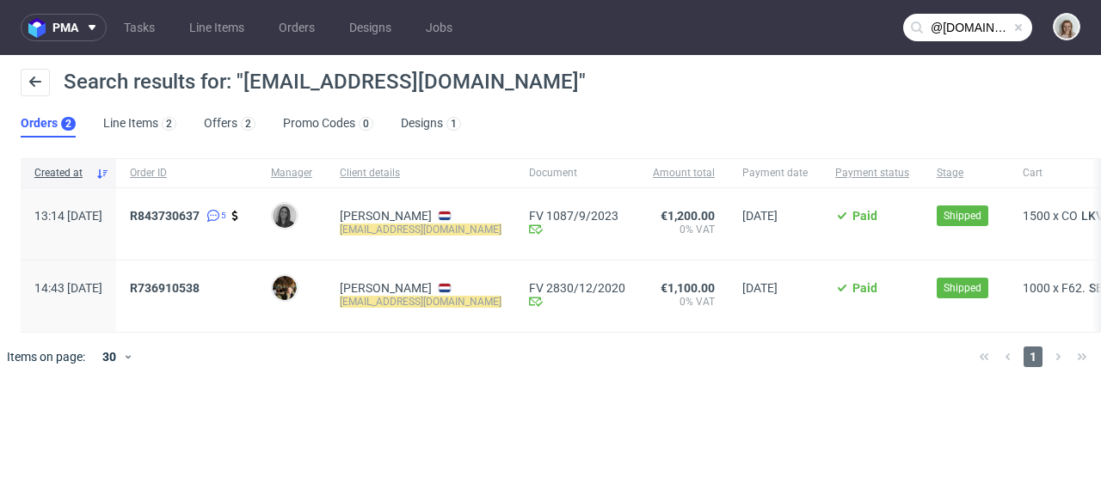
type input "@motocoffee.nl"
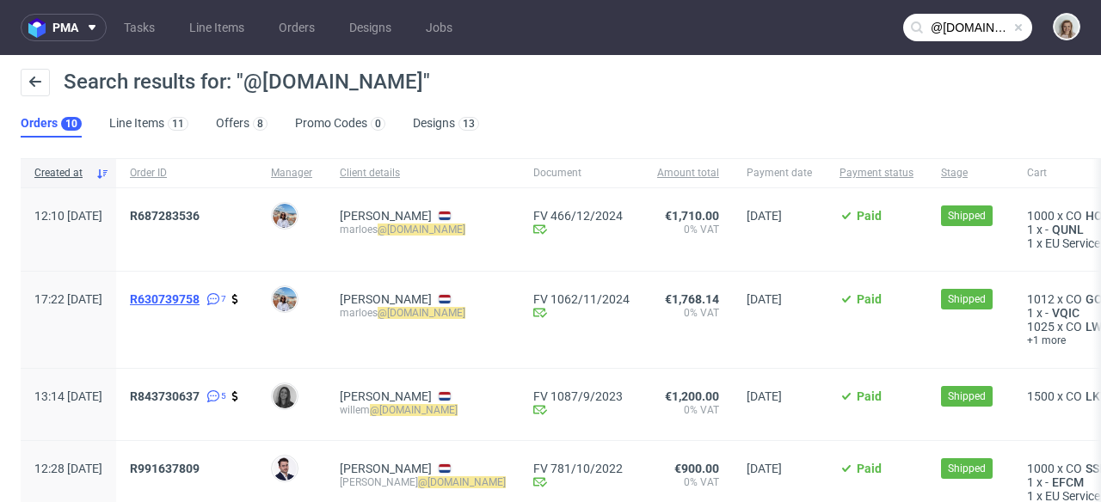
click at [200, 300] on span "R630739758" at bounding box center [165, 299] width 70 height 14
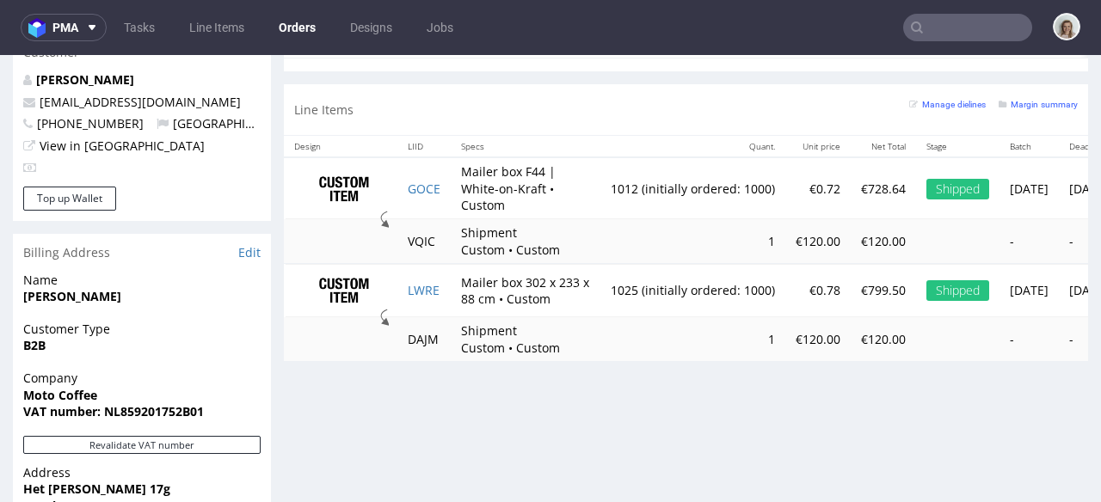
scroll to position [945, 0]
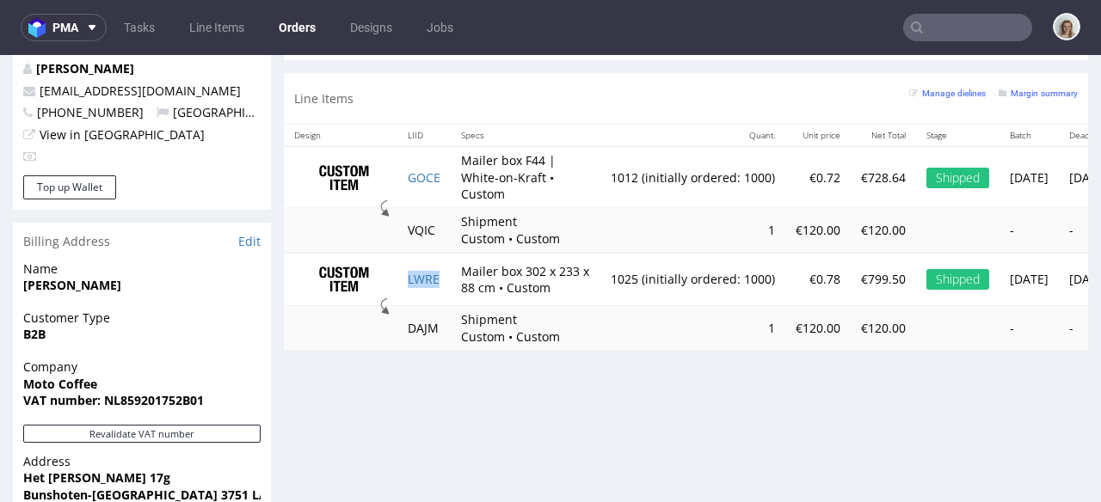
click at [440, 306] on td "LWRE" at bounding box center [423, 279] width 53 height 53
drag, startPoint x: 447, startPoint y: 322, endPoint x: 409, endPoint y: 323, distance: 37.9
click at [409, 306] on td "LWRE" at bounding box center [423, 279] width 53 height 53
click at [446, 306] on td "LWRE" at bounding box center [423, 279] width 53 height 53
copy link "LWRE"
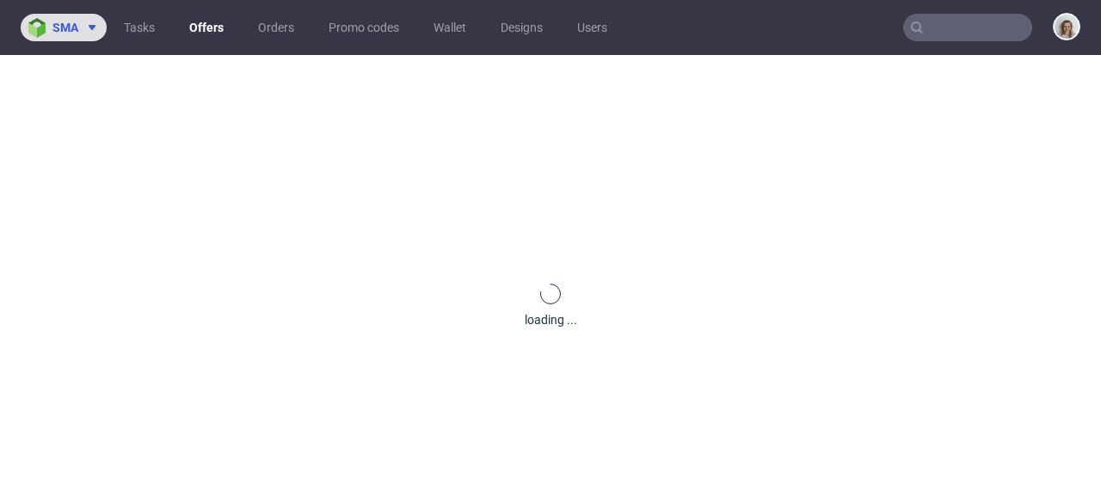
click at [85, 25] on icon at bounding box center [92, 28] width 14 height 14
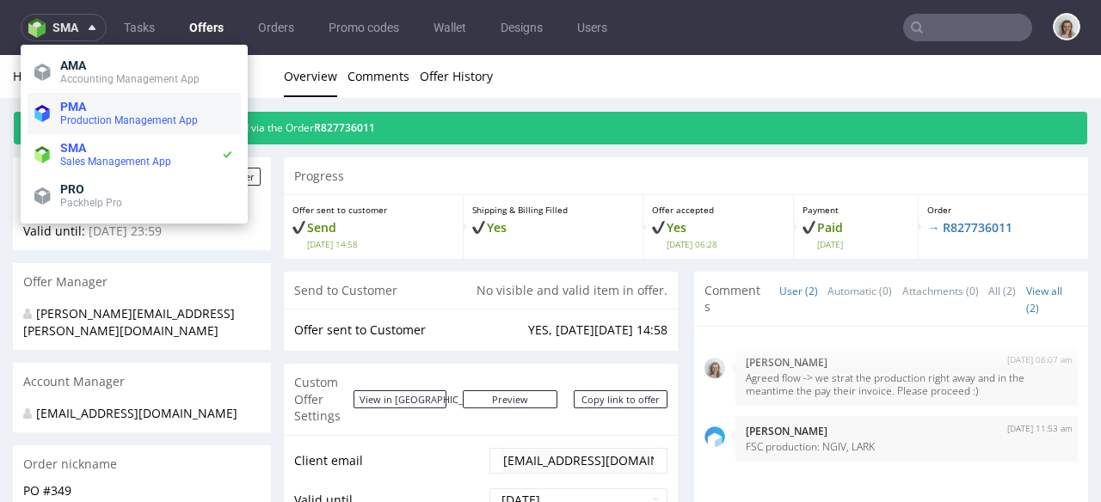
click at [87, 107] on span "PMA" at bounding box center [147, 107] width 174 height 14
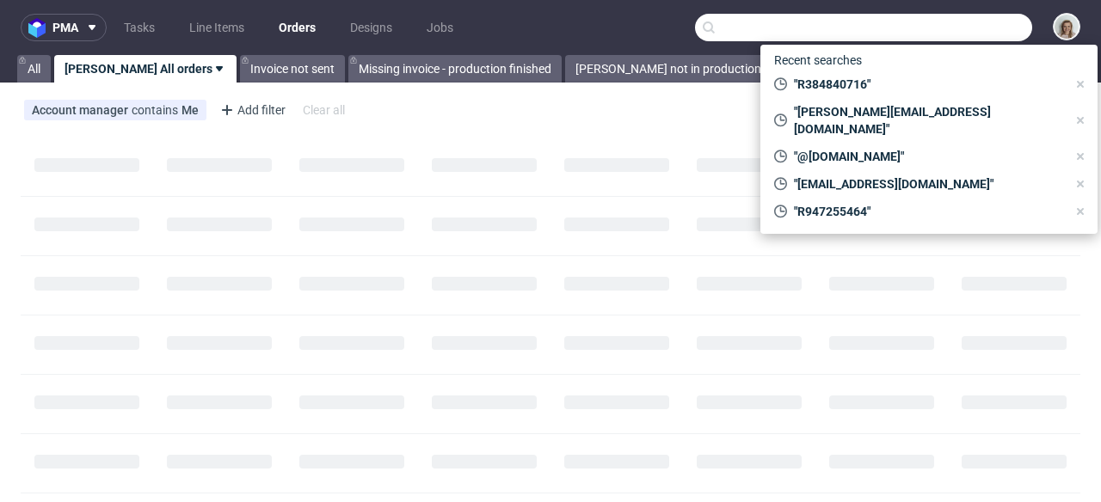
click at [958, 32] on input "text" at bounding box center [863, 28] width 337 height 28
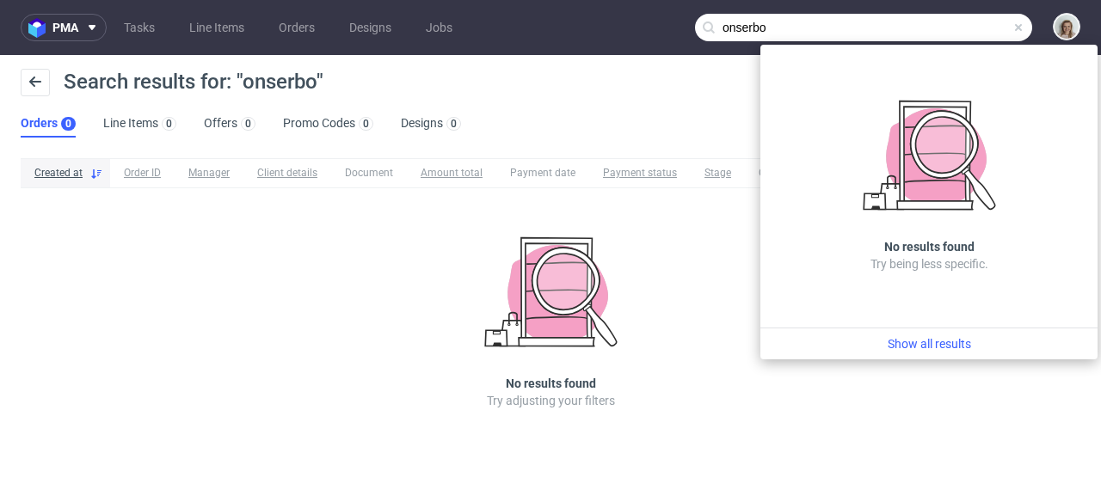
drag, startPoint x: 947, startPoint y: 22, endPoint x: 702, endPoint y: 32, distance: 245.3
click at [702, 32] on div "onserbo" at bounding box center [863, 28] width 337 height 28
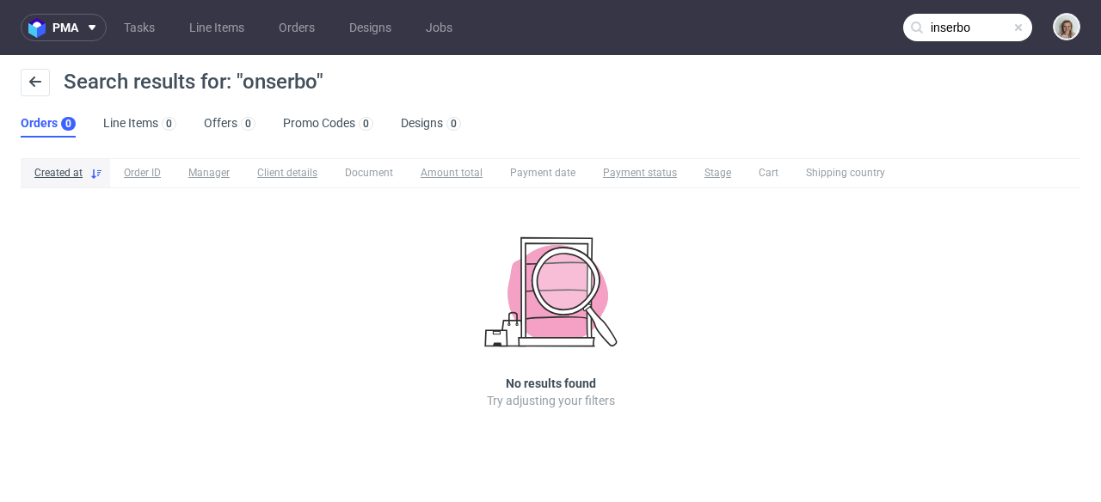
type input "inserbo"
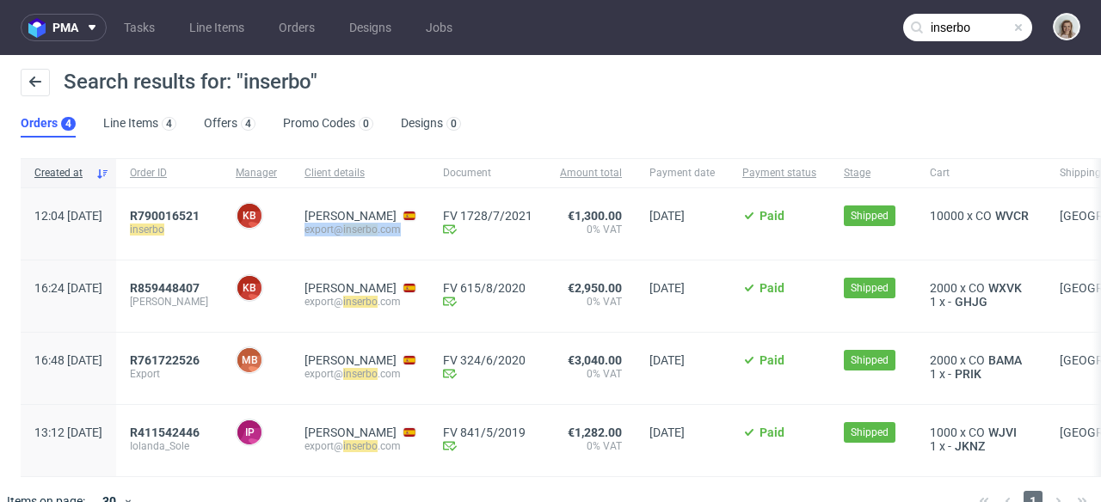
drag, startPoint x: 488, startPoint y: 230, endPoint x: 386, endPoint y: 231, distance: 101.5
click at [386, 231] on div "[PERSON_NAME] SOLE export@ inserbo .com" at bounding box center [360, 223] width 138 height 71
copy div "export@ inserbo .com"
click at [200, 215] on span "R790016521" at bounding box center [165, 216] width 70 height 14
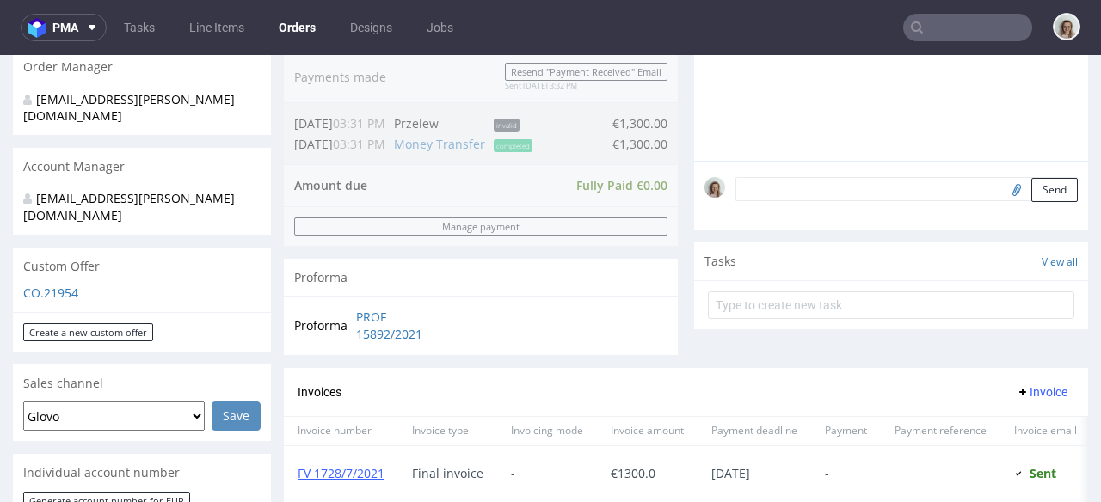
scroll to position [822, 0]
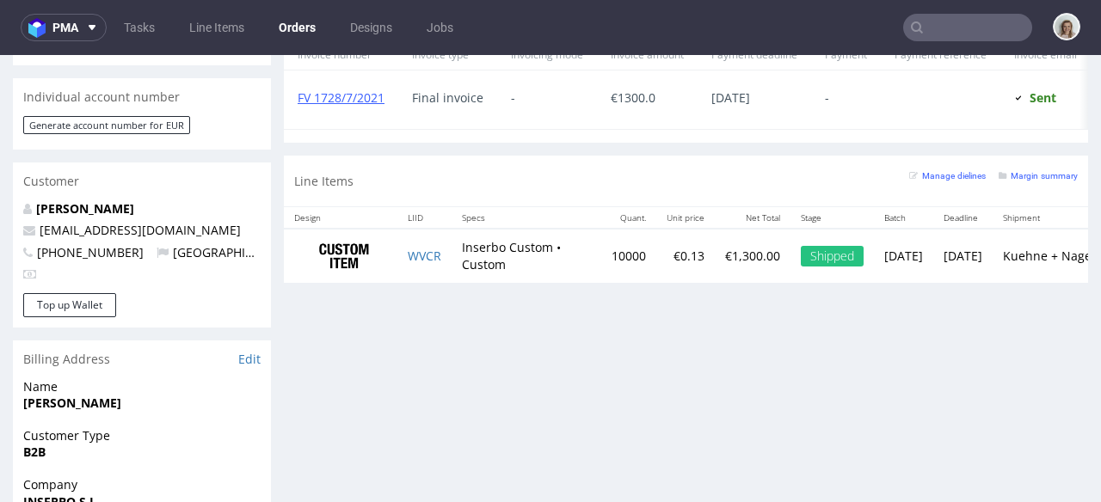
type input "inserbo"
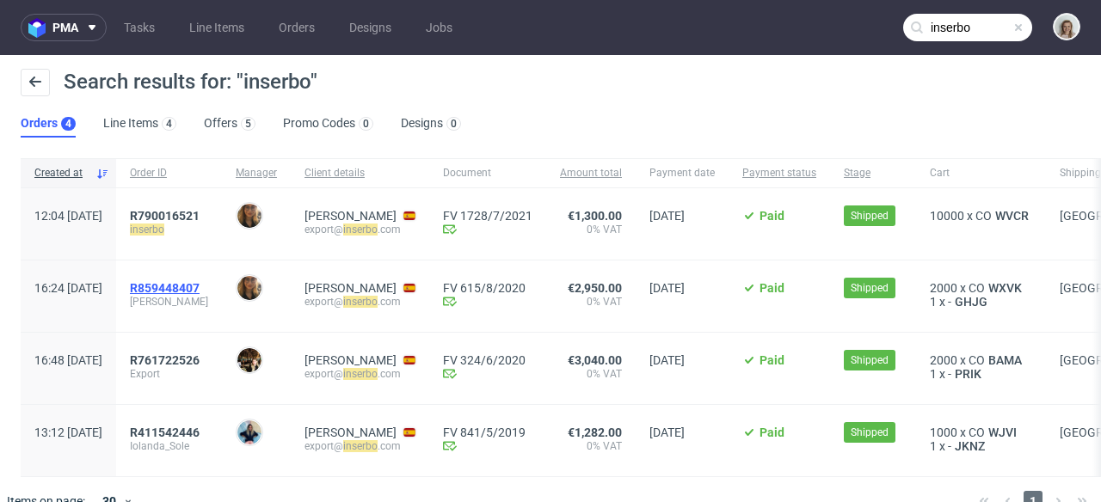
click at [200, 281] on span "R859448407" at bounding box center [165, 288] width 70 height 14
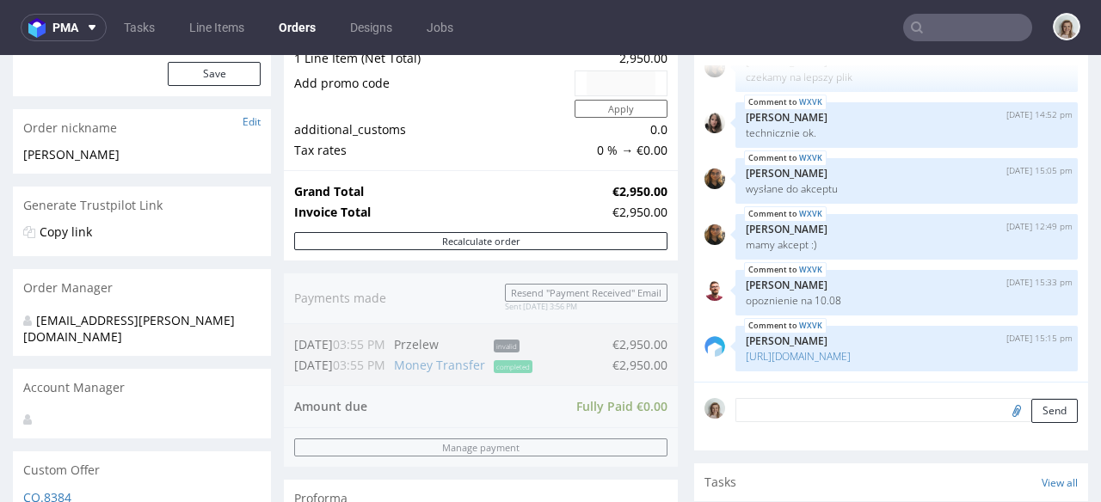
scroll to position [770, 0]
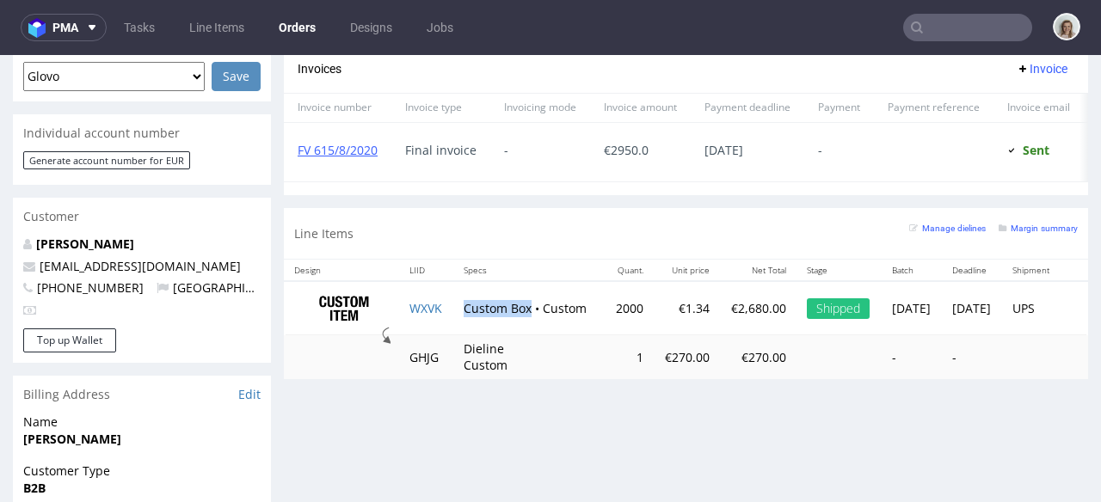
drag, startPoint x: 461, startPoint y: 318, endPoint x: 529, endPoint y: 319, distance: 68.0
click at [529, 319] on td "Custom Box • Custom" at bounding box center [528, 308] width 151 height 54
copy td "Custom Box"
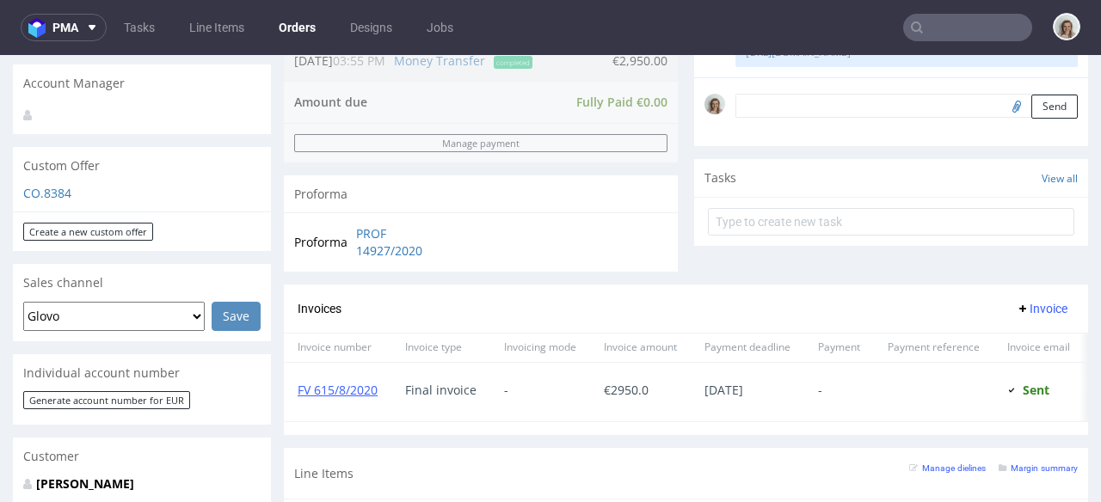
scroll to position [509, 0]
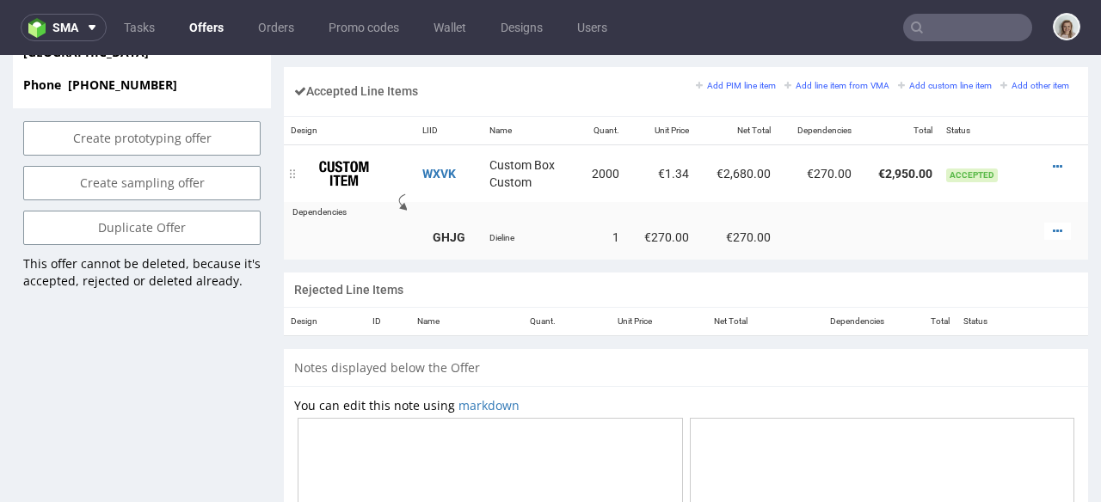
scroll to position [1020, 0]
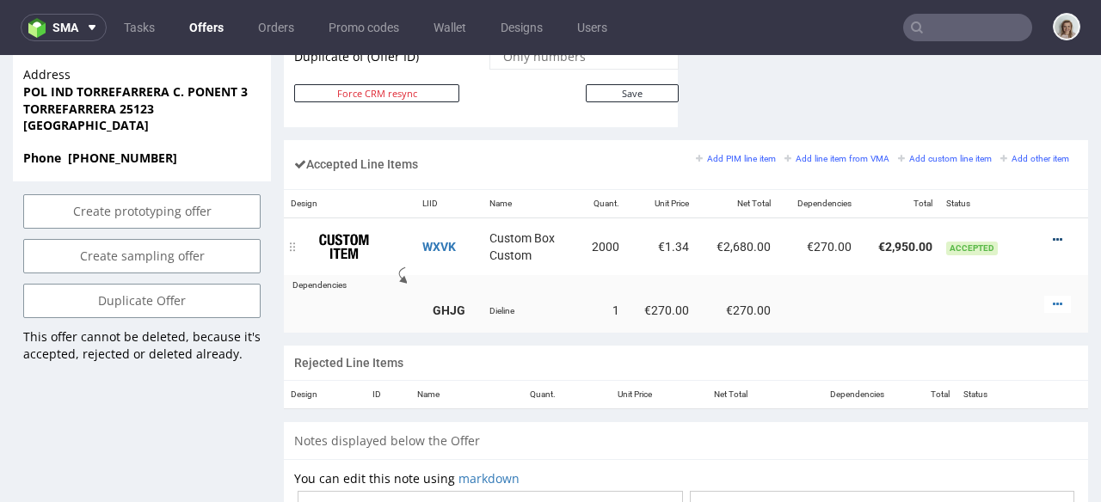
click at [1053, 234] on icon at bounding box center [1057, 240] width 9 height 12
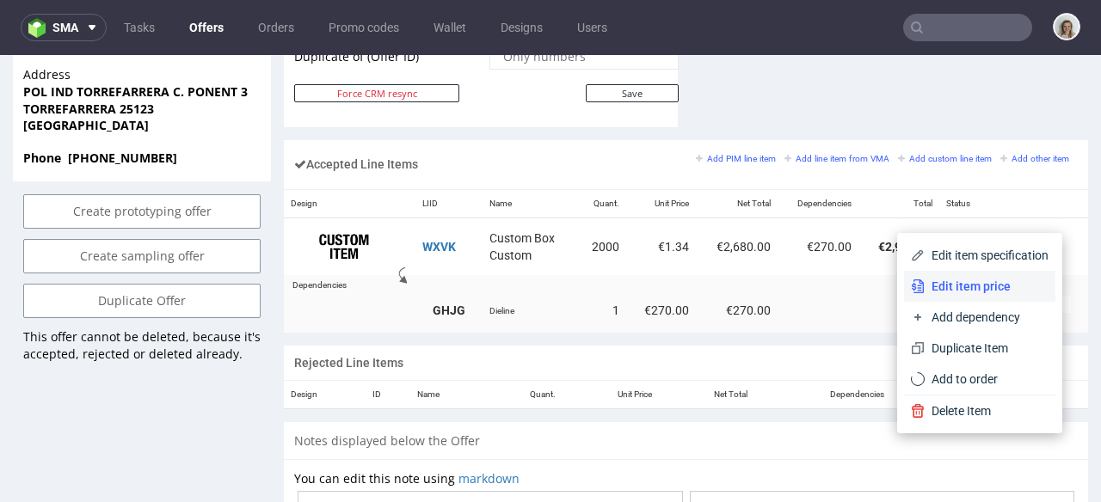
click at [952, 274] on li "Edit item price" at bounding box center [979, 286] width 151 height 31
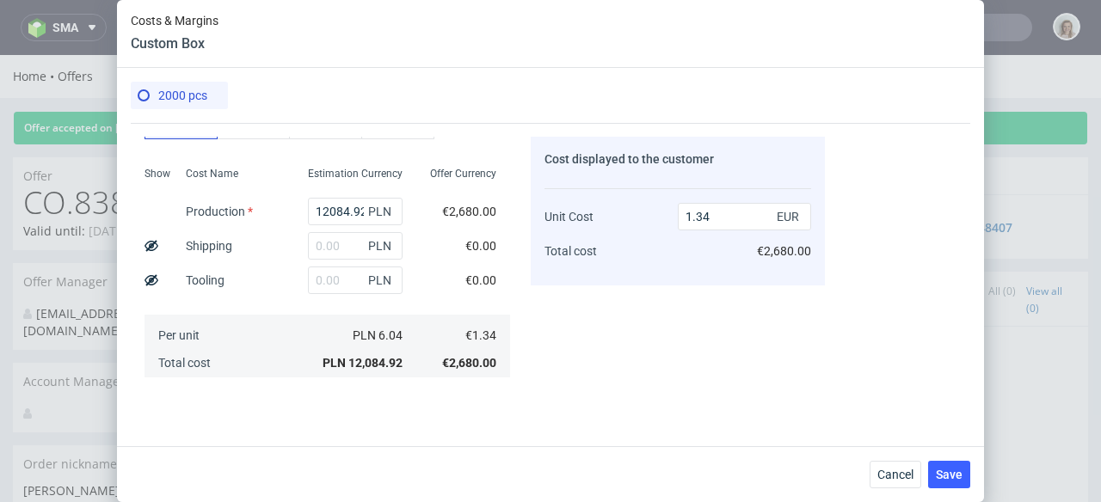
scroll to position [530, 0]
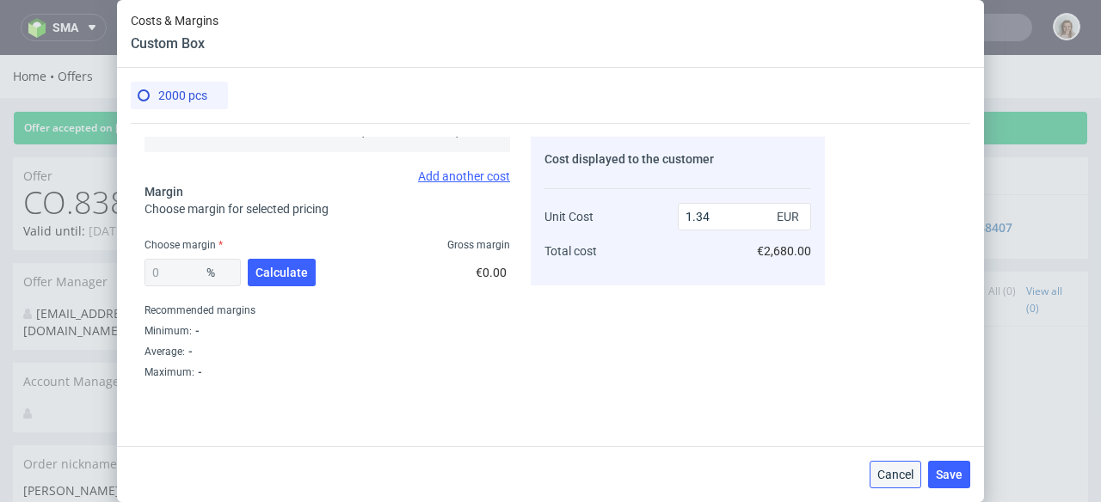
click at [880, 465] on button "Cancel" at bounding box center [896, 475] width 52 height 28
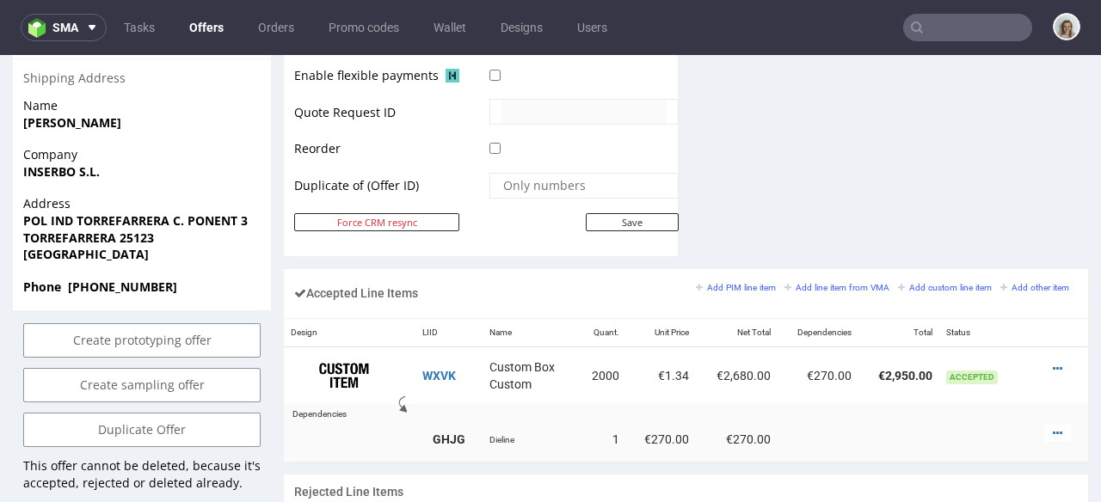
scroll to position [963, 0]
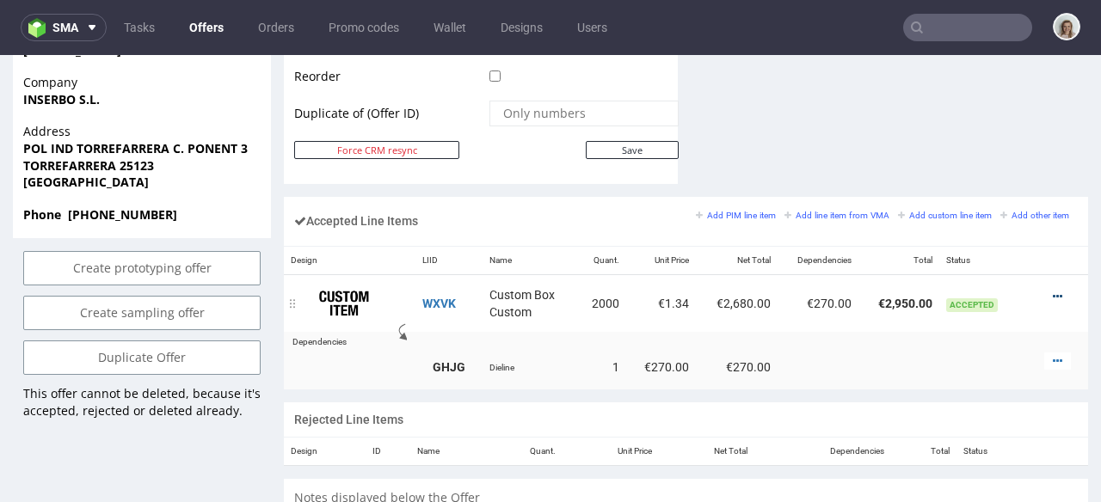
click at [1053, 291] on icon at bounding box center [1057, 297] width 9 height 12
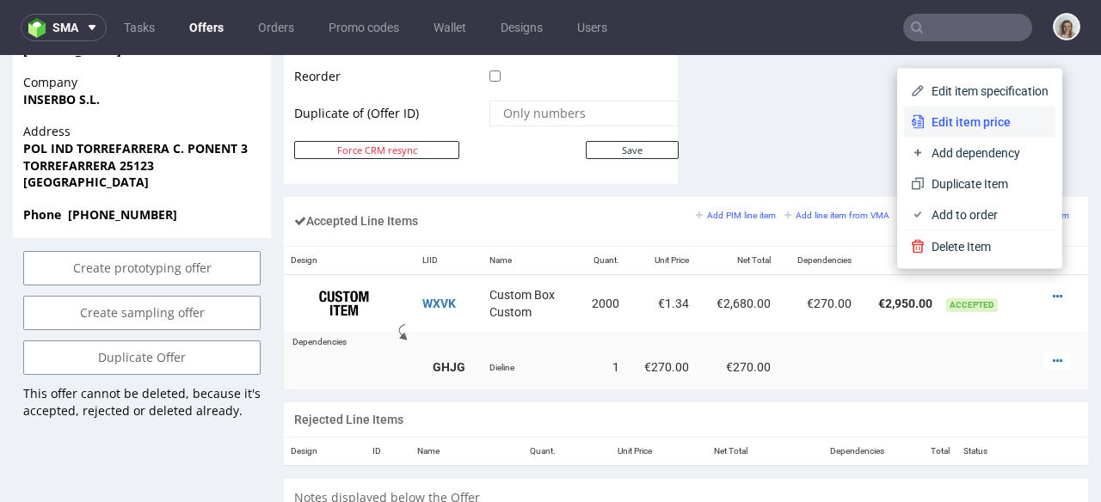
click at [967, 112] on li "Edit item price" at bounding box center [979, 122] width 151 height 31
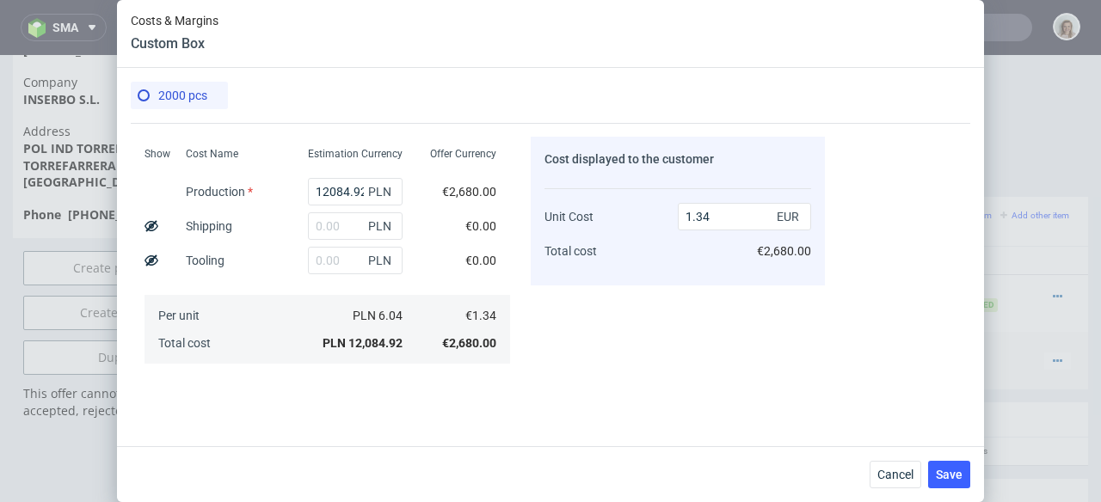
scroll to position [532, 0]
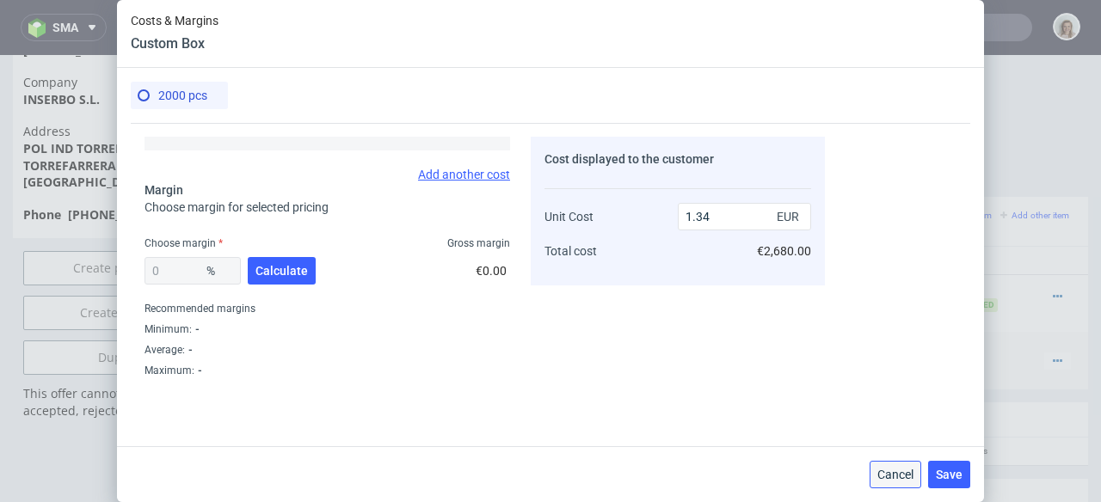
click at [876, 480] on button "Cancel" at bounding box center [896, 475] width 52 height 28
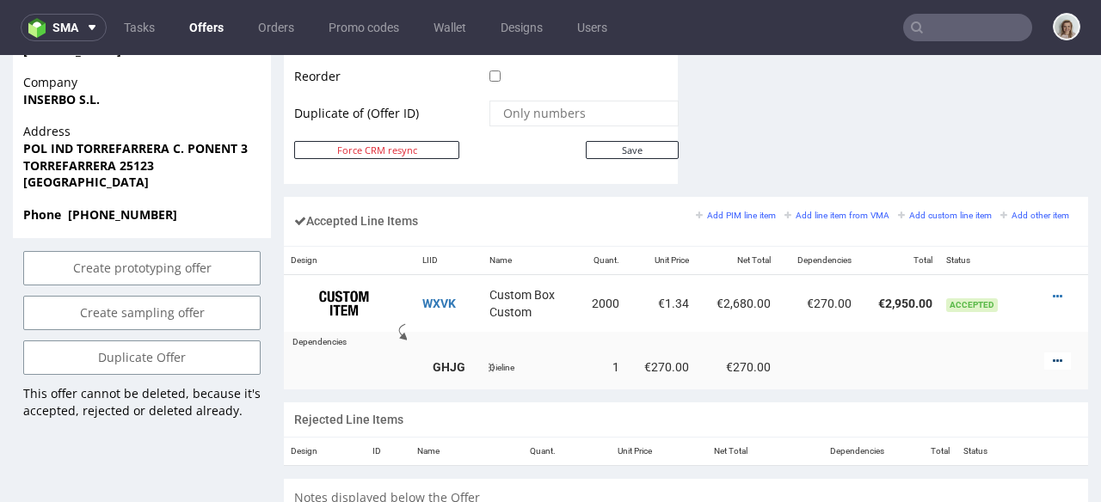
click at [1053, 355] on icon at bounding box center [1057, 361] width 9 height 12
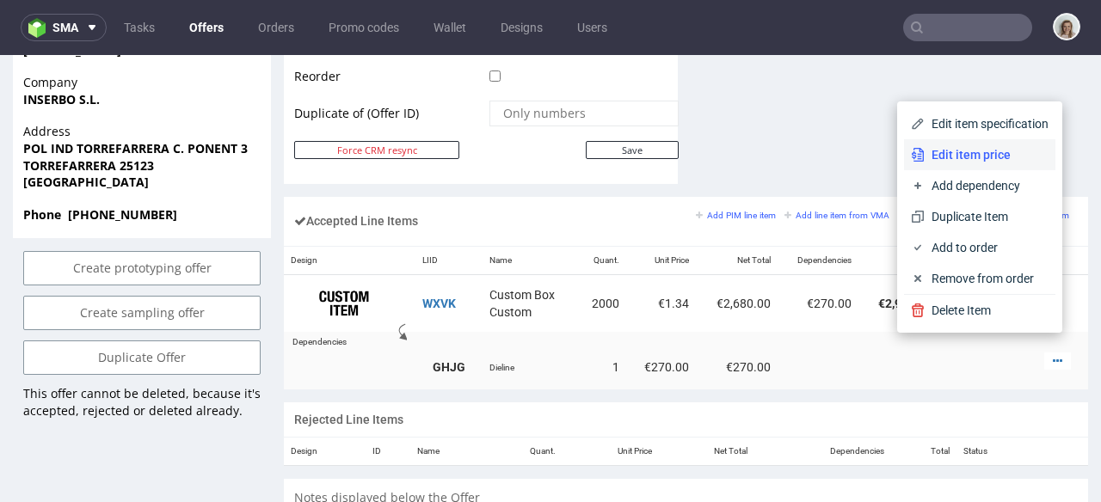
click at [954, 157] on span "Edit item price" at bounding box center [987, 154] width 124 height 17
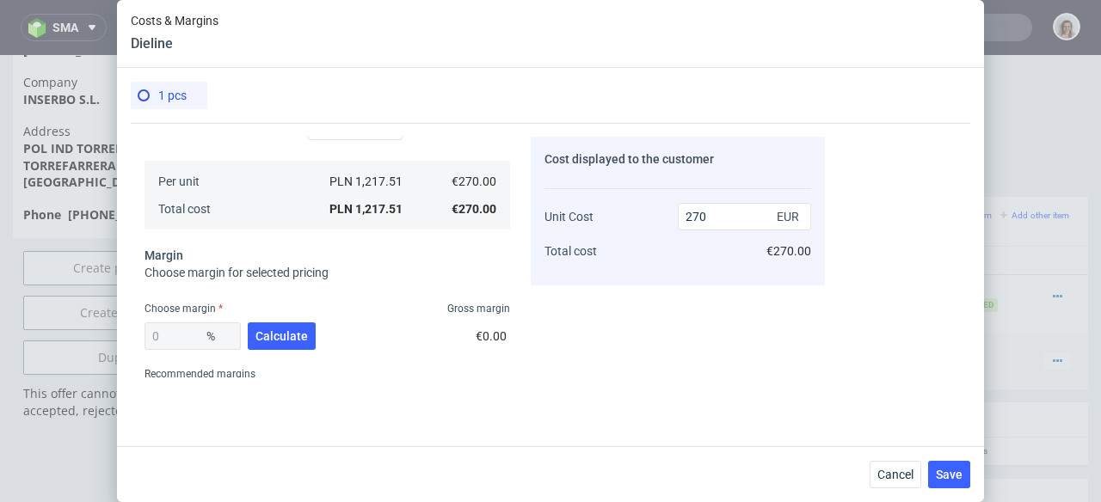
scroll to position [518, 0]
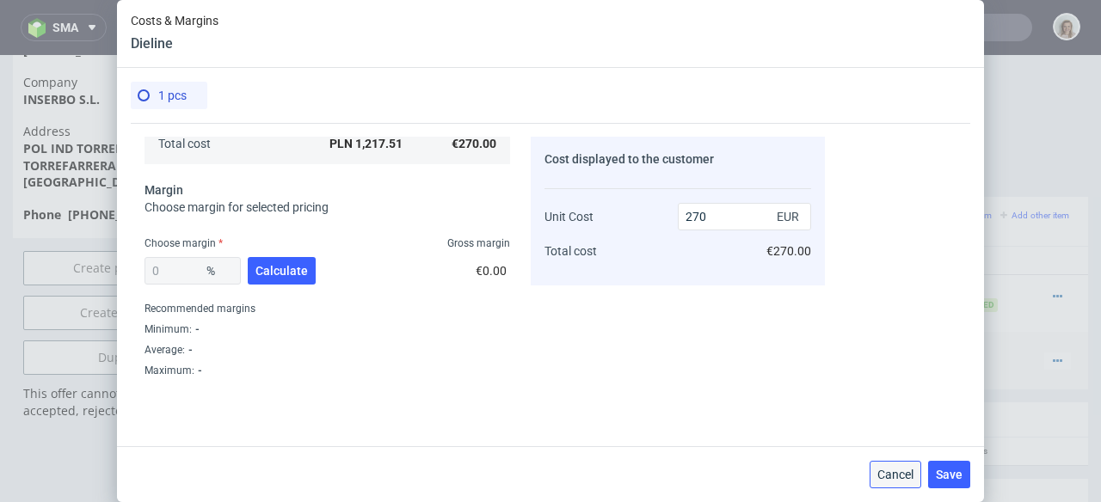
click at [889, 480] on span "Cancel" at bounding box center [895, 475] width 36 height 12
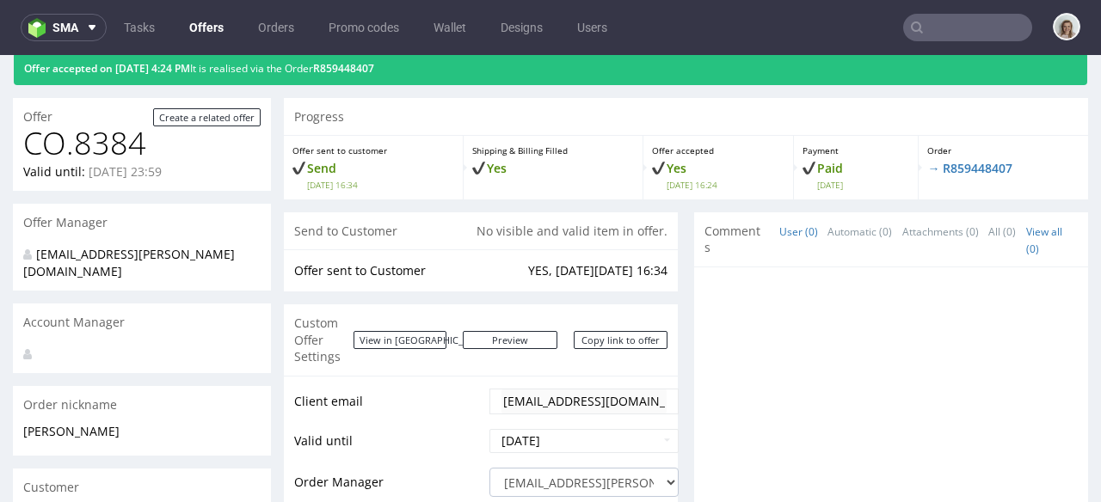
scroll to position [0, 0]
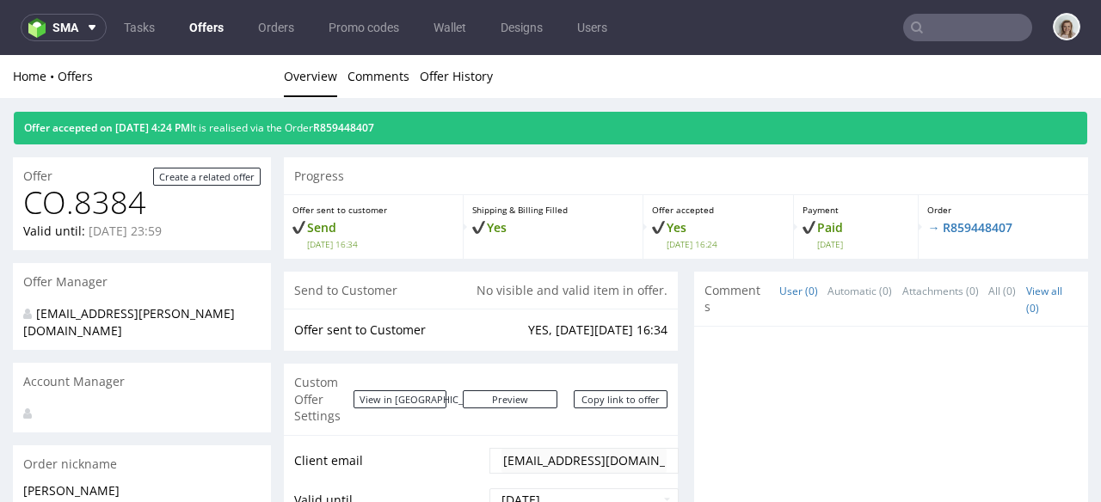
click at [395, 120] on div "Offer accepted on 30.06.2020 4:24 PM It is realised via the Order R859448407" at bounding box center [550, 128] width 1073 height 33
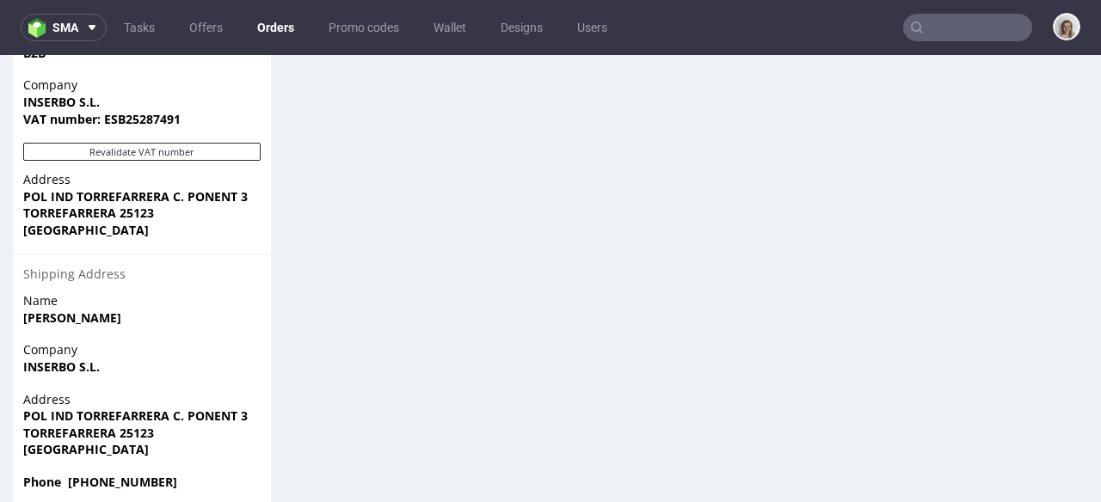
scroll to position [853, 0]
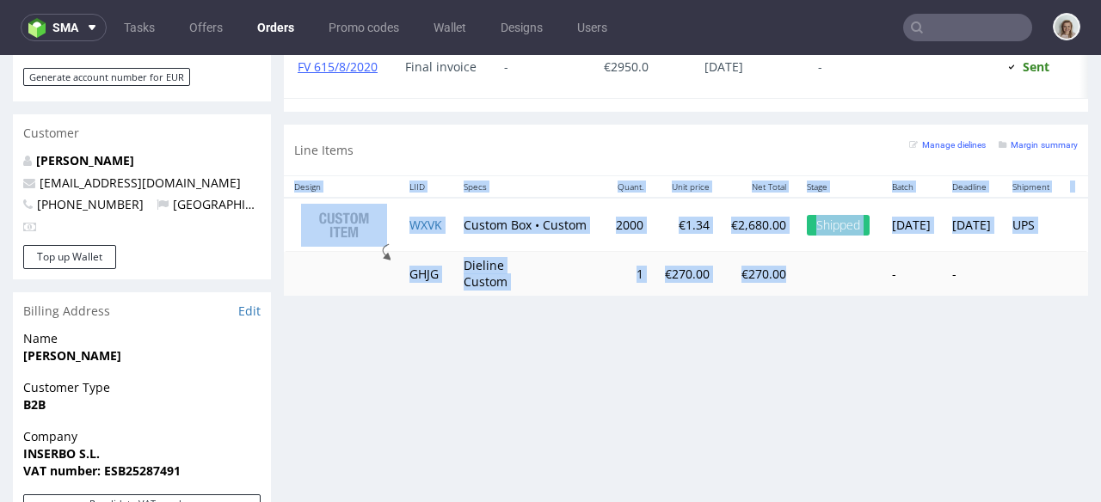
drag, startPoint x: 757, startPoint y: 308, endPoint x: 854, endPoint y: 308, distance: 97.2
click at [874, 296] on div "Design LIID Specs Quant. Unit price Net Total Stage Batch Deadline Shipment WXV…" at bounding box center [686, 235] width 804 height 120
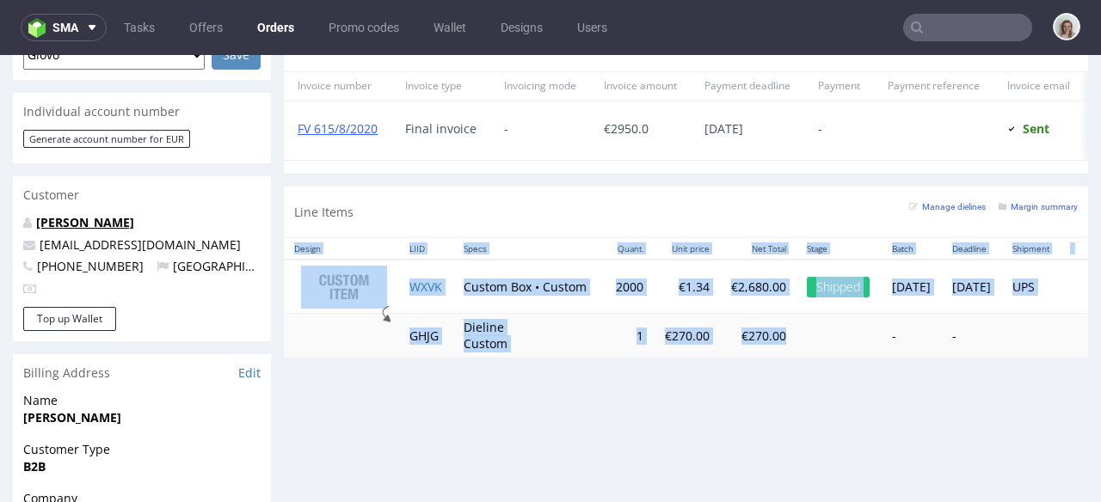
scroll to position [513, 0]
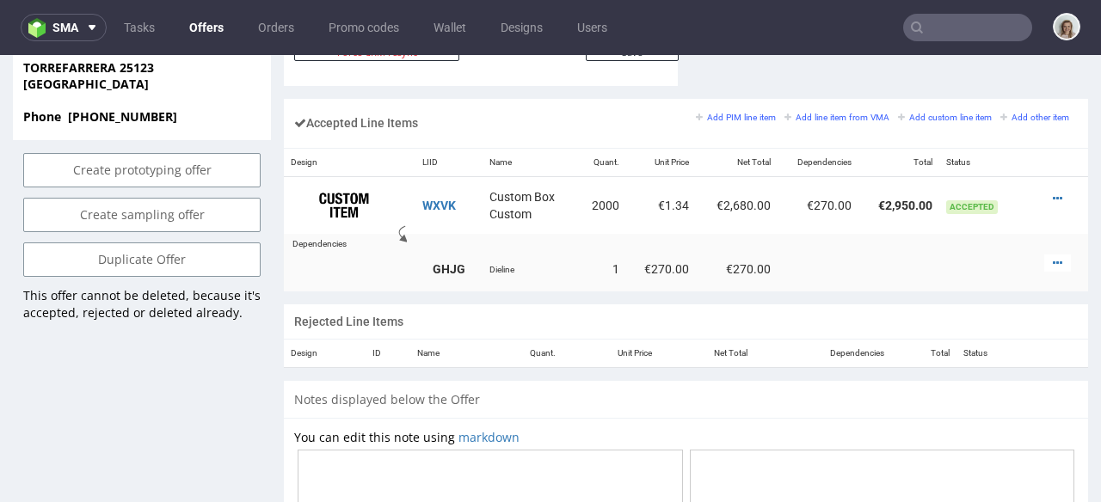
scroll to position [1085, 0]
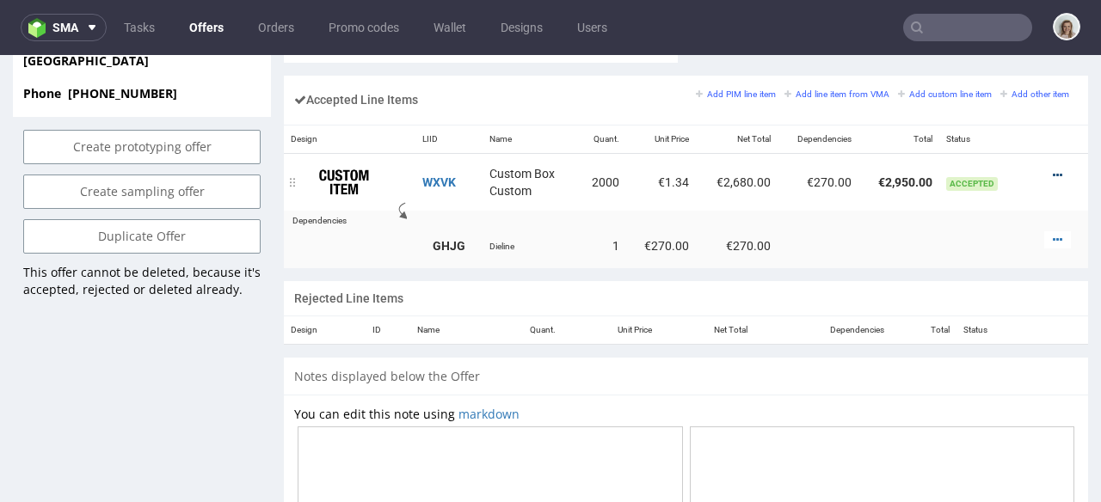
click at [1053, 169] on icon at bounding box center [1057, 175] width 9 height 12
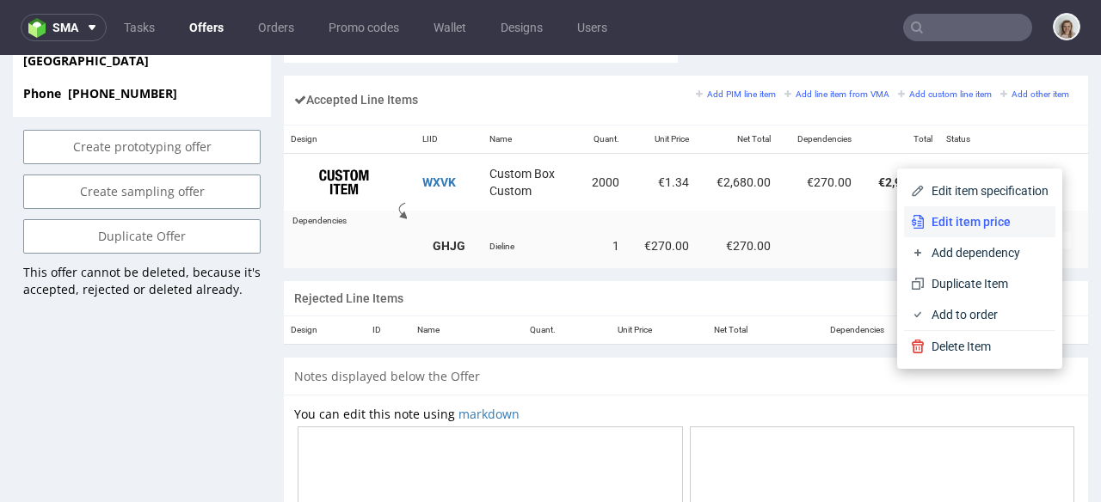
click at [966, 212] on li "Edit item price" at bounding box center [979, 221] width 151 height 31
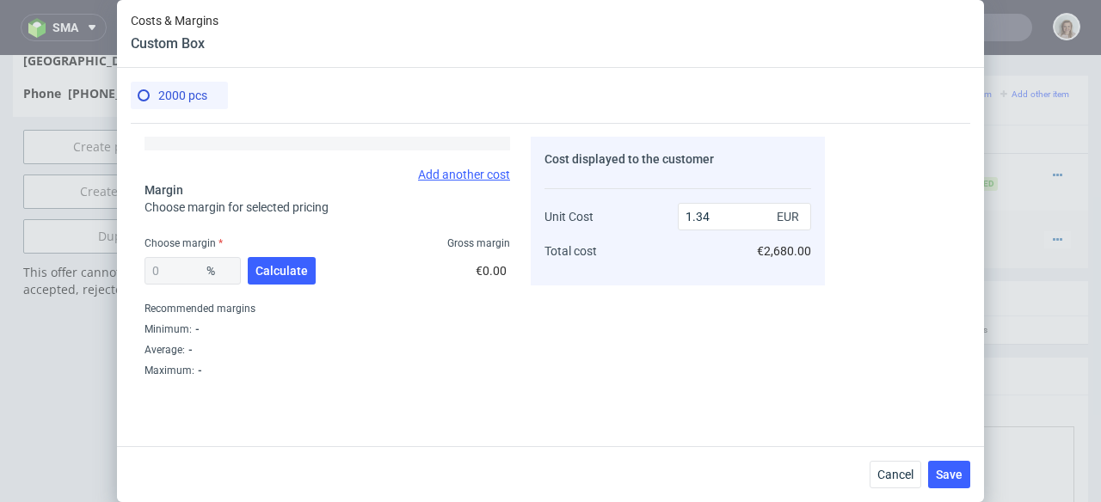
scroll to position [357, 0]
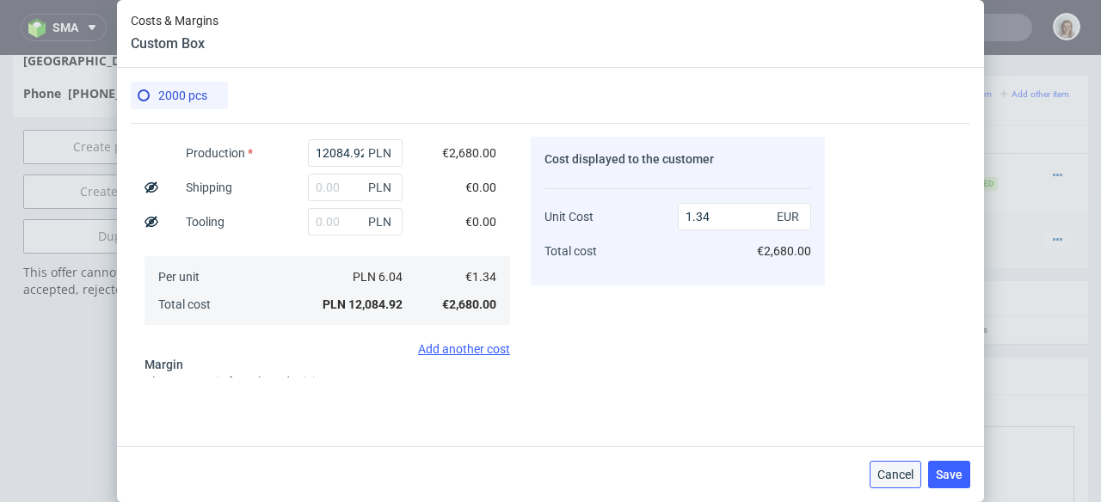
click at [879, 462] on button "Cancel" at bounding box center [896, 475] width 52 height 28
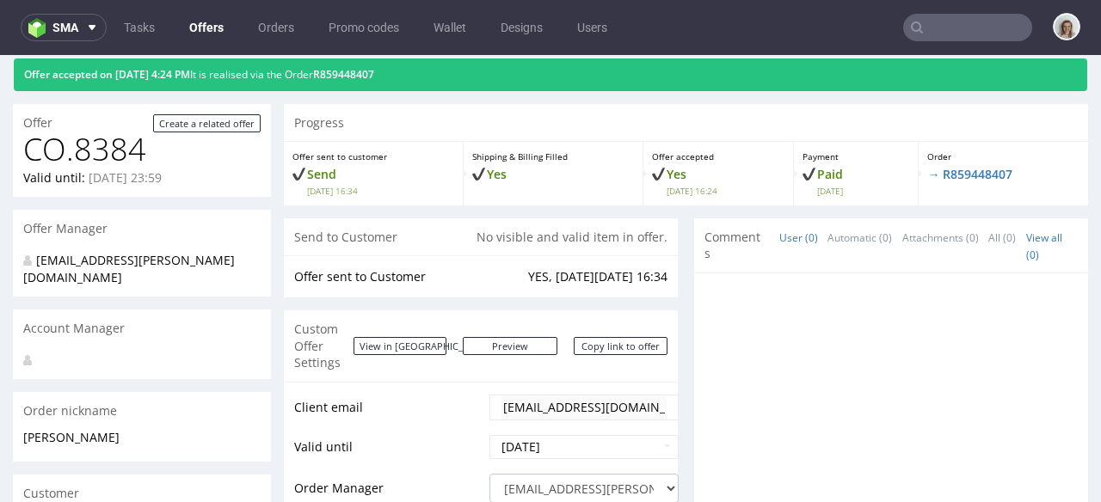
scroll to position [0, 0]
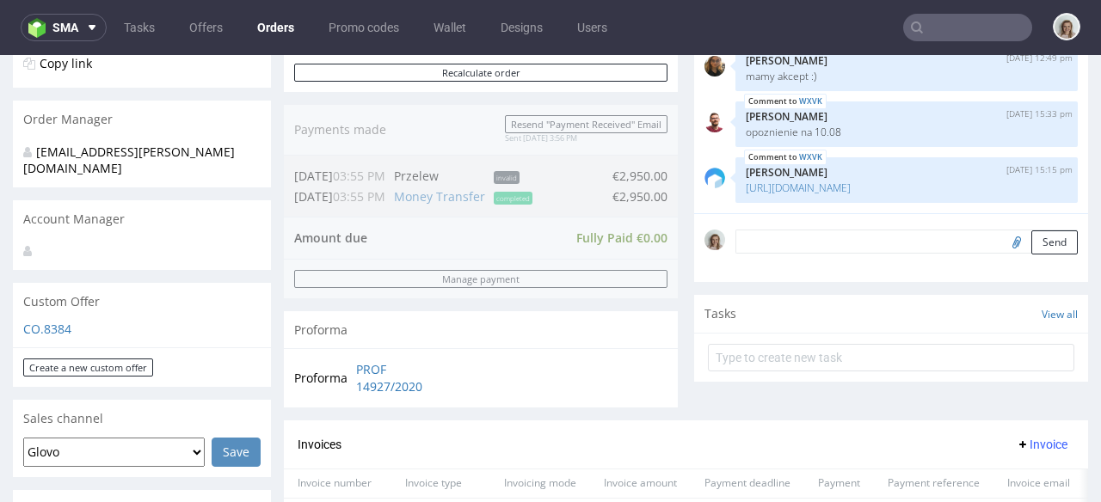
scroll to position [829, 0]
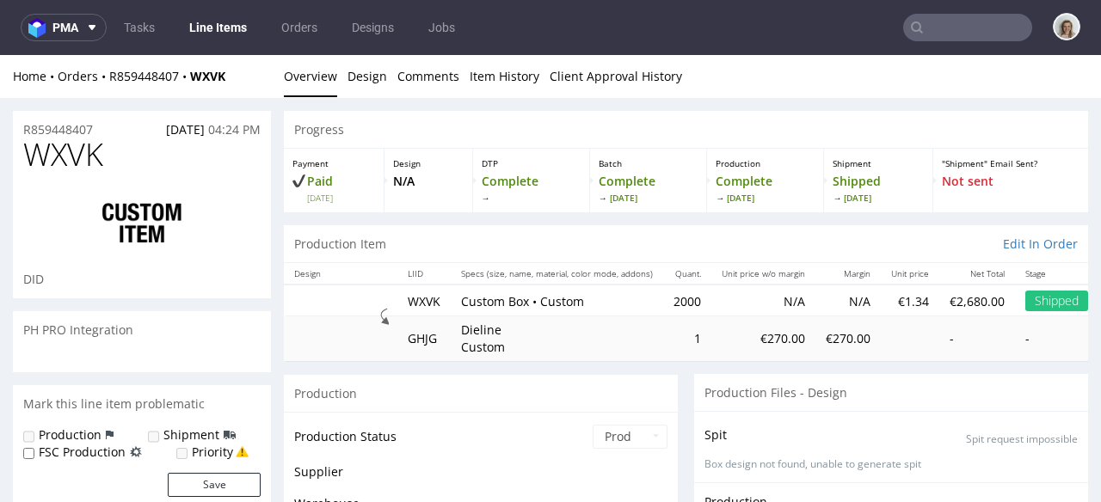
scroll to position [380, 0]
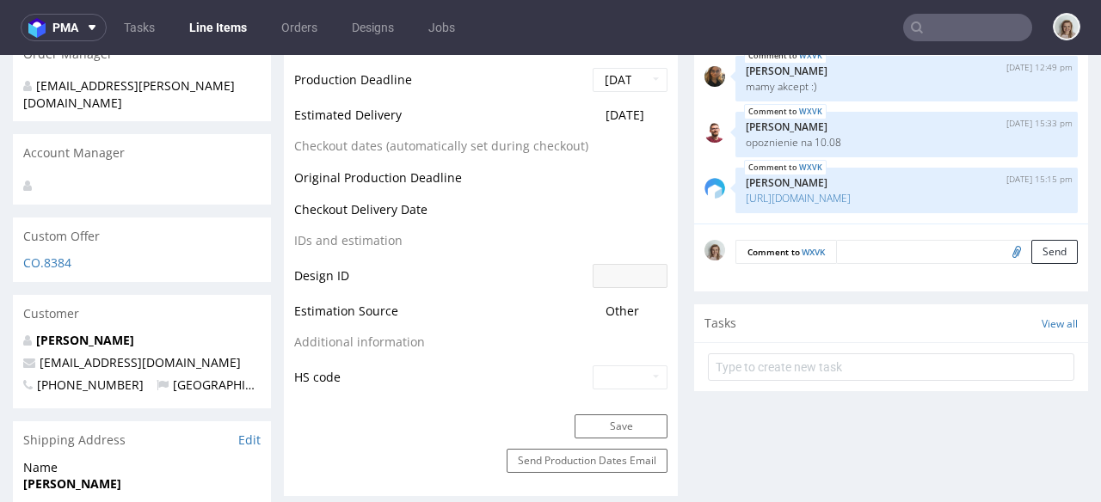
select select "done"
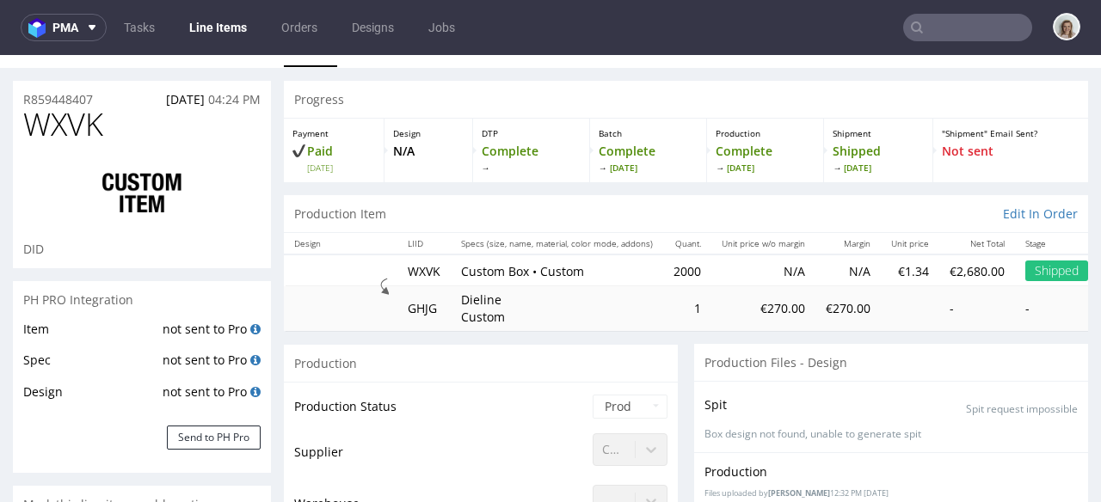
scroll to position [0, 0]
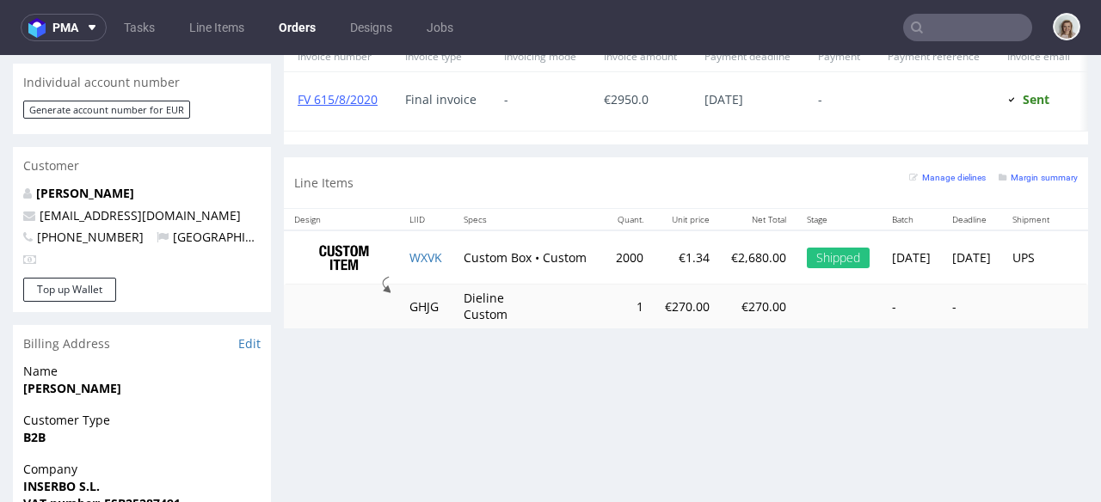
scroll to position [932, 0]
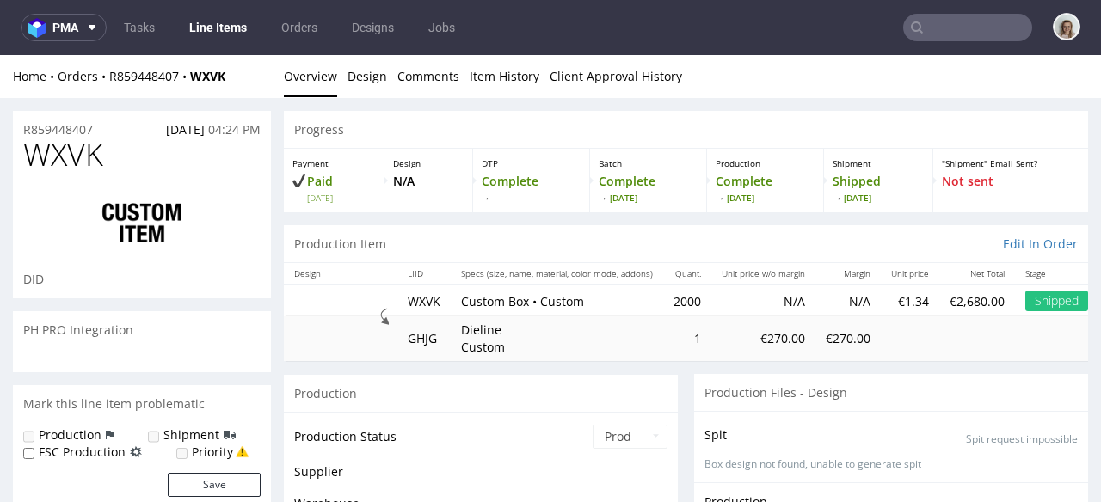
scroll to position [380, 0]
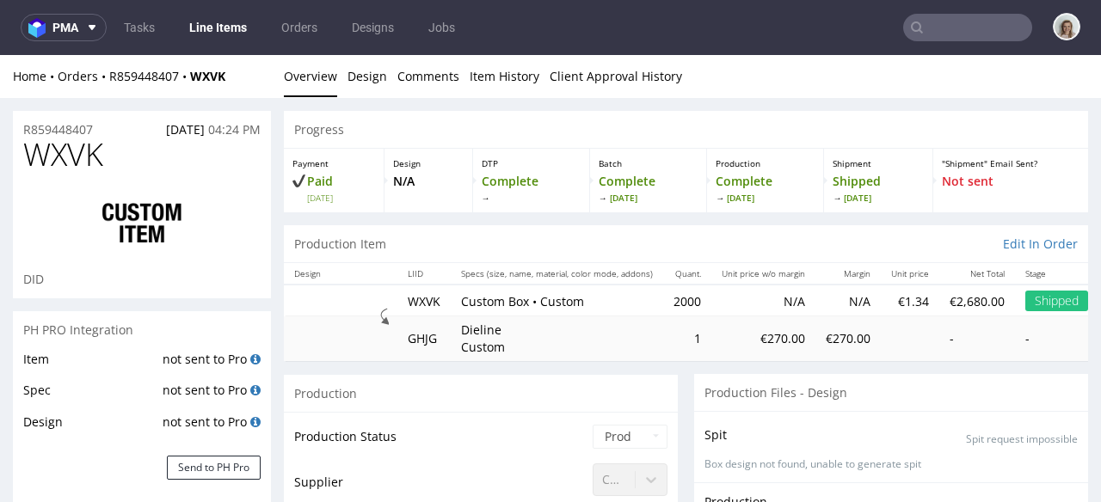
select select "done"
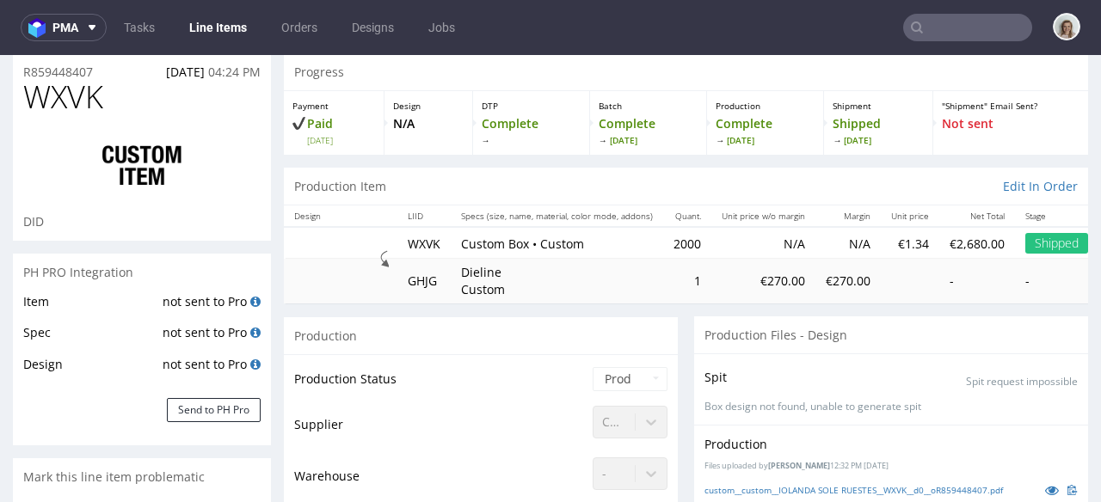
scroll to position [0, 0]
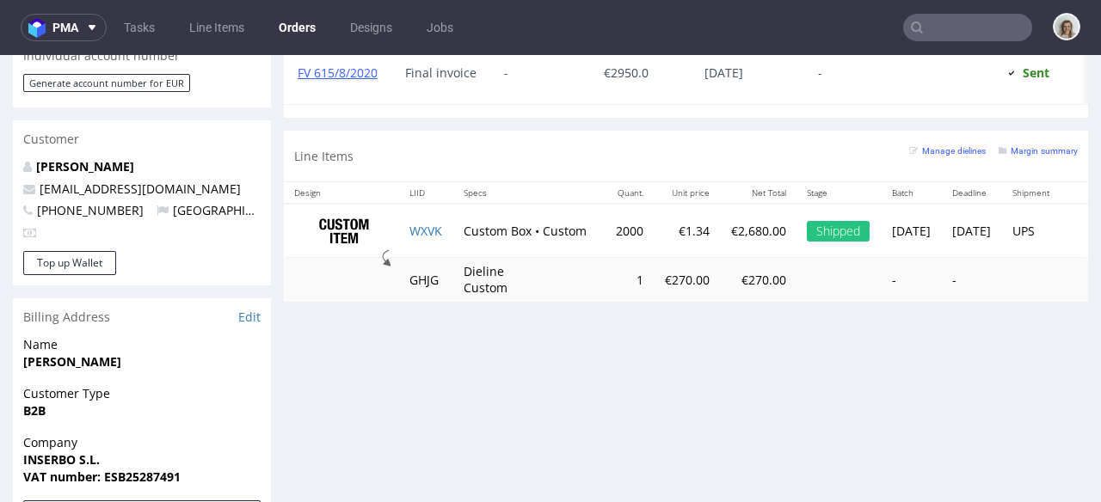
scroll to position [856, 0]
